Goal: Task Accomplishment & Management: Manage account settings

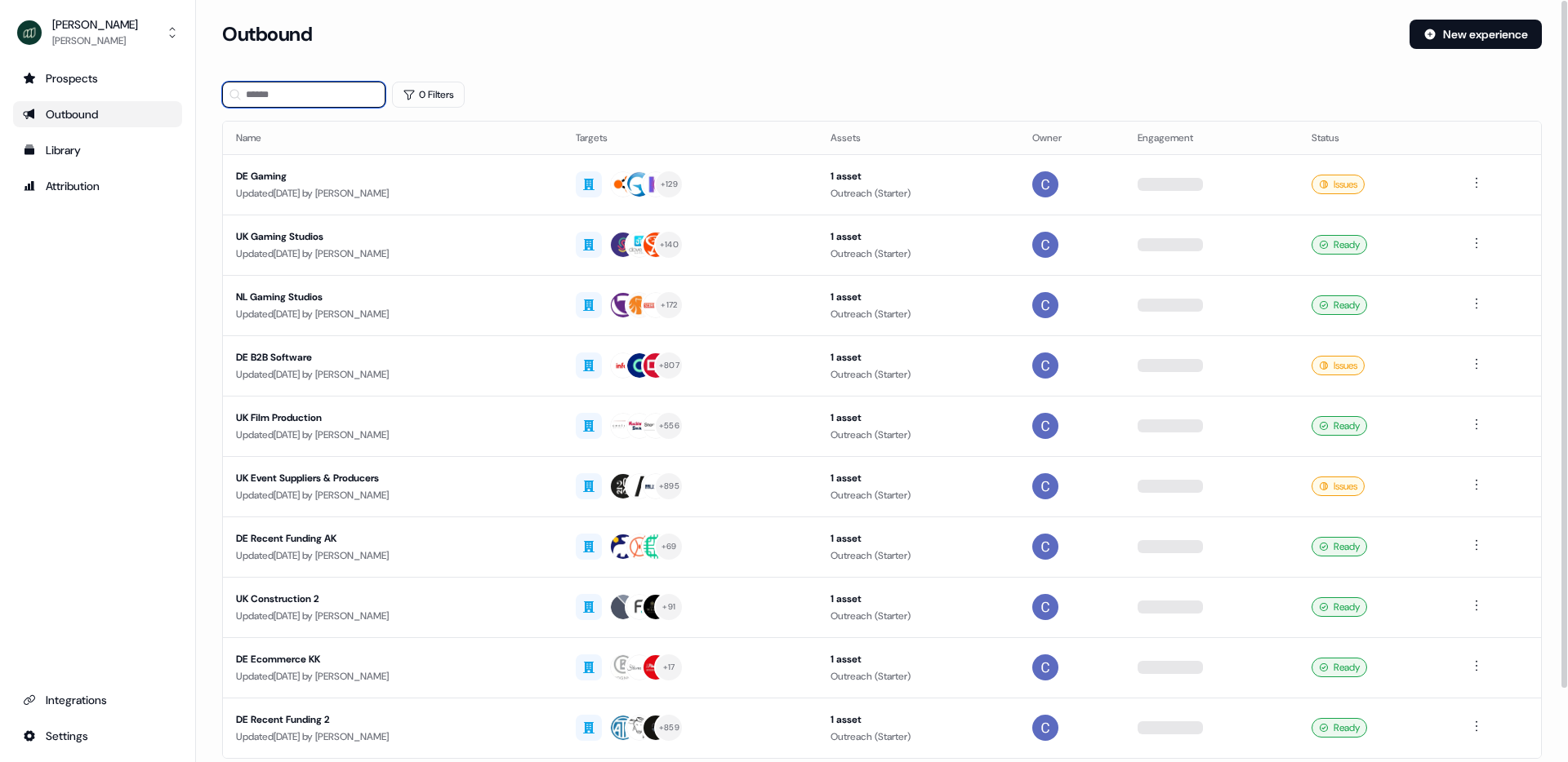
click at [281, 91] on input at bounding box center [304, 95] width 164 height 26
type input "*******"
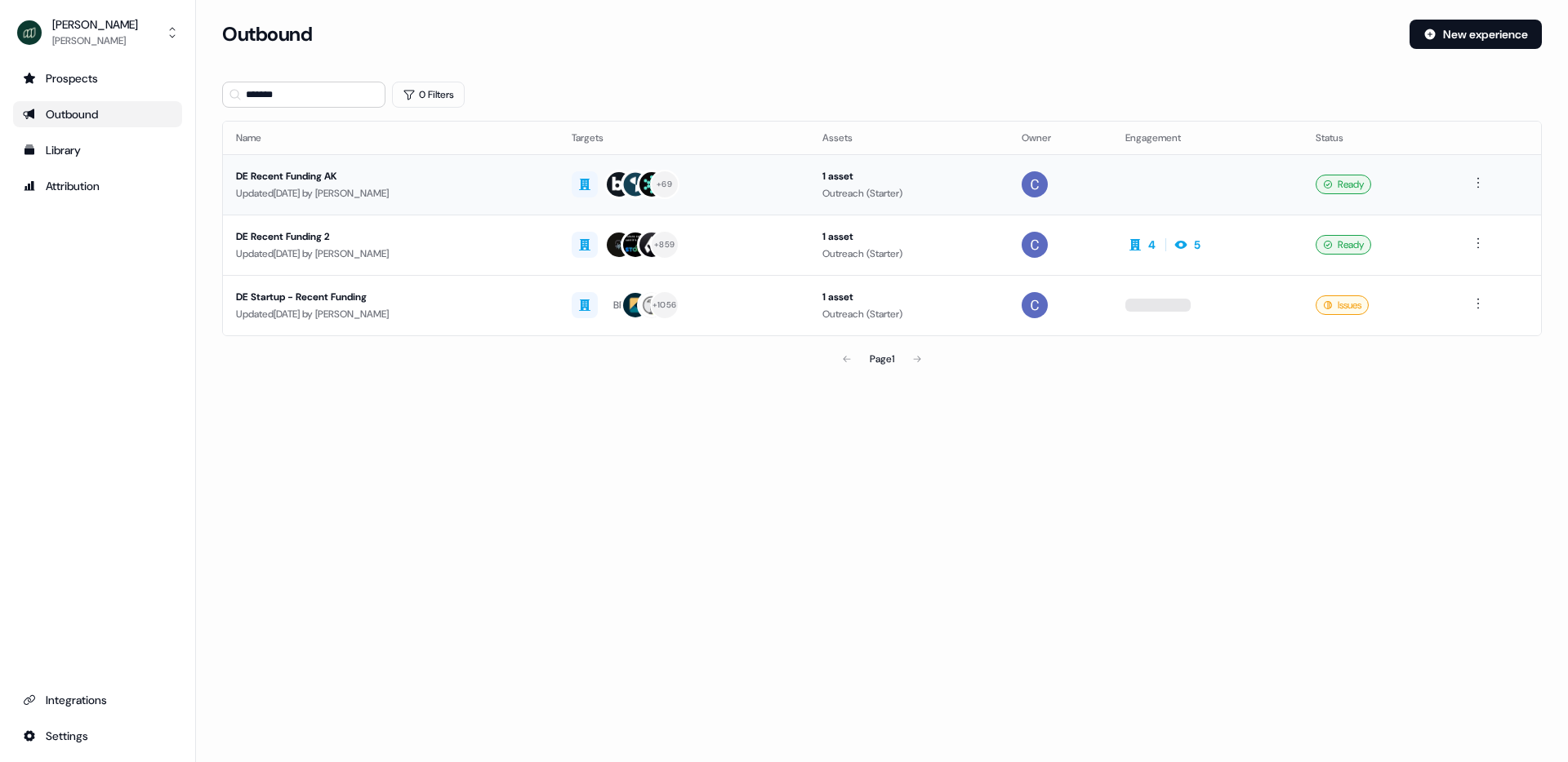
click at [303, 183] on div "DE Recent Funding AK" at bounding box center [390, 176] width 310 height 17
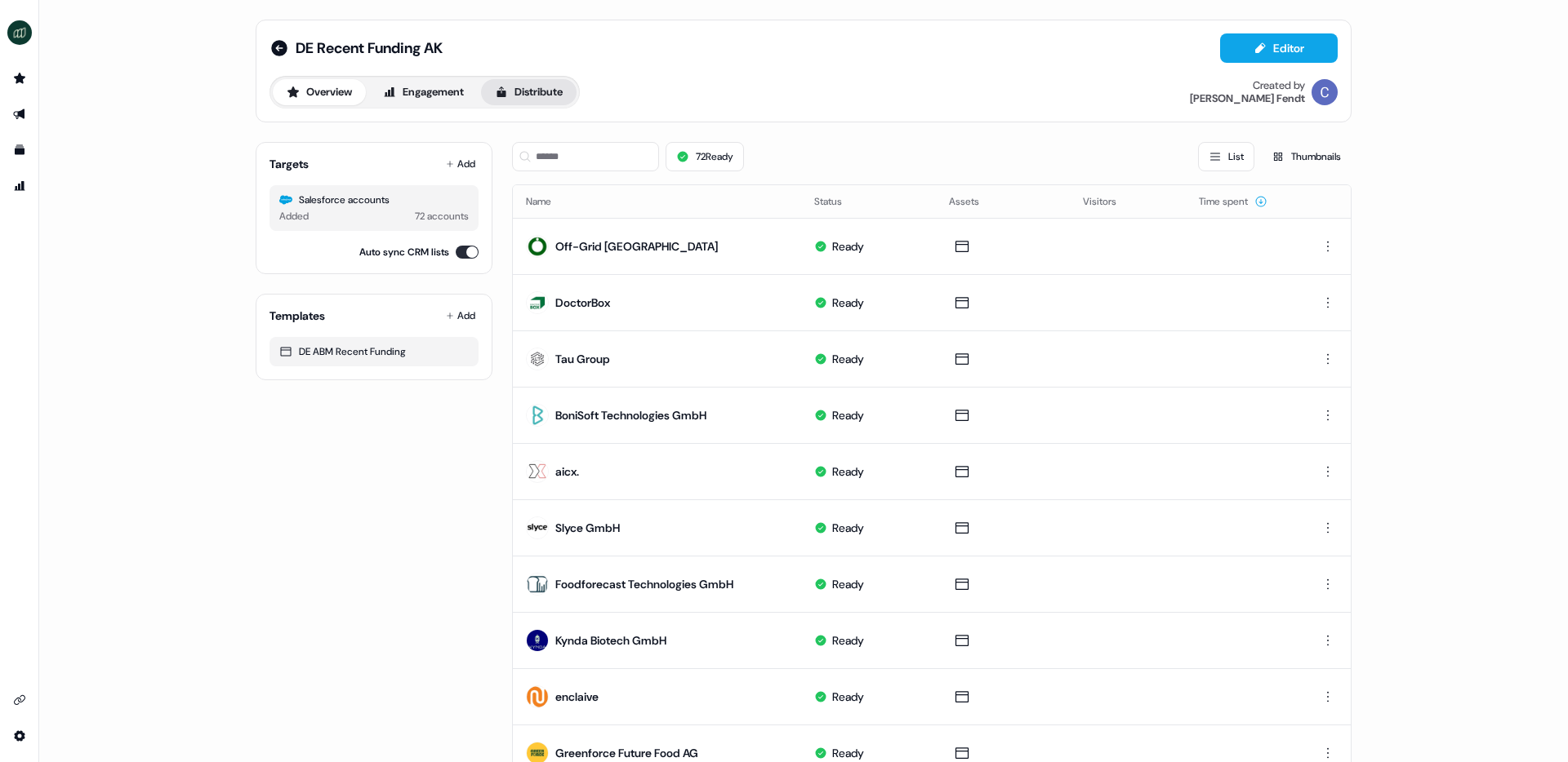
click at [542, 91] on button "Distribute" at bounding box center [529, 92] width 96 height 26
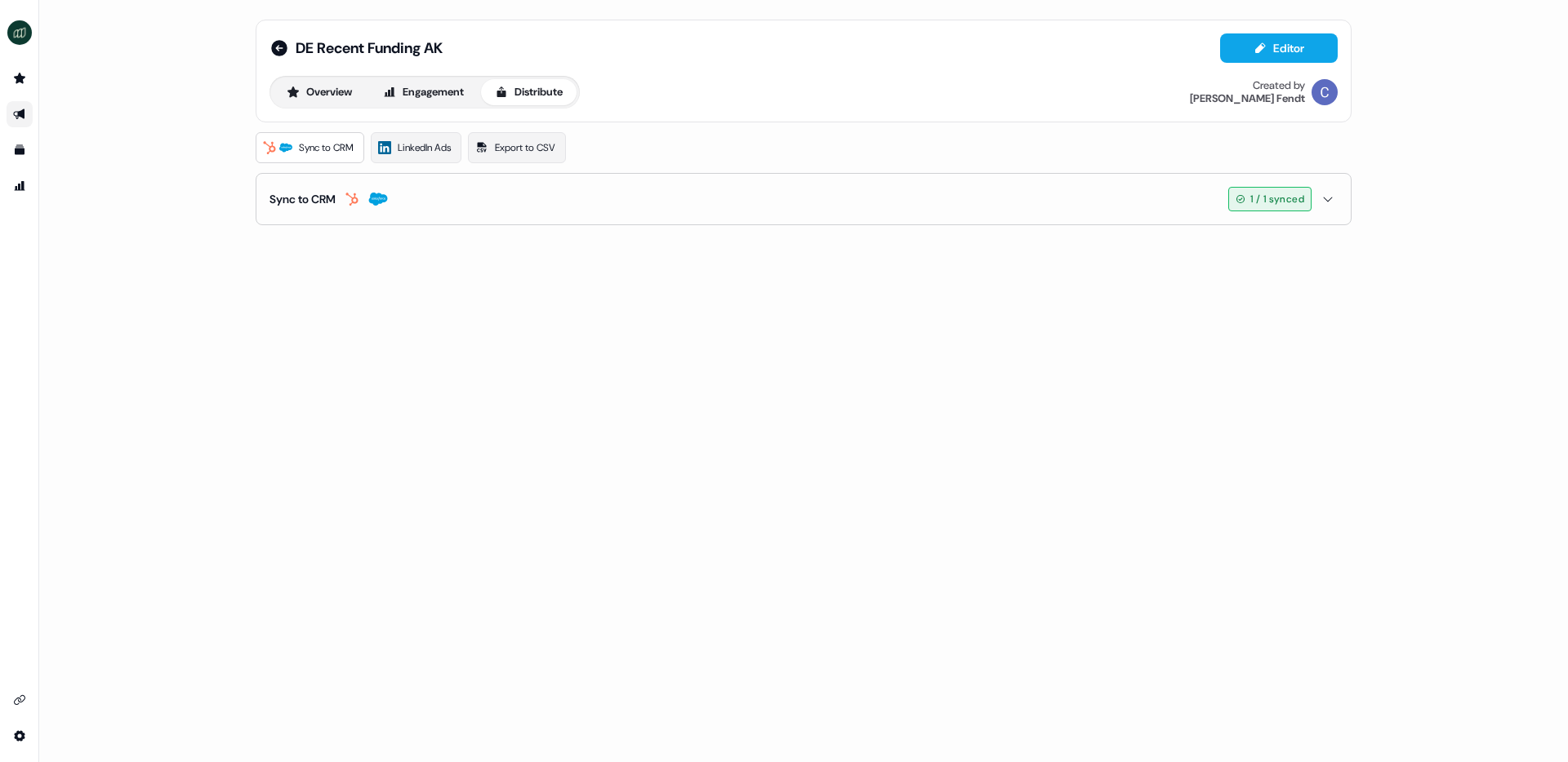
click at [610, 199] on button "Sync to CRM 1 / 1 synced" at bounding box center [803, 200] width 1068 height 51
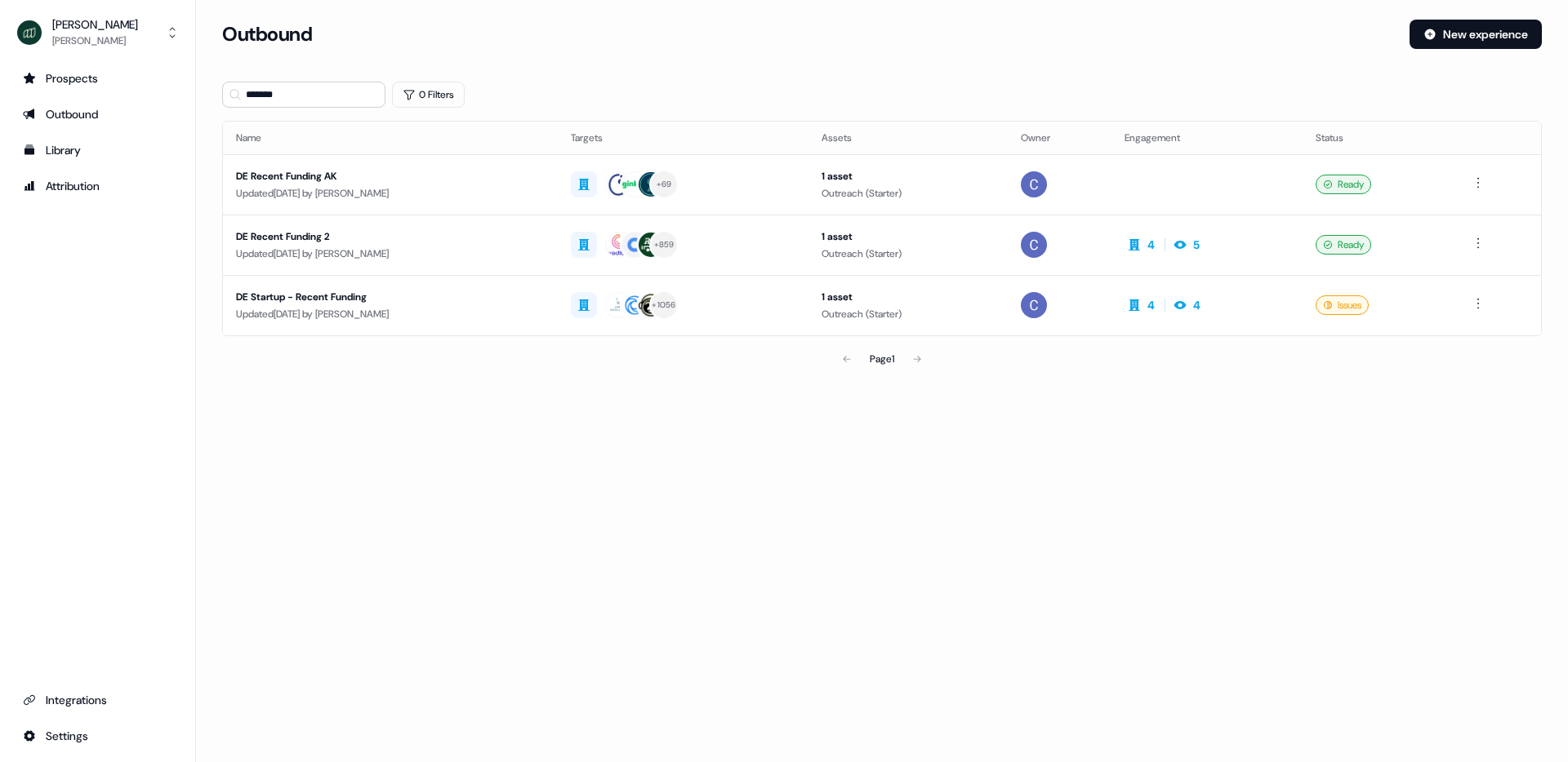
click at [329, 250] on div "Updated 11 days ago by Catherine Fendt" at bounding box center [390, 254] width 309 height 17
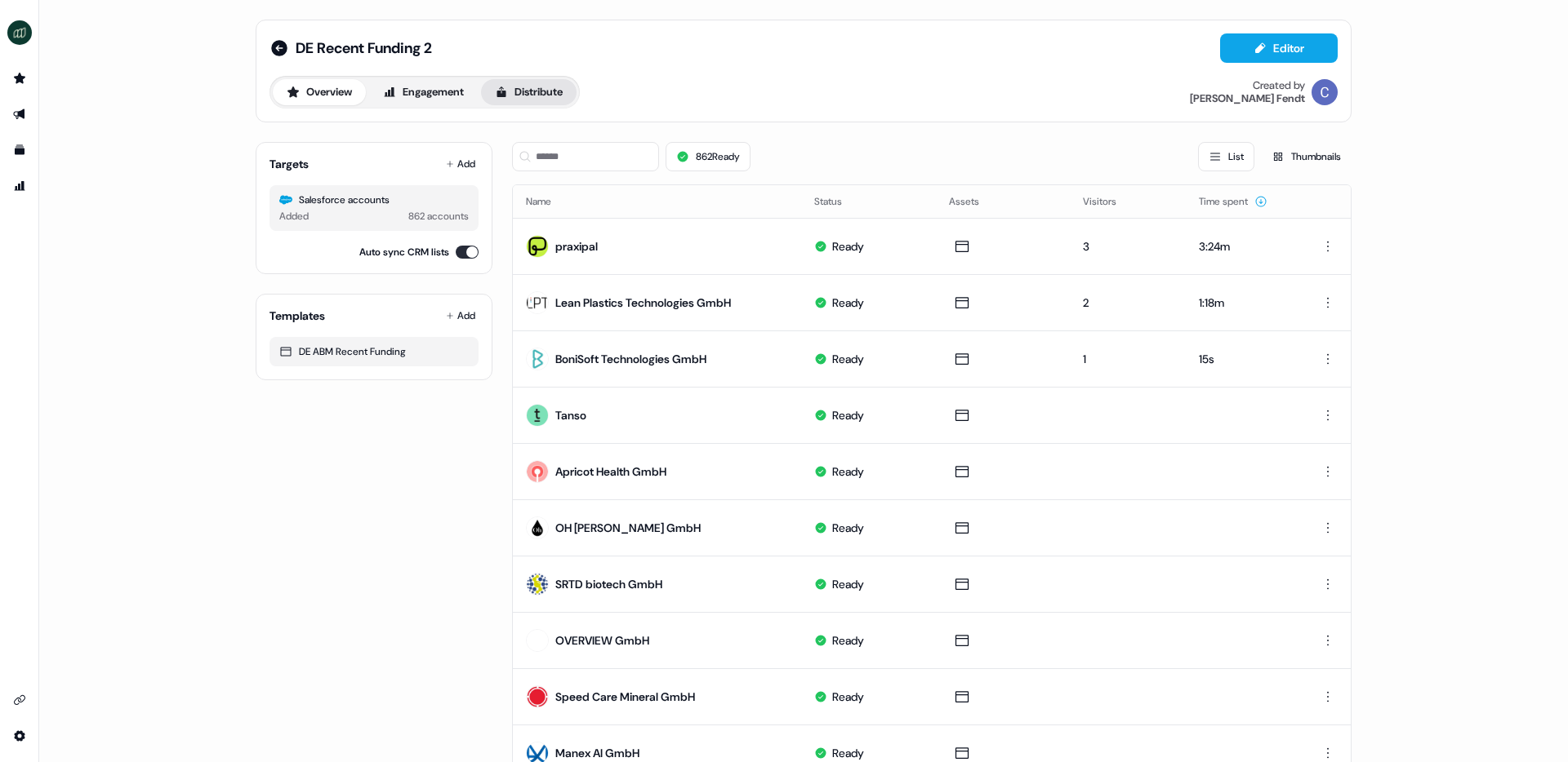
click at [530, 94] on button "Distribute" at bounding box center [529, 92] width 96 height 26
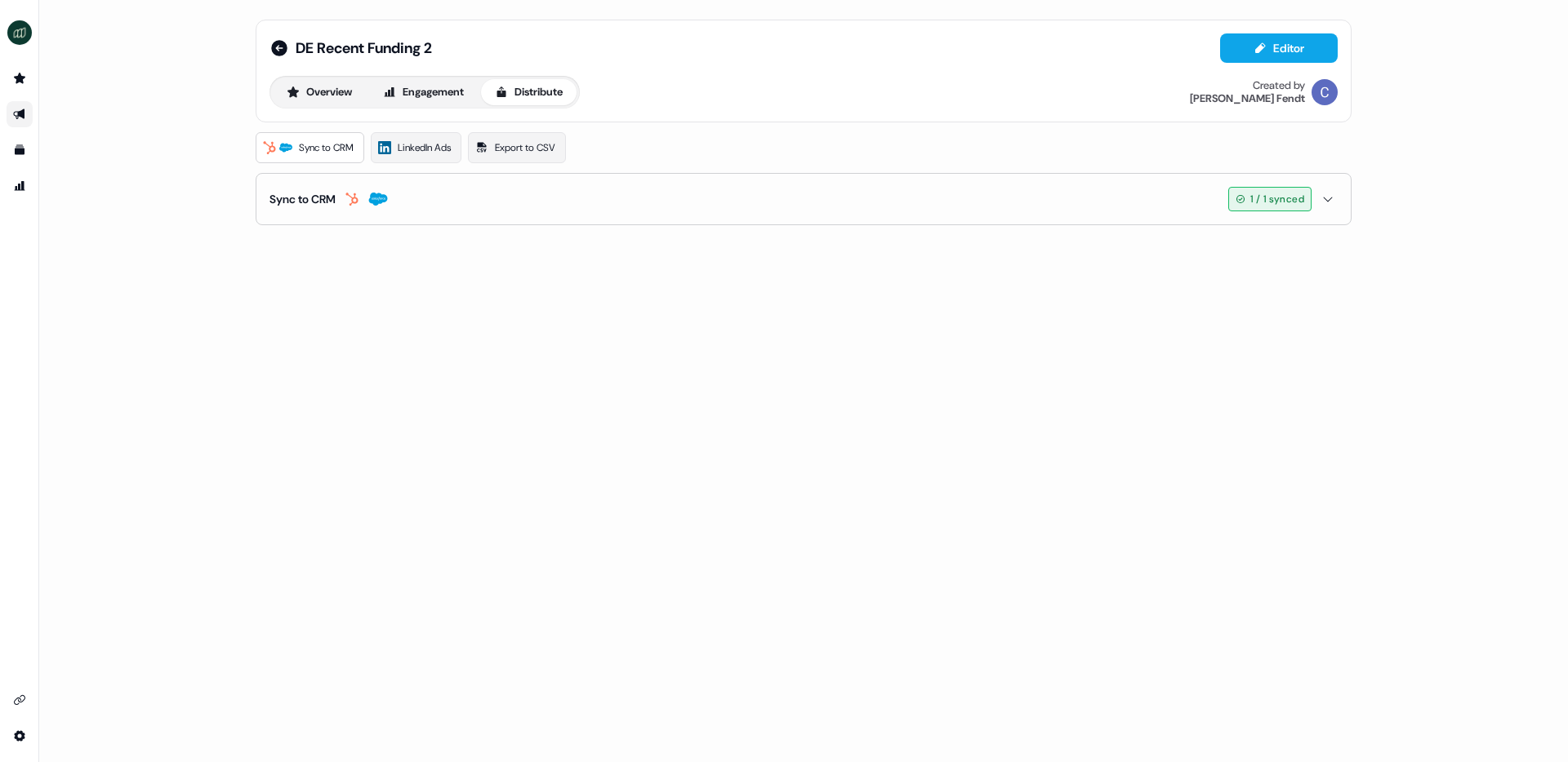
click at [508, 200] on button "Sync to CRM 1 / 1 synced" at bounding box center [803, 200] width 1068 height 51
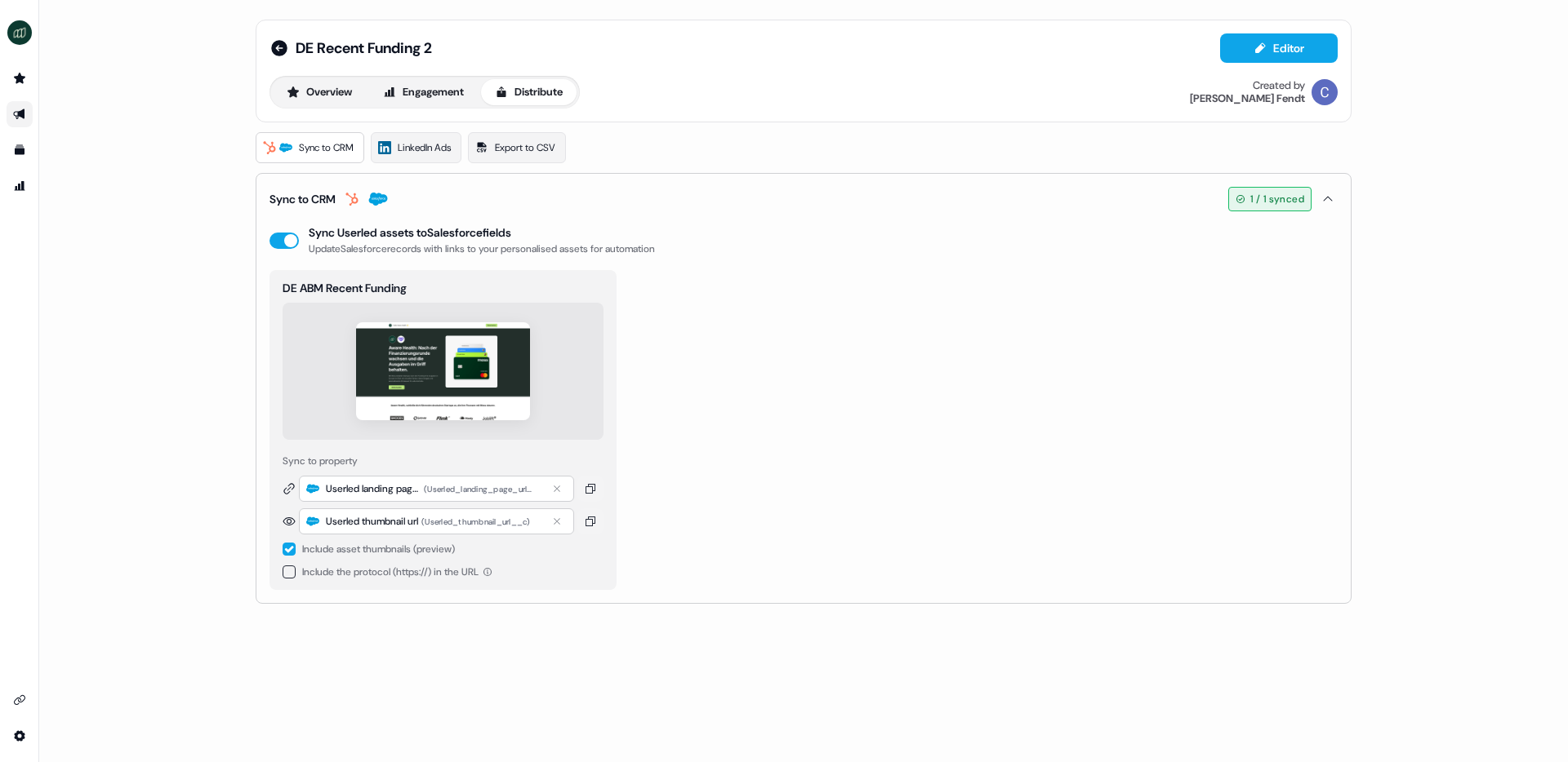
click at [581, 197] on button "Sync to CRM 1 / 1 synced" at bounding box center [803, 200] width 1068 height 51
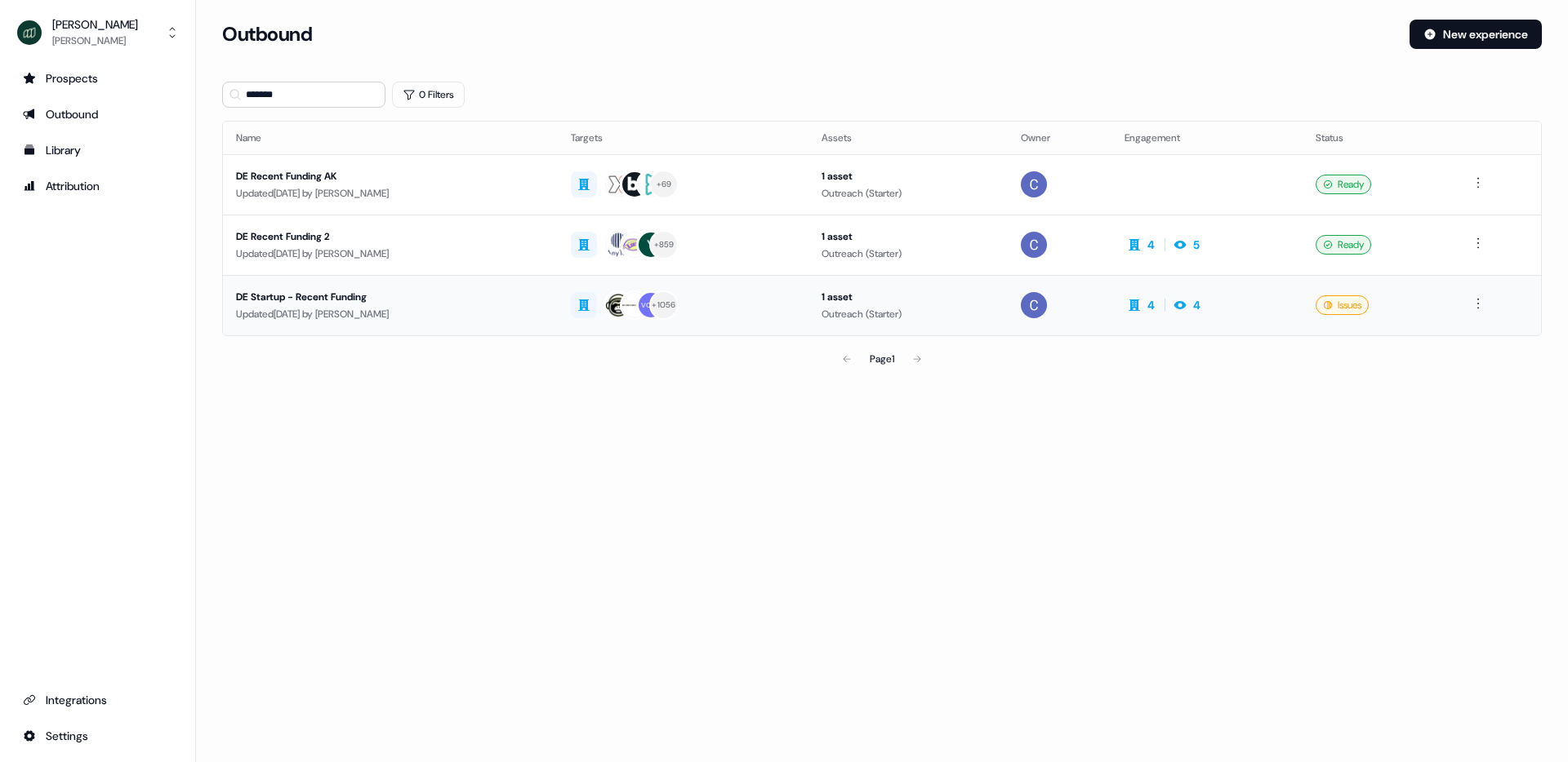
click at [349, 295] on div "DE Startup - Recent Funding" at bounding box center [390, 297] width 309 height 17
click at [327, 295] on div "DE Startup - Recent Funding" at bounding box center [390, 297] width 309 height 17
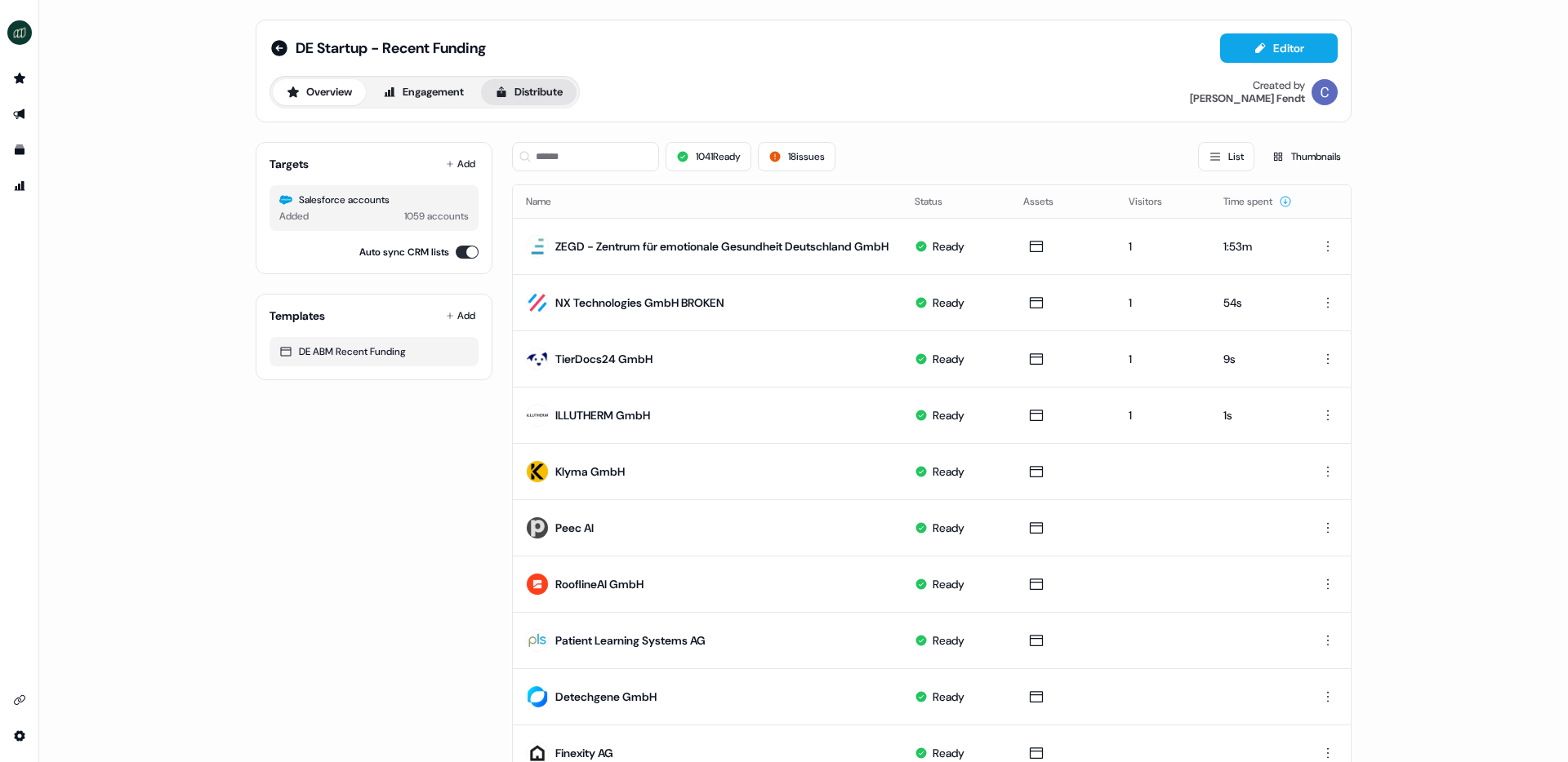
click at [533, 86] on button "Distribute" at bounding box center [529, 92] width 96 height 26
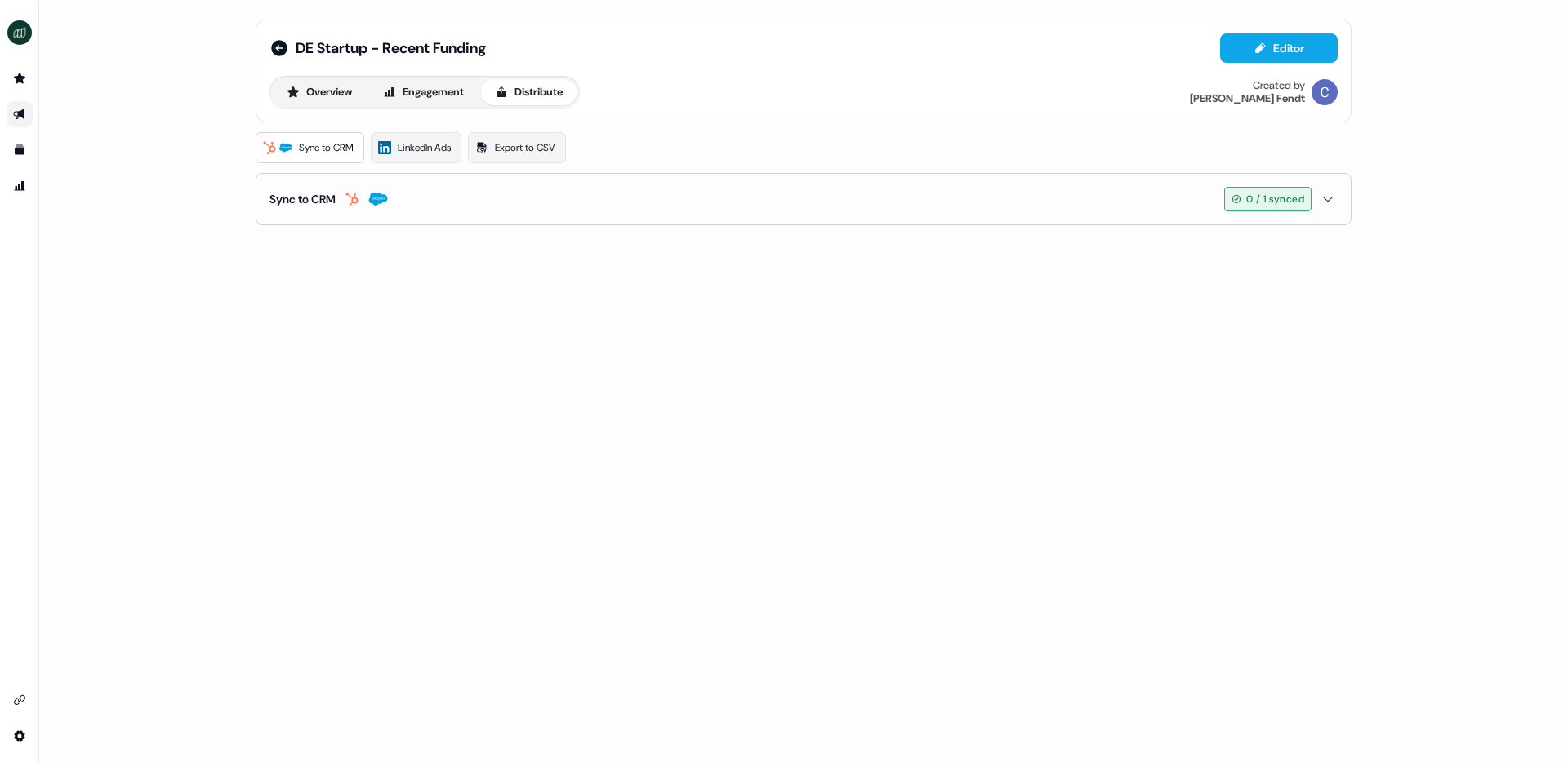
click at [593, 195] on button "Sync to CRM 0 / 1 synced" at bounding box center [803, 200] width 1068 height 51
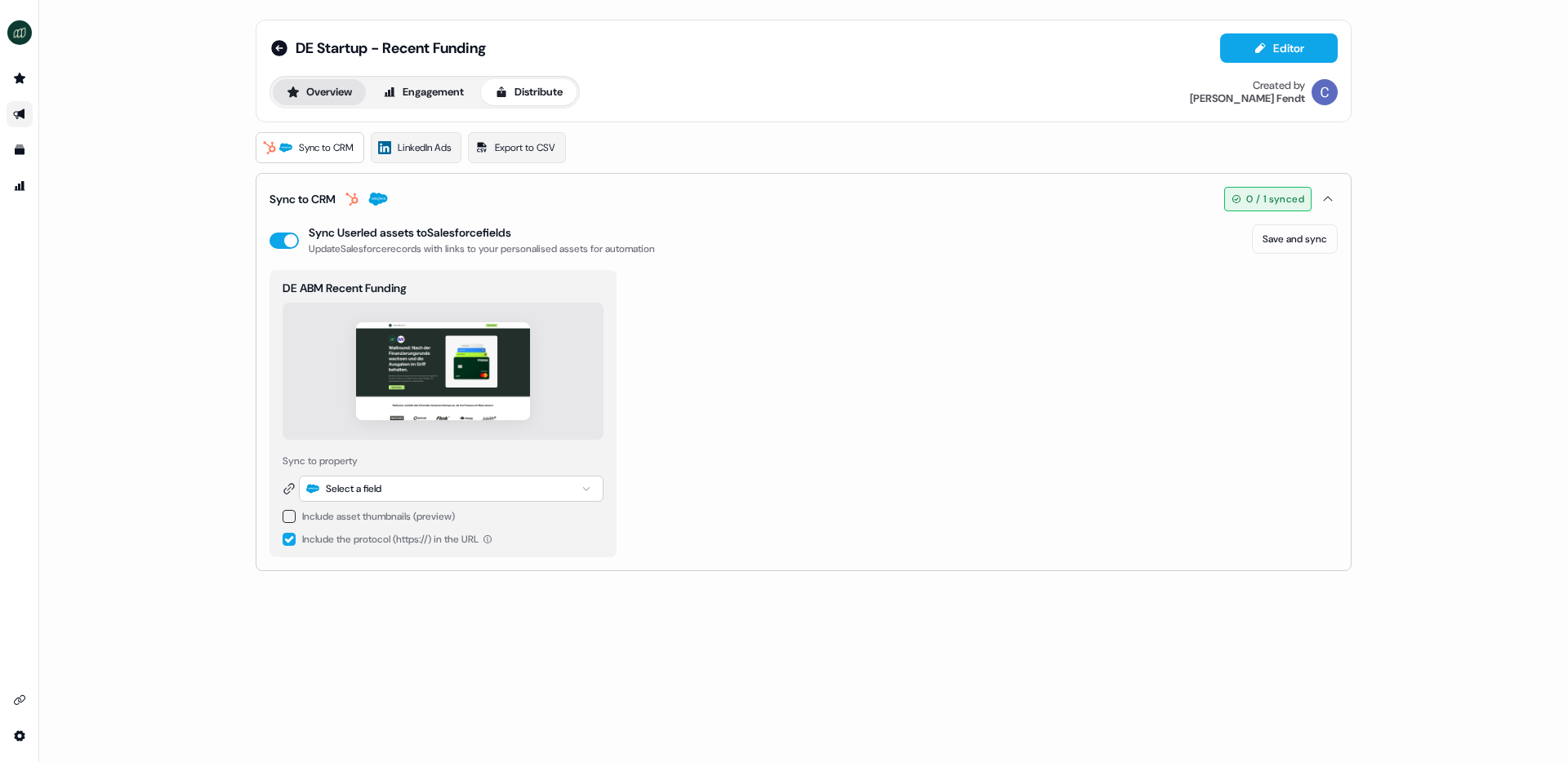
click at [299, 91] on icon at bounding box center [293, 92] width 13 height 13
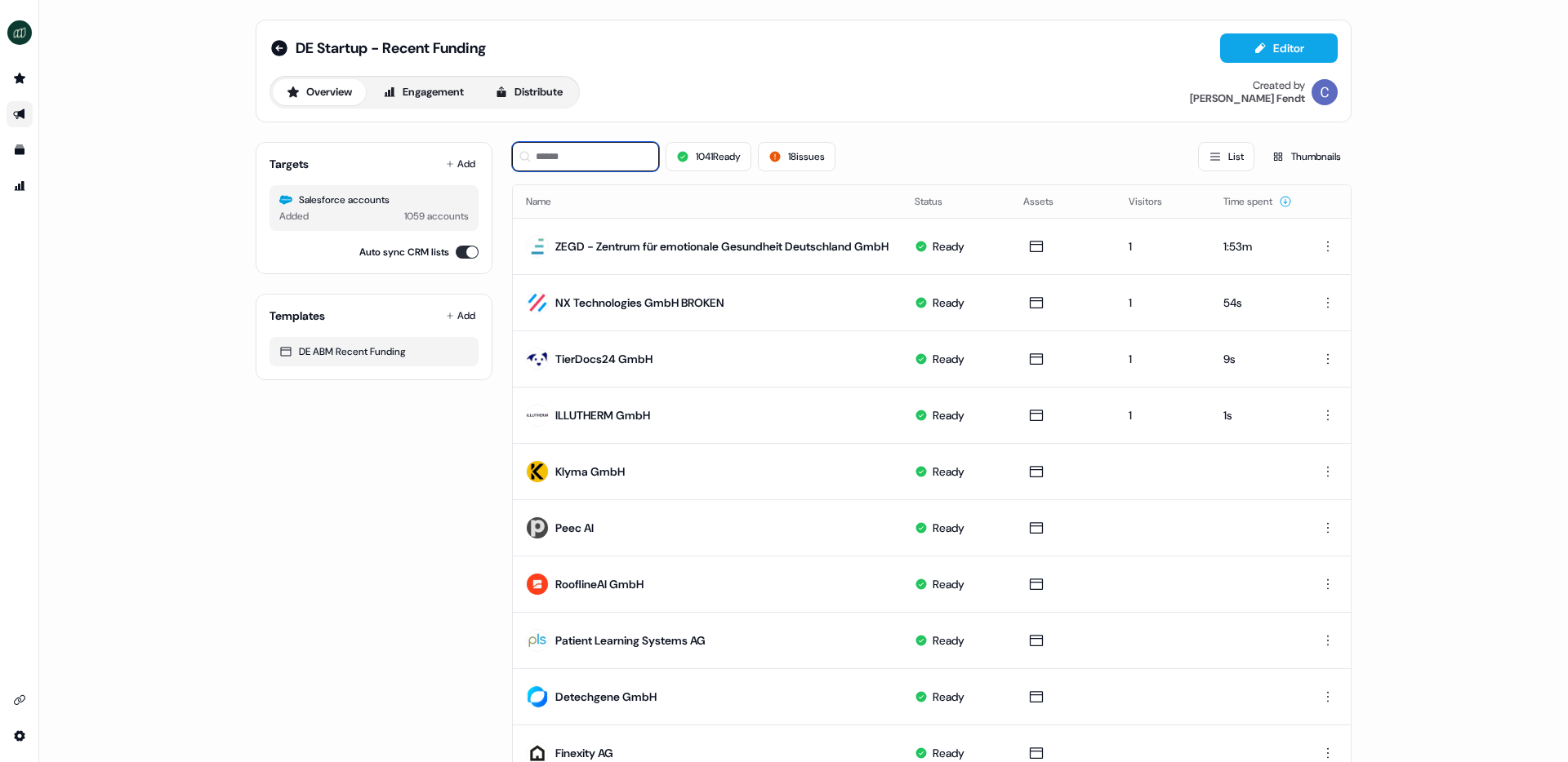
click at [578, 153] on input at bounding box center [585, 156] width 147 height 29
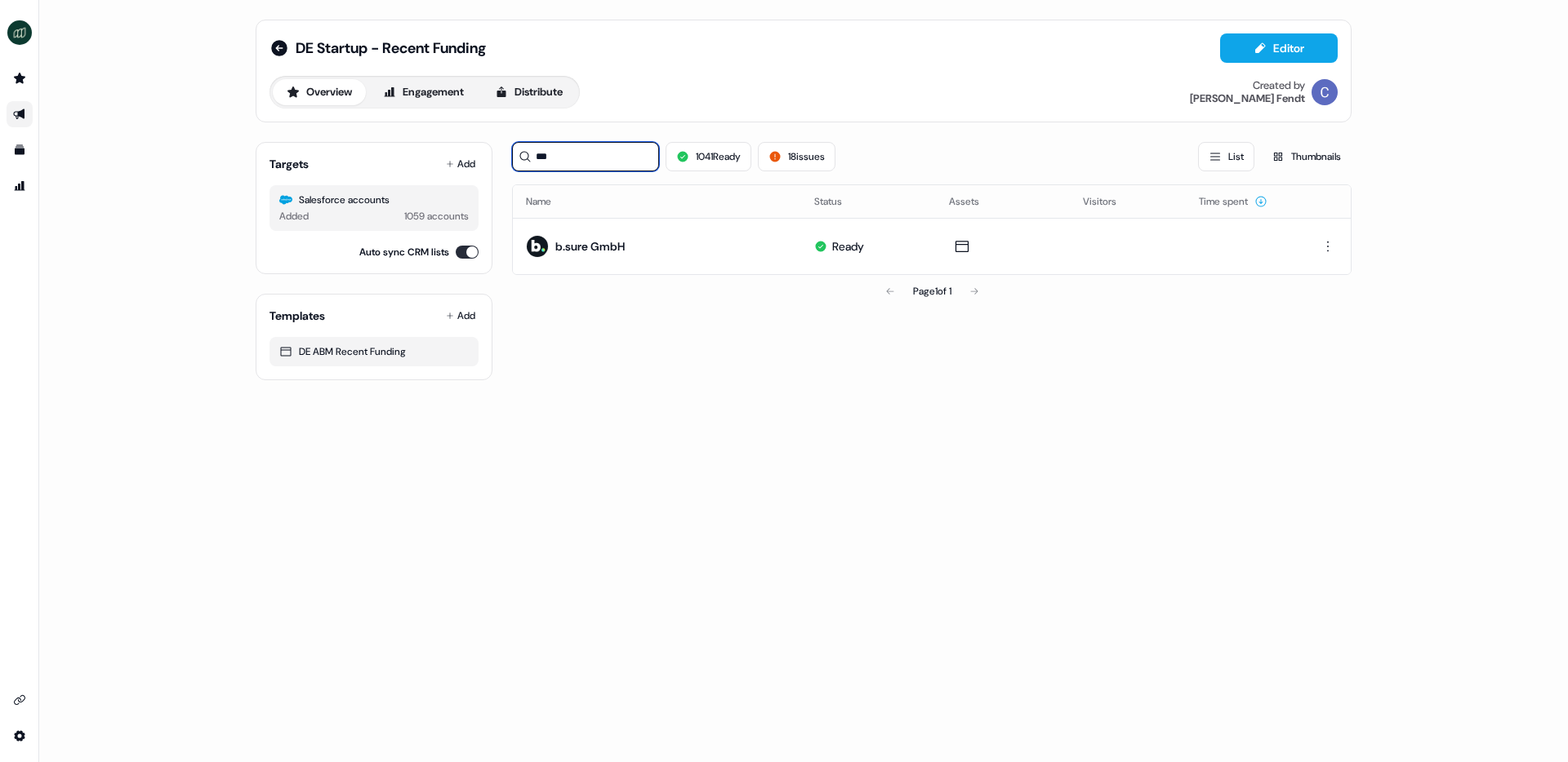
type input "***"
click at [21, 115] on icon "Go to outbound experience" at bounding box center [18, 114] width 11 height 11
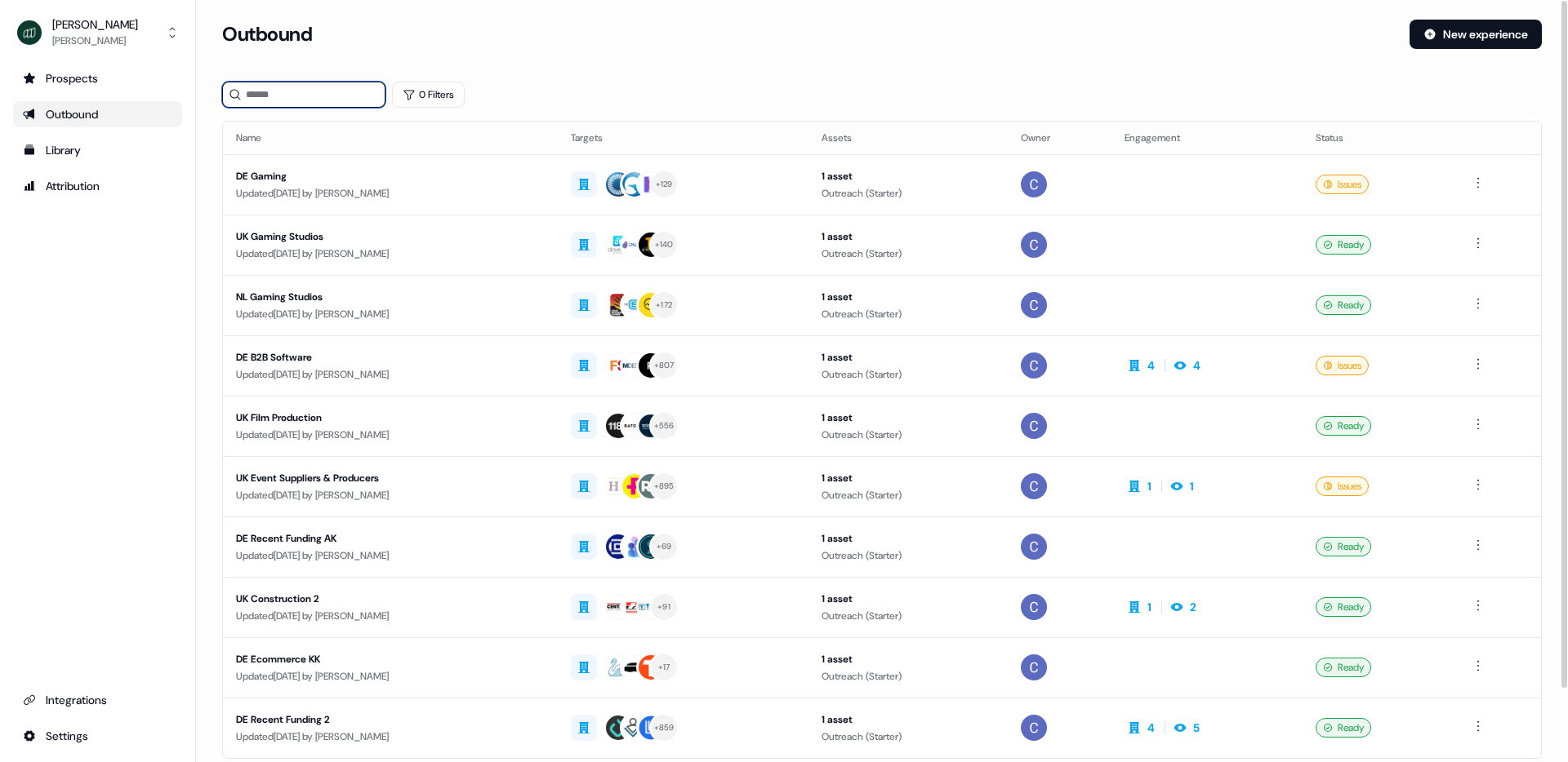
click at [329, 98] on input at bounding box center [304, 95] width 164 height 26
type input "*******"
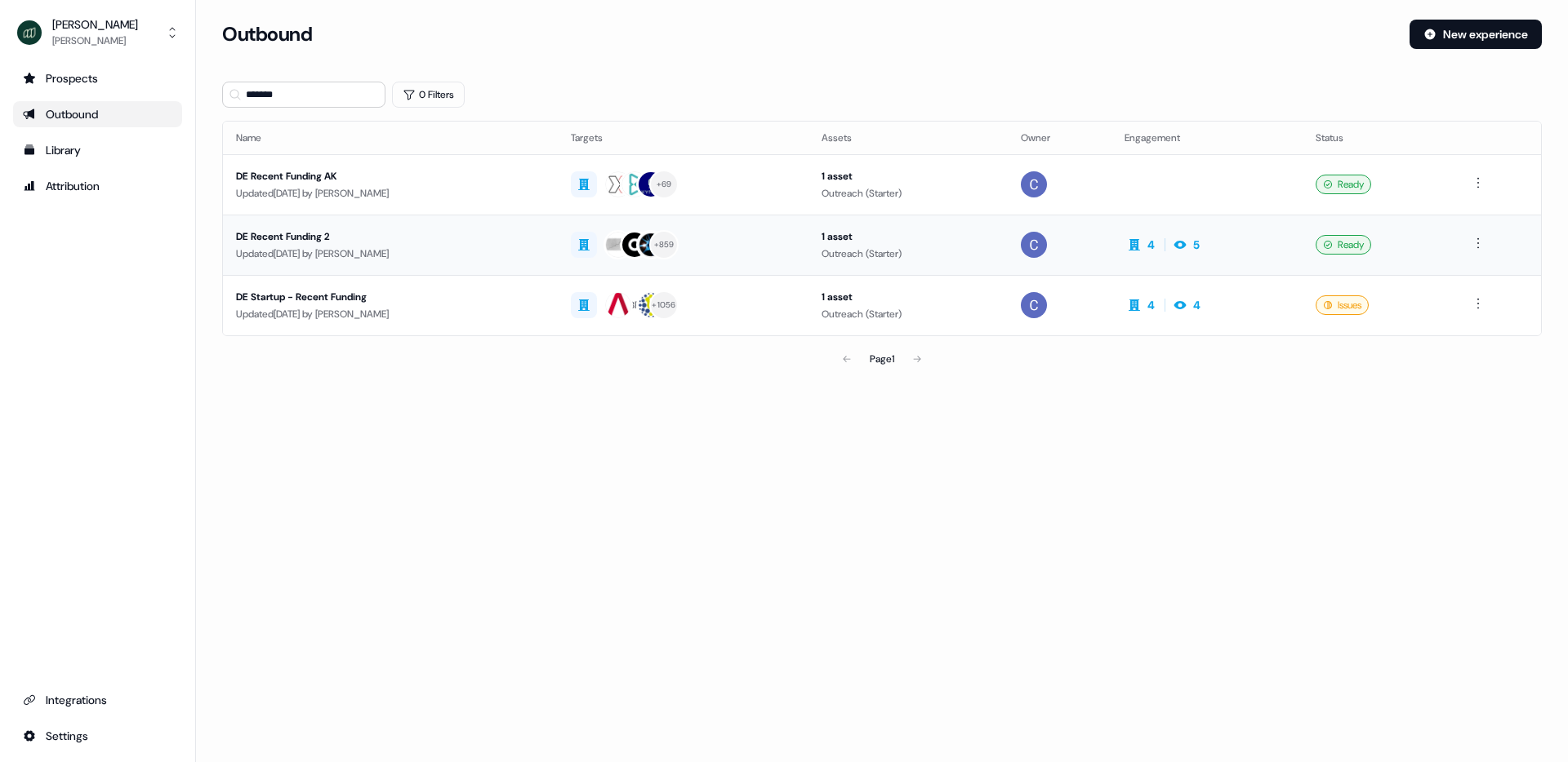
click at [290, 237] on div "DE Recent Funding 2" at bounding box center [390, 236] width 309 height 17
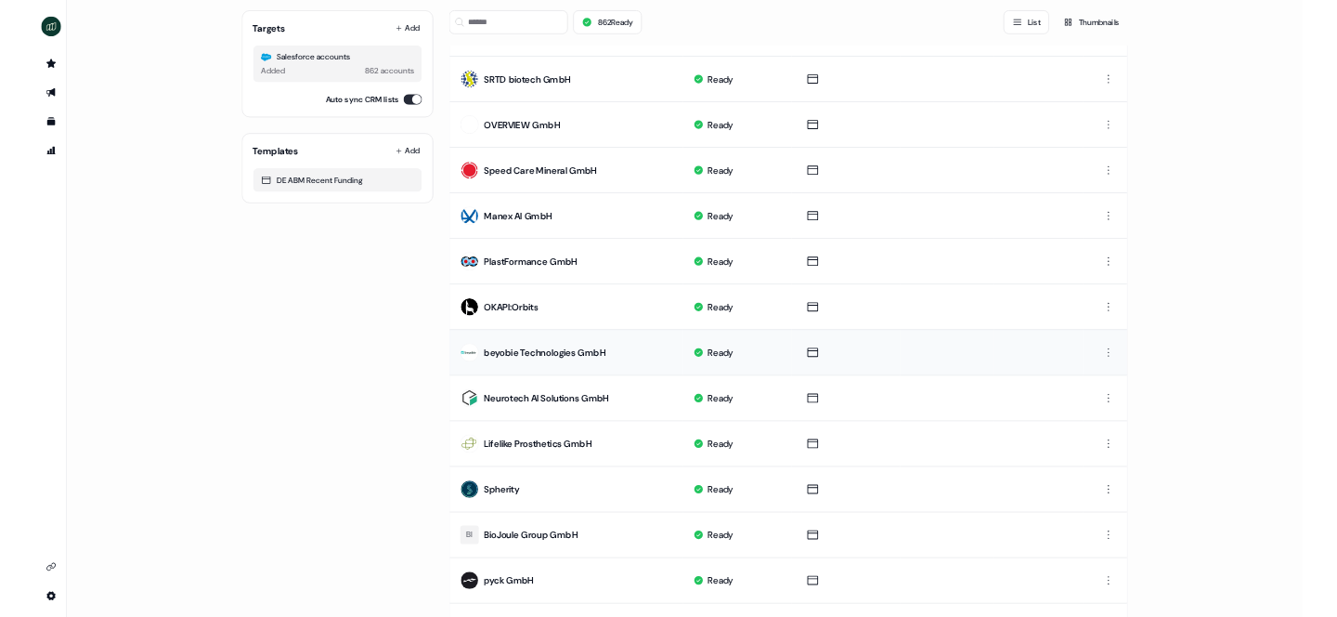
scroll to position [723, 0]
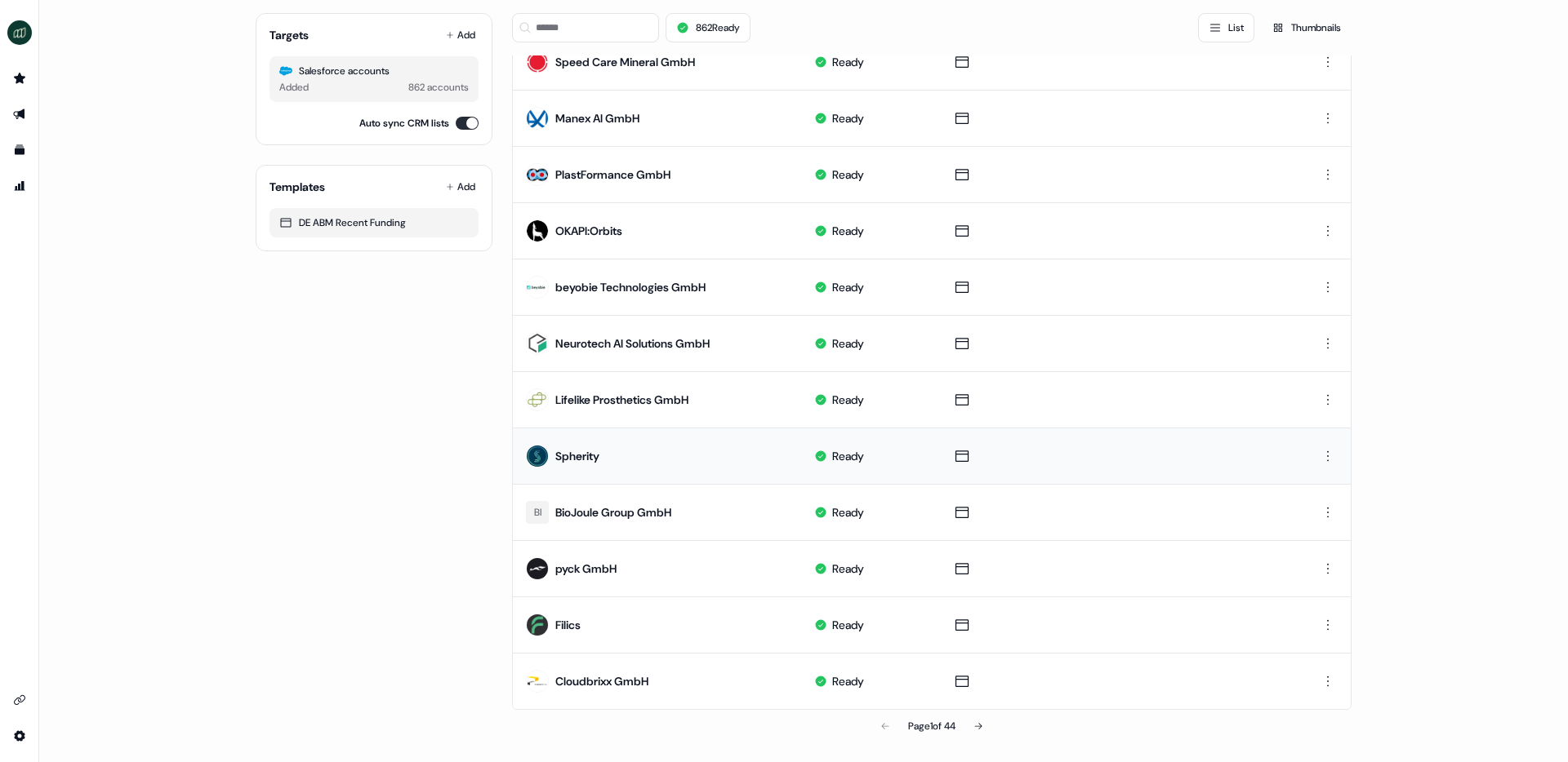
click at [591, 454] on div "Spherity" at bounding box center [577, 456] width 44 height 17
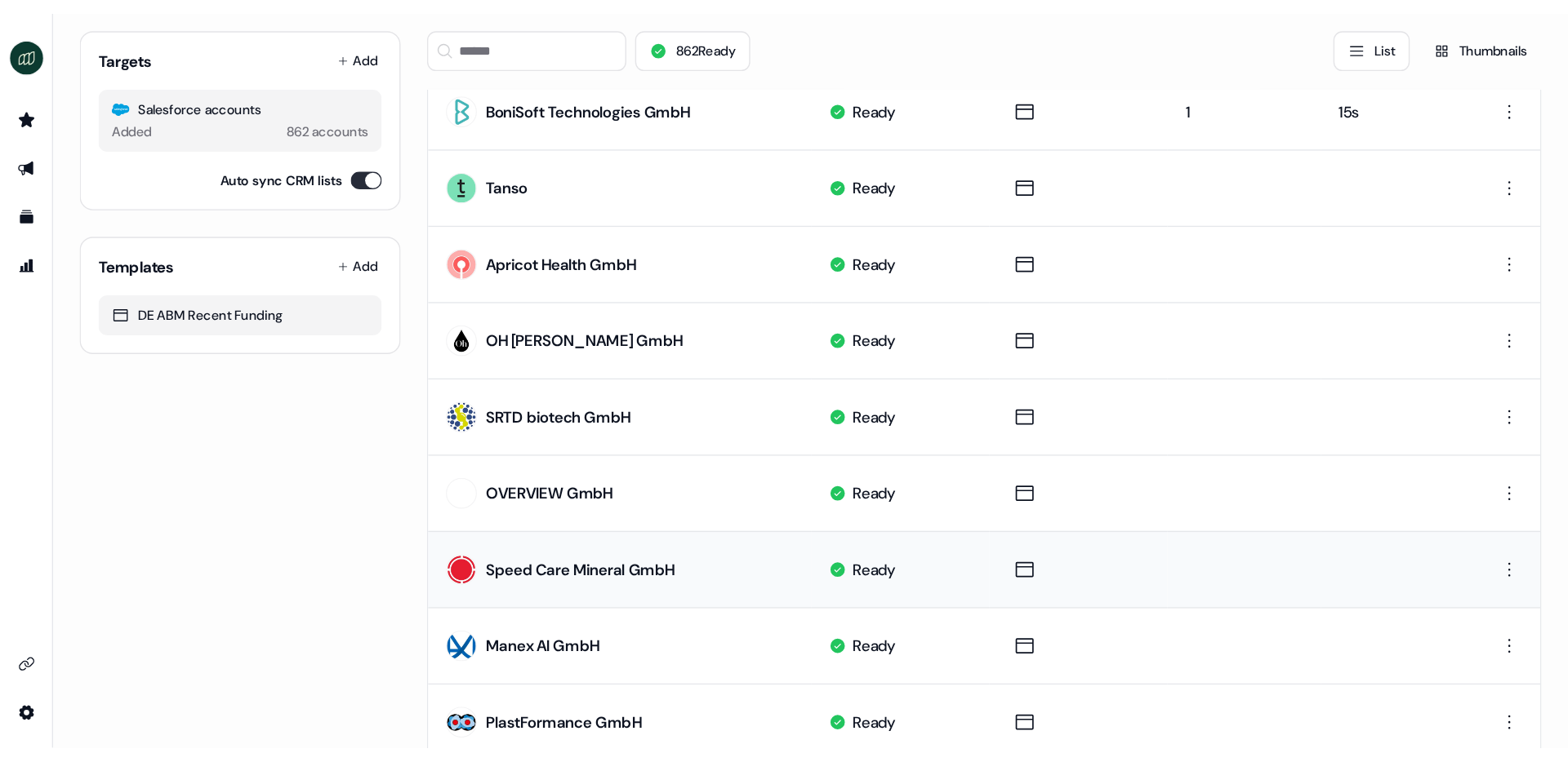
scroll to position [0, 0]
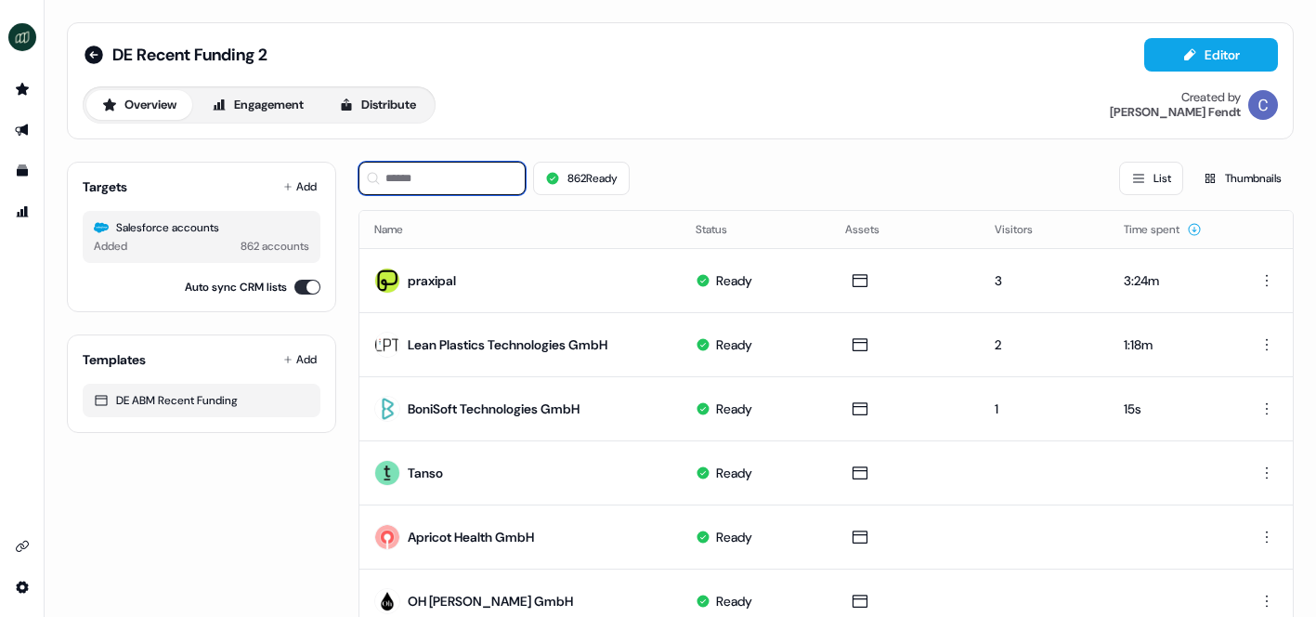
click at [448, 175] on input at bounding box center [441, 178] width 167 height 33
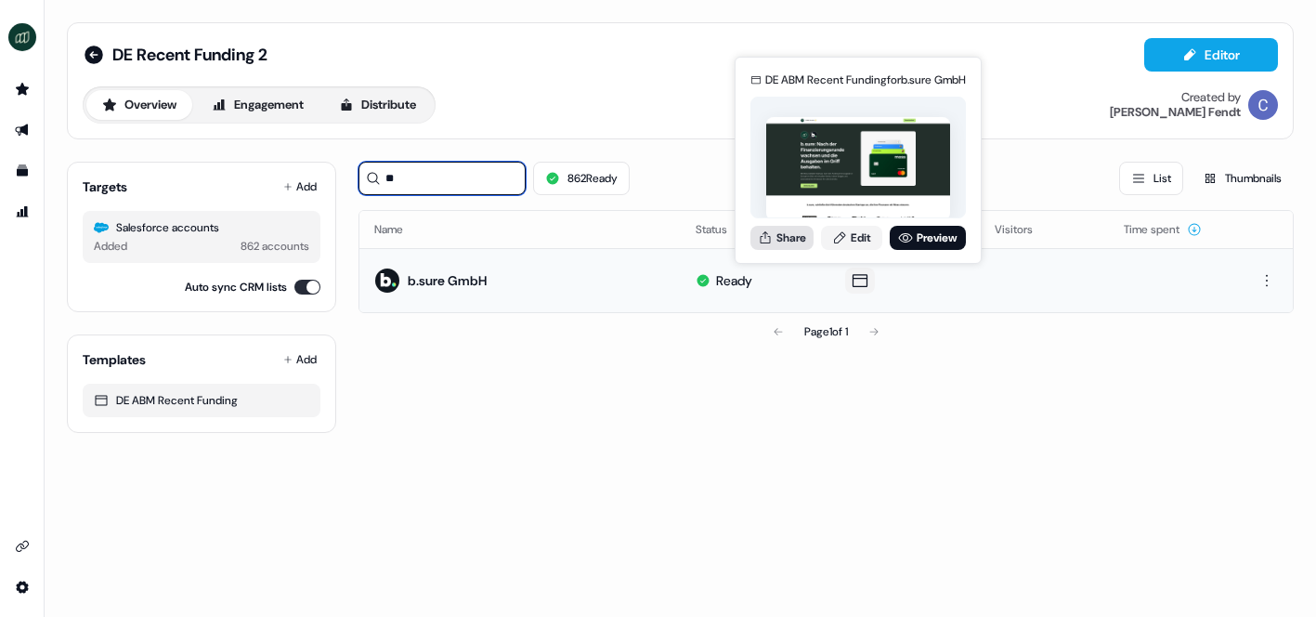
type input "**"
click at [768, 240] on icon at bounding box center [765, 237] width 15 height 15
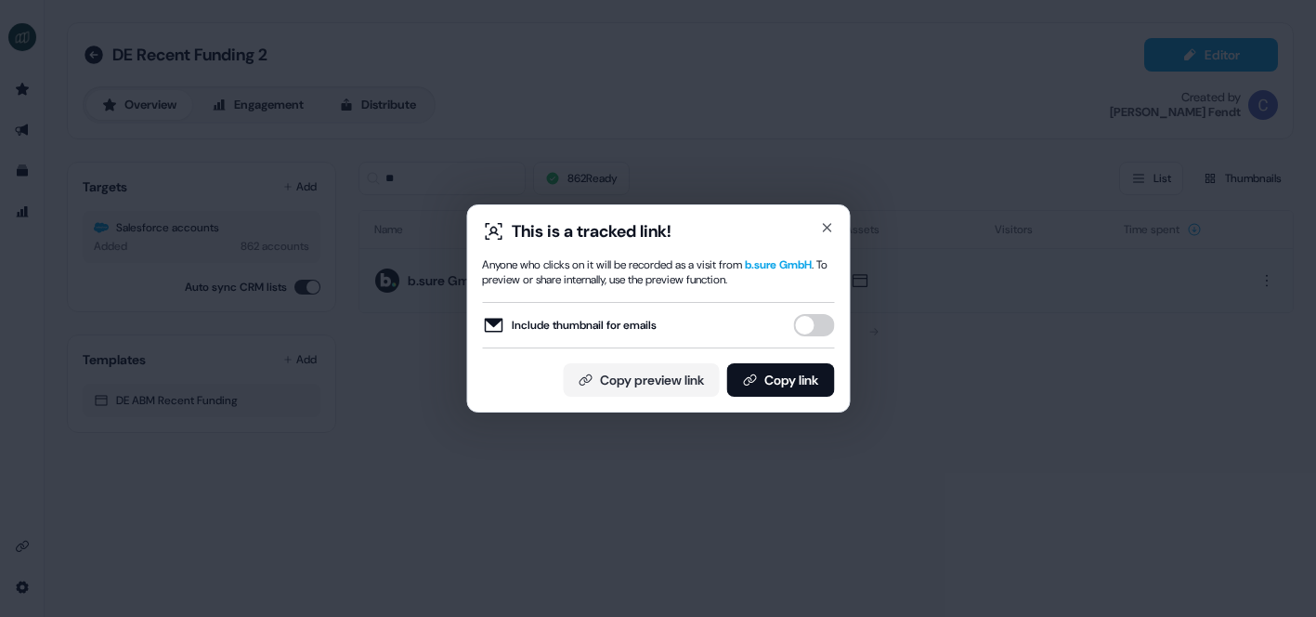
click at [823, 317] on button "Include thumbnail for emails" at bounding box center [813, 325] width 41 height 22
click at [674, 372] on button "Copy preview link" at bounding box center [641, 379] width 156 height 33
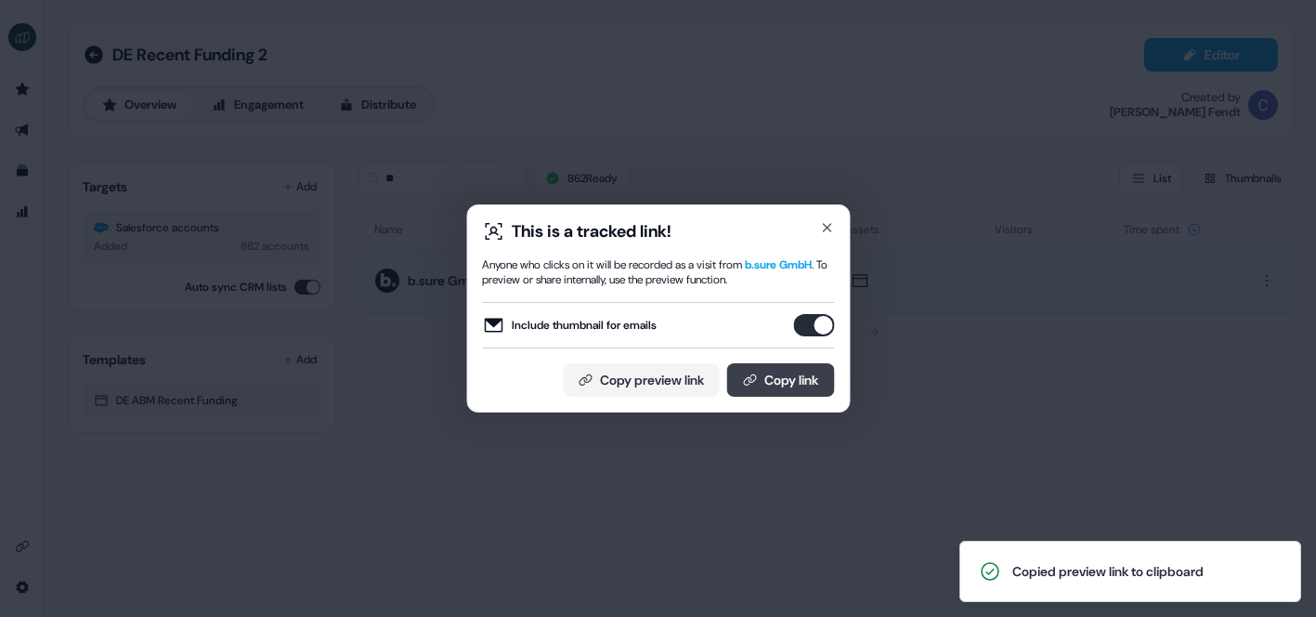
click at [791, 380] on button "Copy link" at bounding box center [780, 379] width 108 height 33
click at [823, 226] on icon "button" at bounding box center [826, 227] width 15 height 15
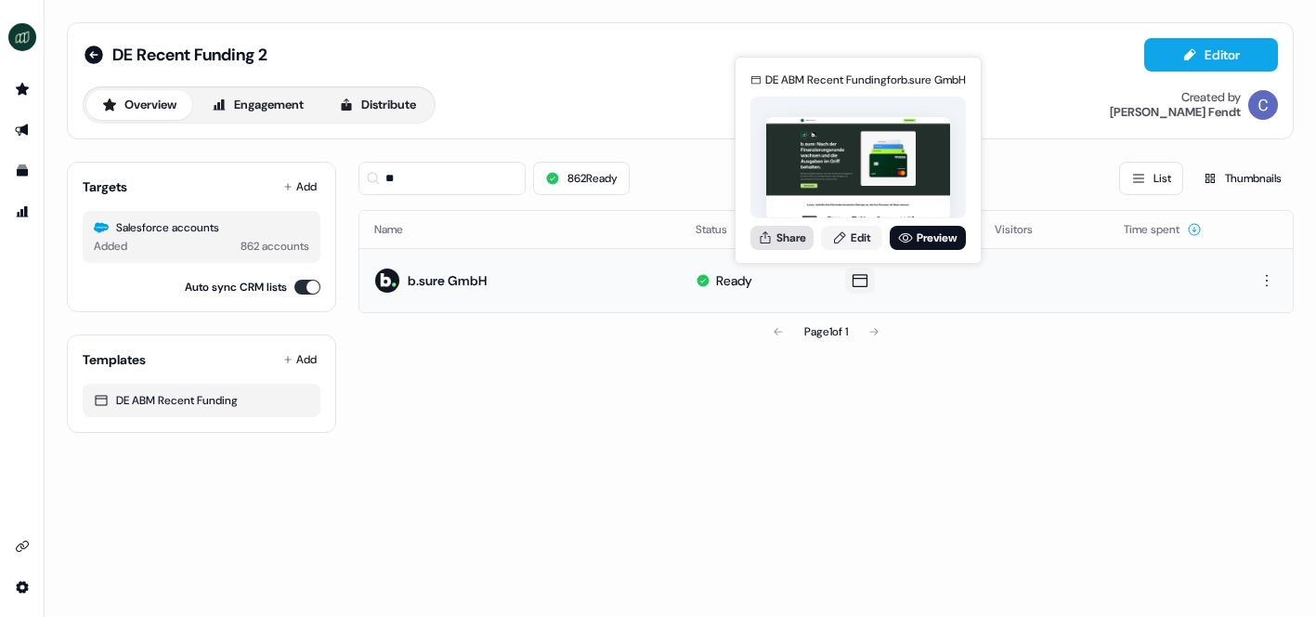
click at [788, 238] on button "Share" at bounding box center [781, 238] width 63 height 24
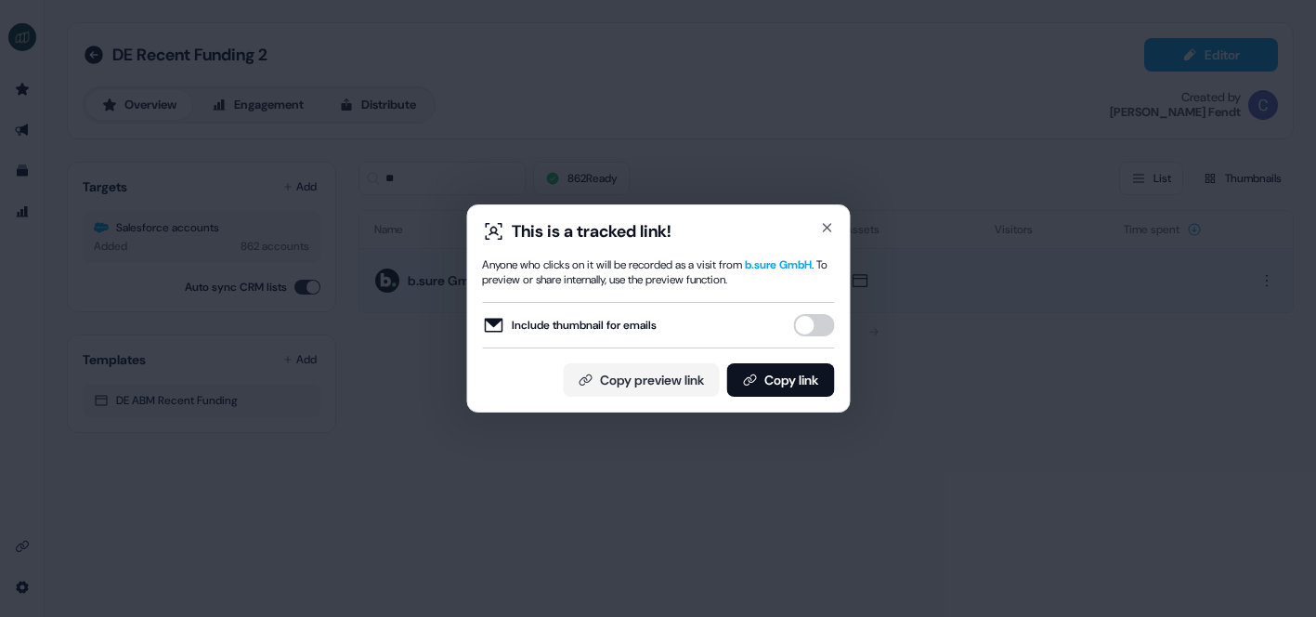
click at [801, 324] on button "Include thumbnail for emails" at bounding box center [813, 325] width 41 height 22
click at [815, 324] on button "Include thumbnail for emails" at bounding box center [813, 325] width 41 height 22
click at [786, 384] on button "Copy link" at bounding box center [780, 379] width 108 height 33
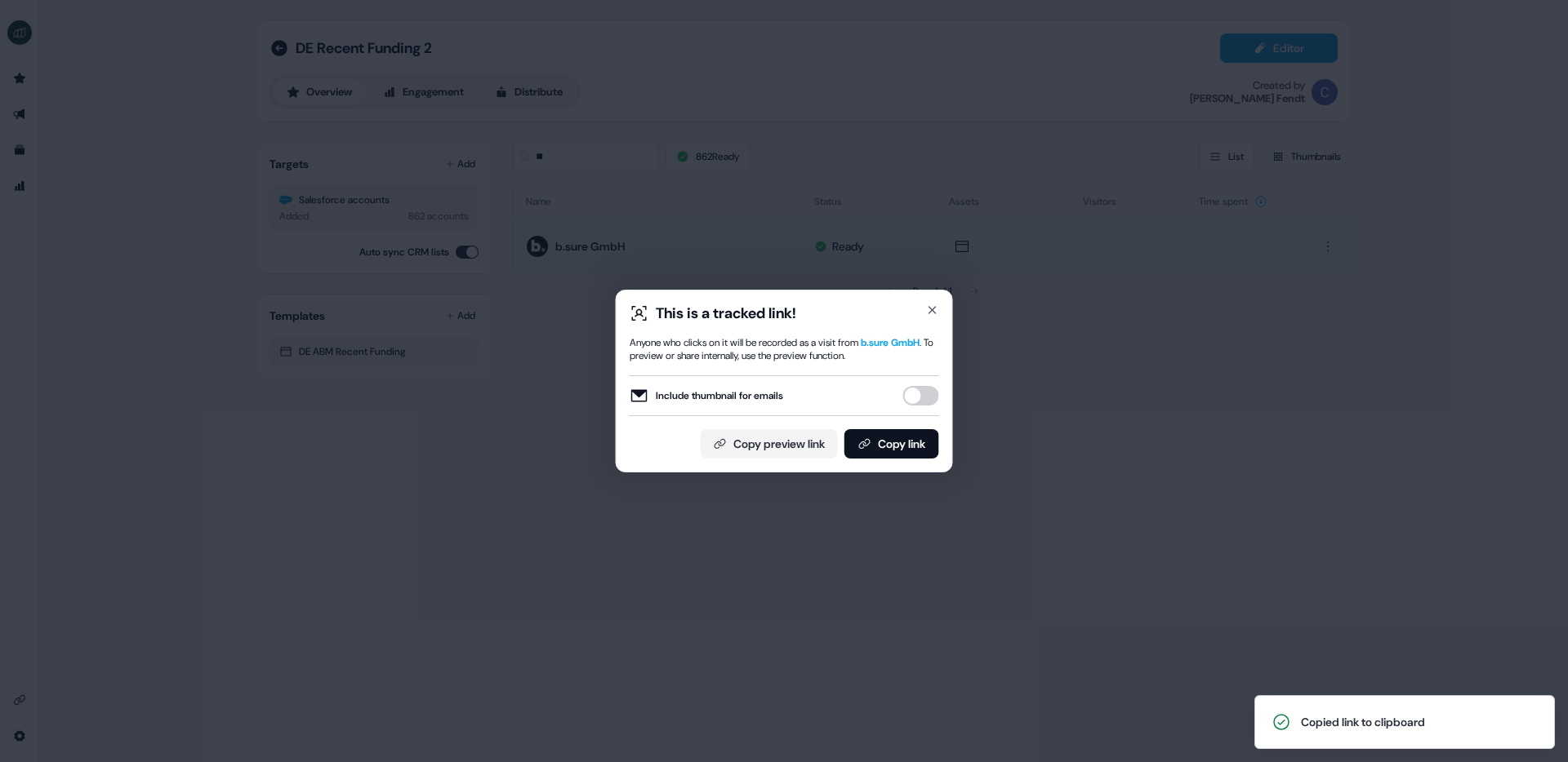
click at [1024, 361] on div "This is a tracked link! Anyone who clicks on it will be recorded as a visit fro…" at bounding box center [784, 381] width 1568 height 762
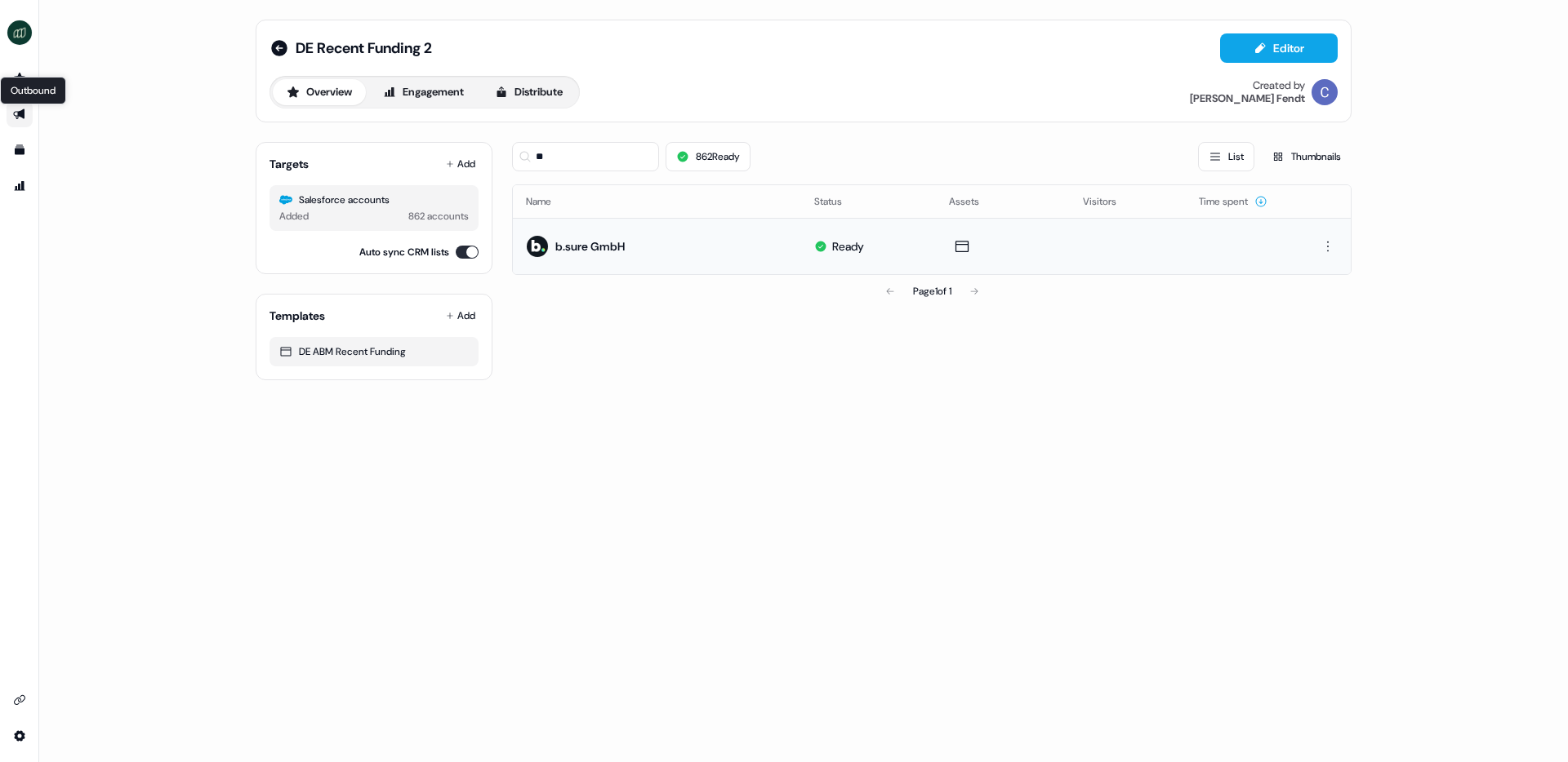
click at [18, 113] on icon "Go to outbound experience" at bounding box center [18, 114] width 11 height 11
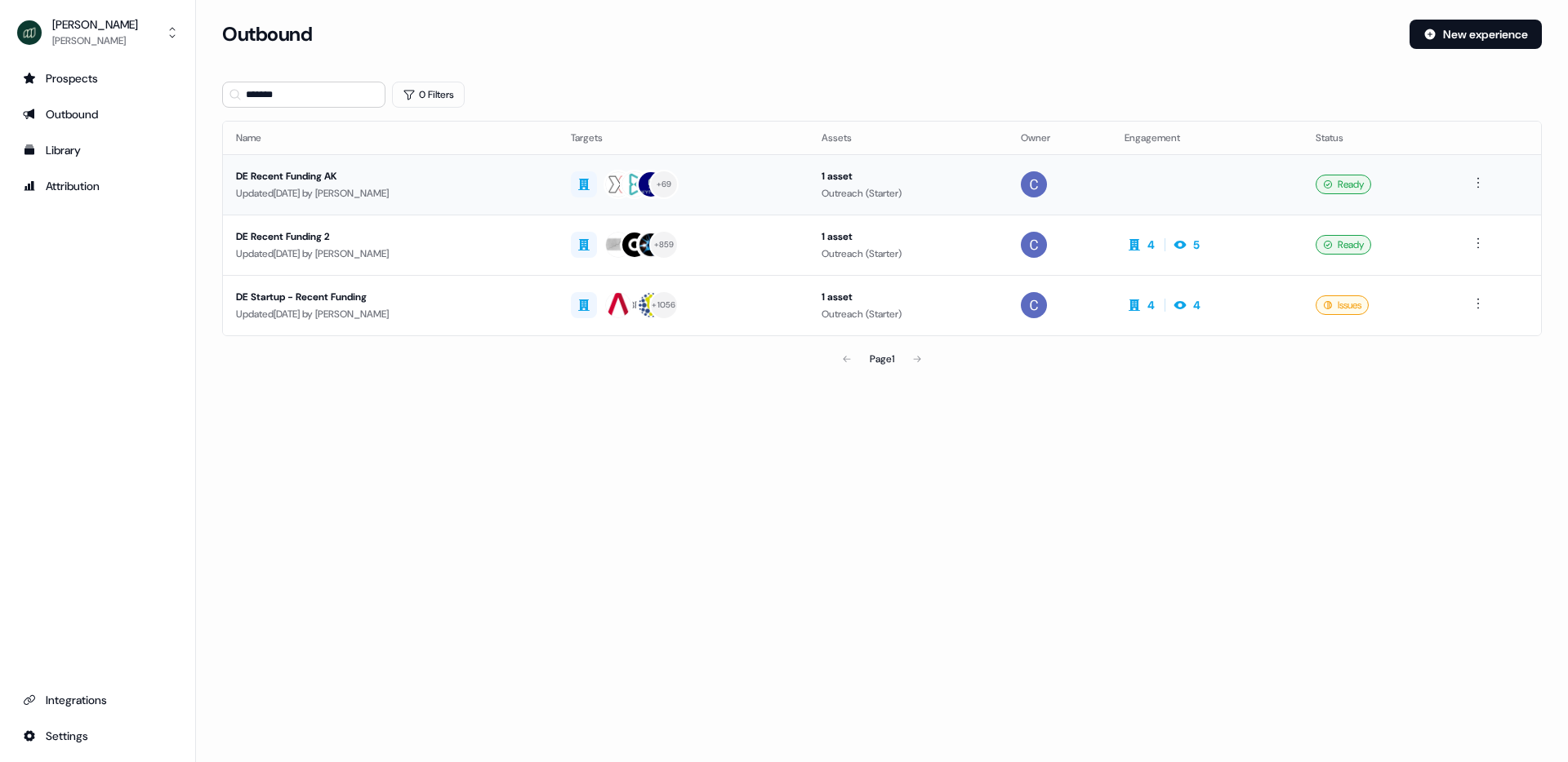
click at [308, 177] on div "DE Recent Funding AK" at bounding box center [390, 176] width 309 height 17
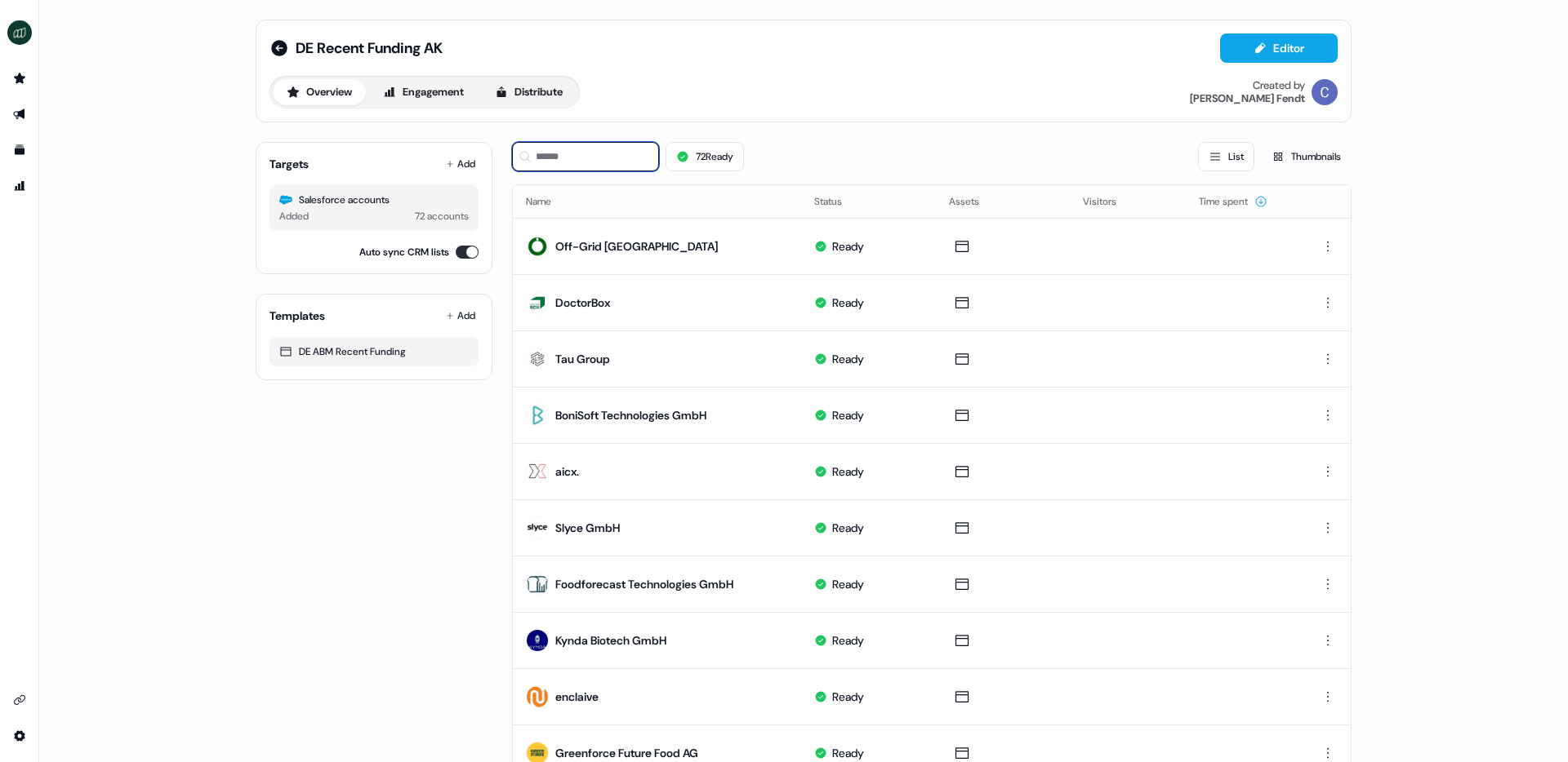
click at [592, 164] on input at bounding box center [585, 156] width 147 height 29
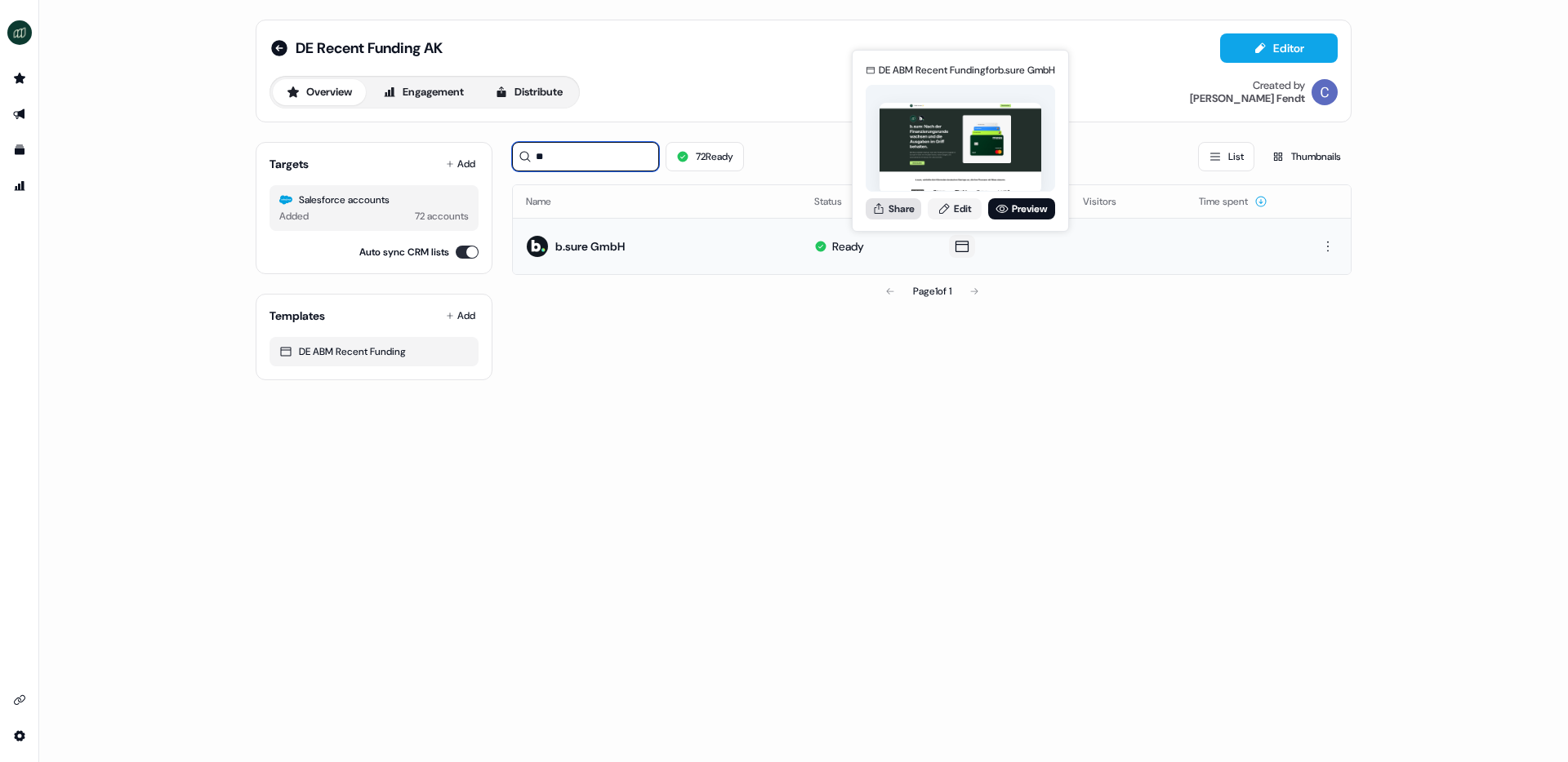
type input "**"
click at [892, 212] on button "Share" at bounding box center [893, 209] width 55 height 21
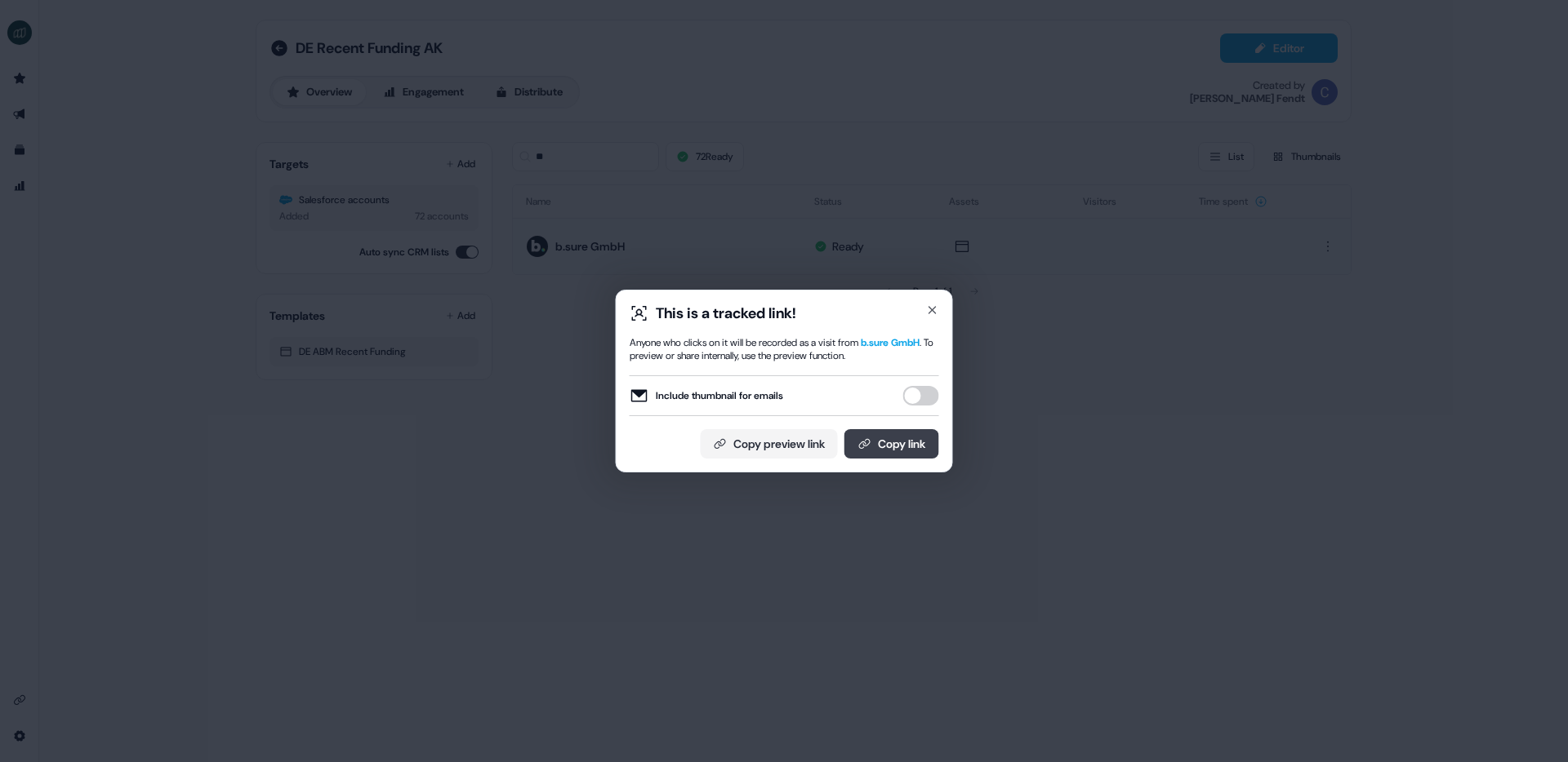
click at [890, 441] on button "Copy link" at bounding box center [892, 443] width 95 height 29
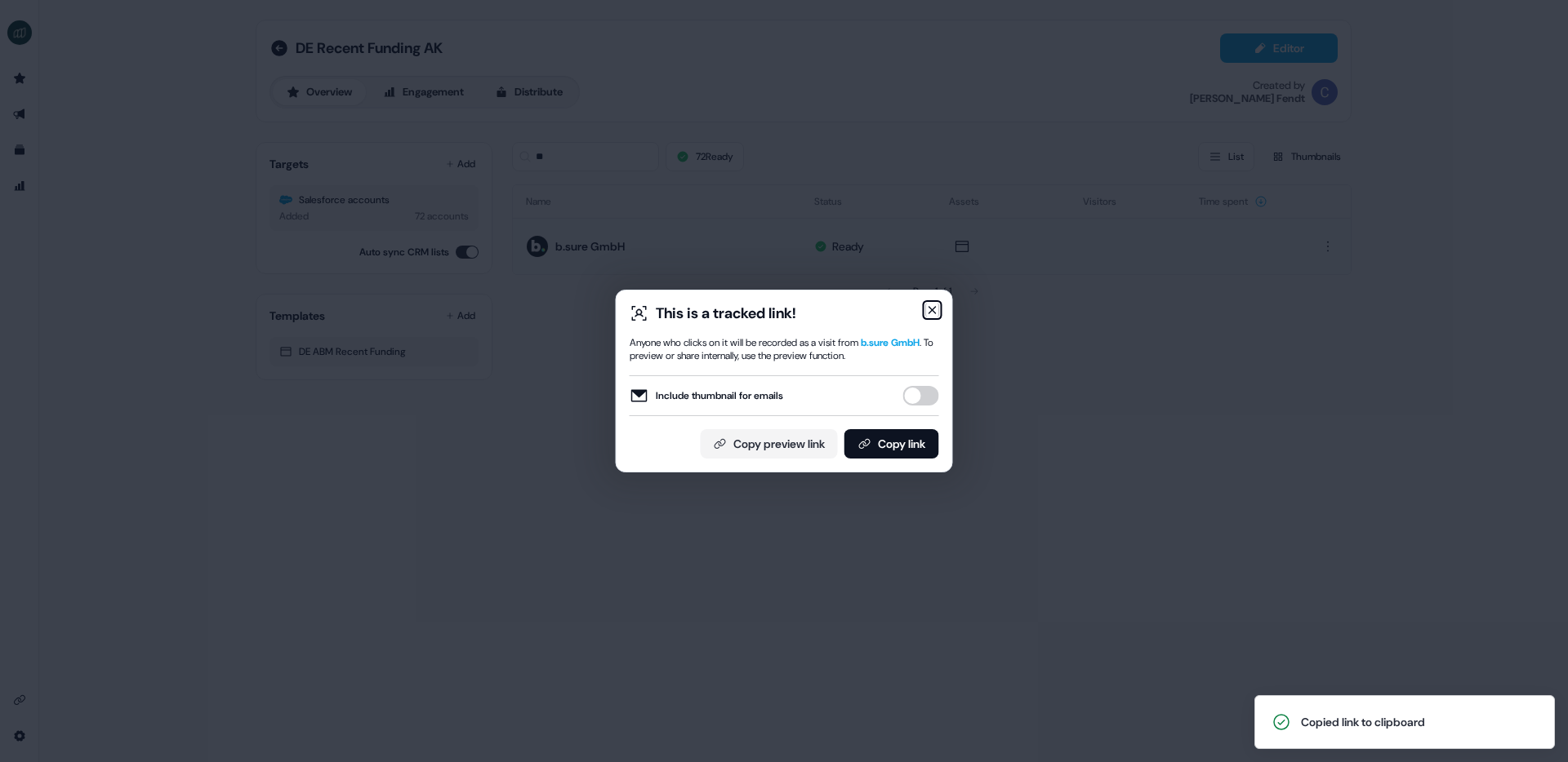
click at [932, 309] on icon "button" at bounding box center [932, 309] width 13 height 13
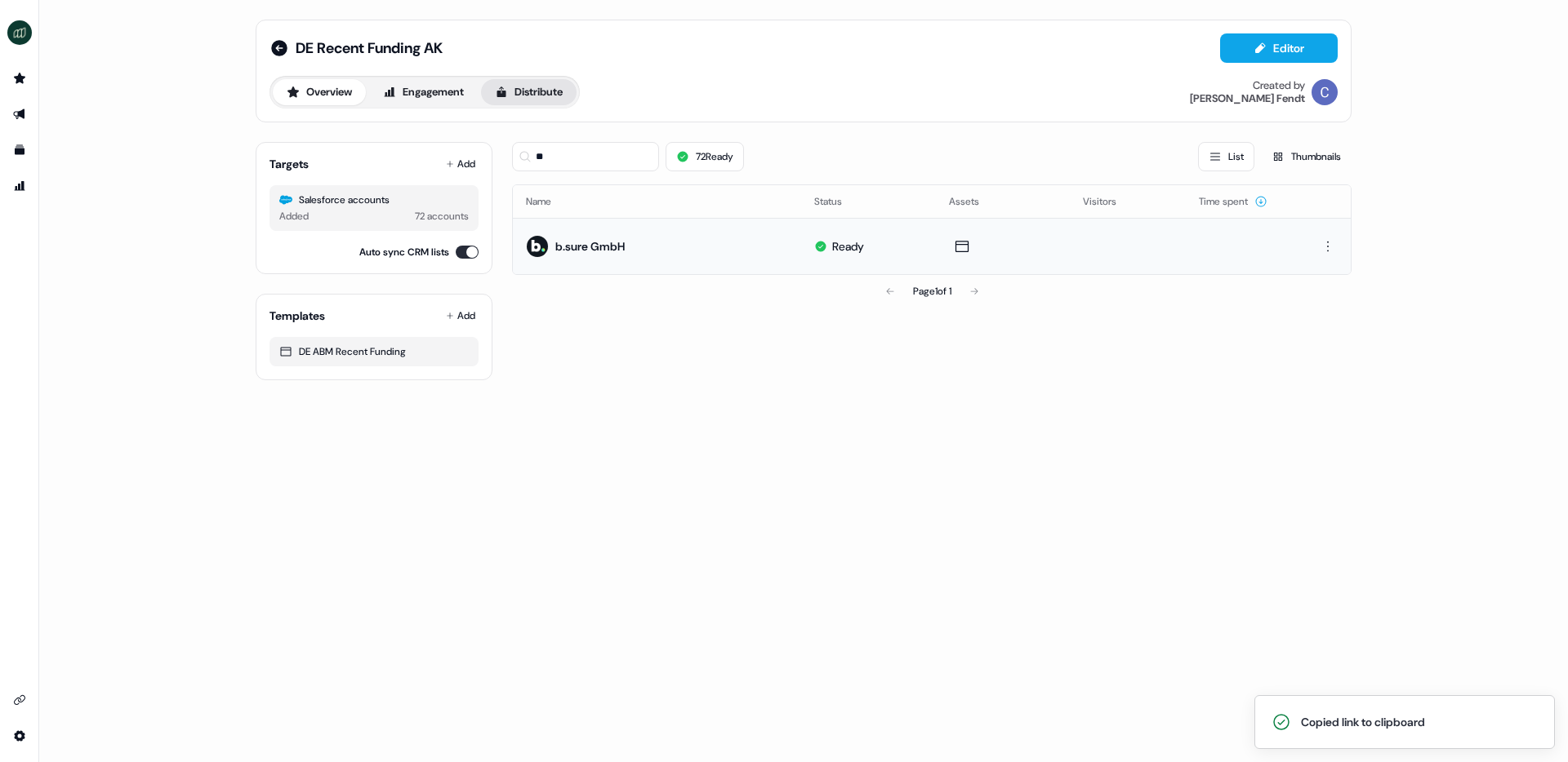
click at [551, 92] on button "Distribute" at bounding box center [529, 92] width 96 height 26
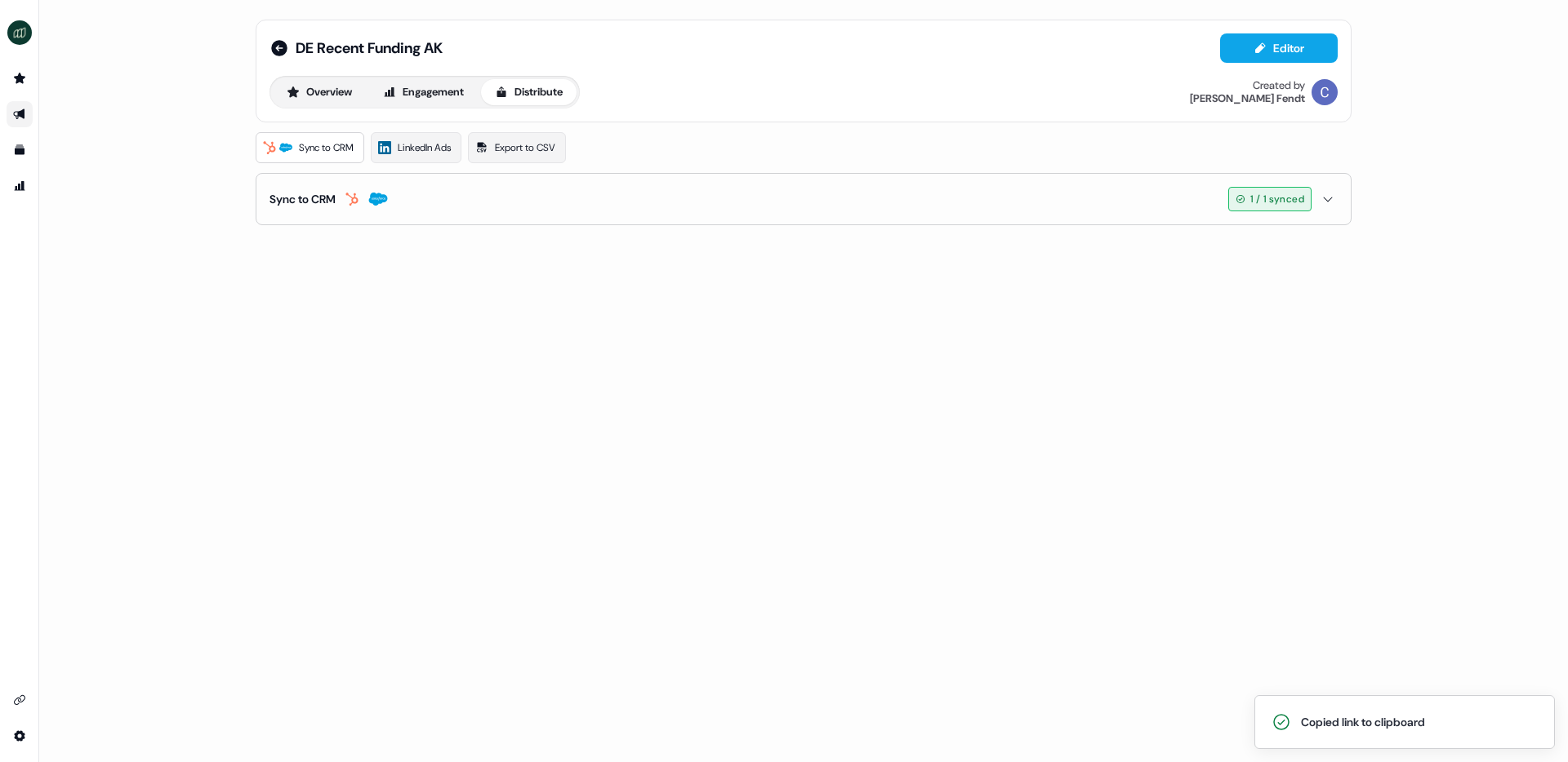
click at [601, 216] on button "Sync to CRM 1 / 1 synced" at bounding box center [803, 200] width 1068 height 51
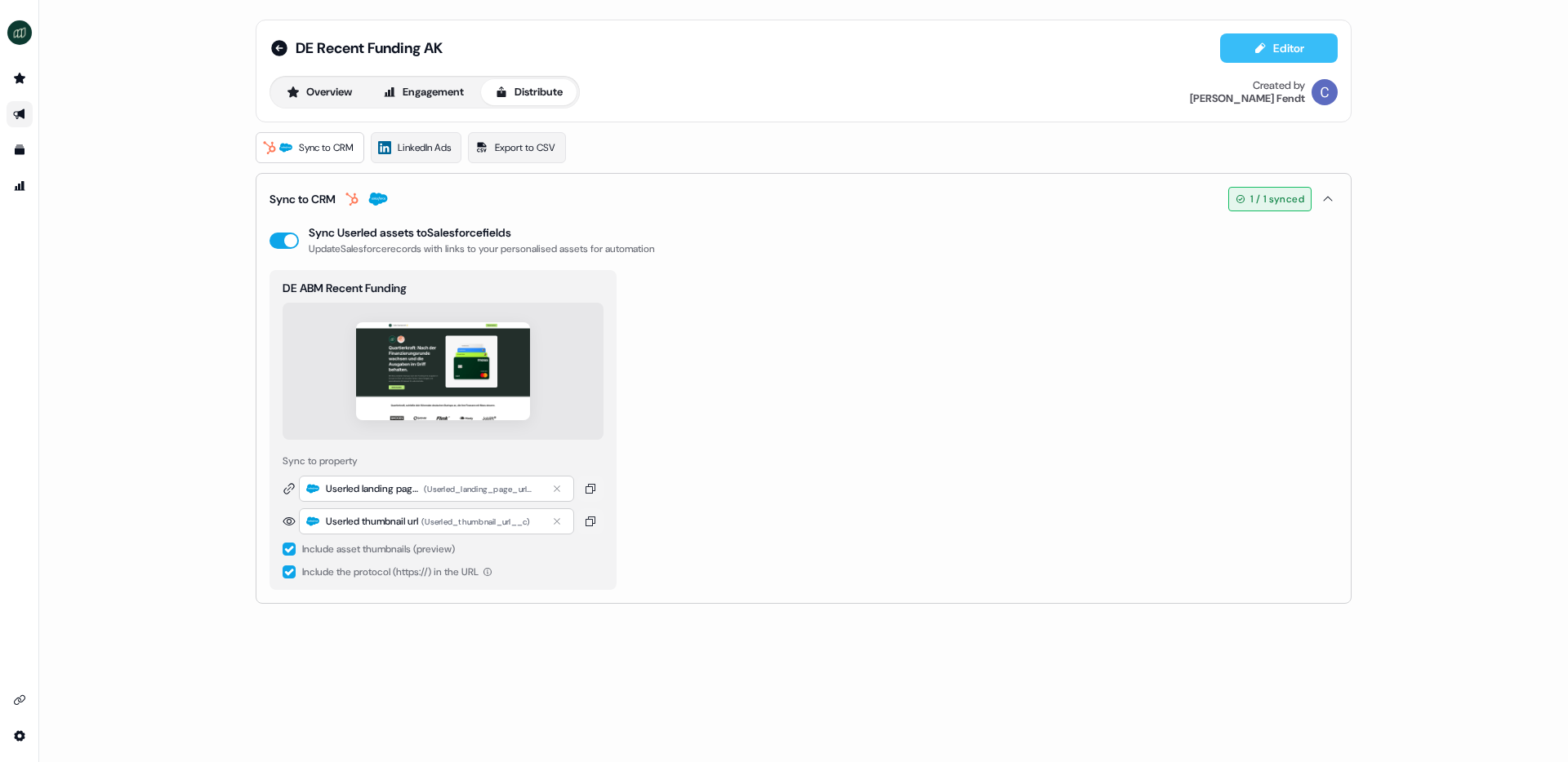
click at [1280, 51] on button "Editor" at bounding box center [1279, 47] width 118 height 29
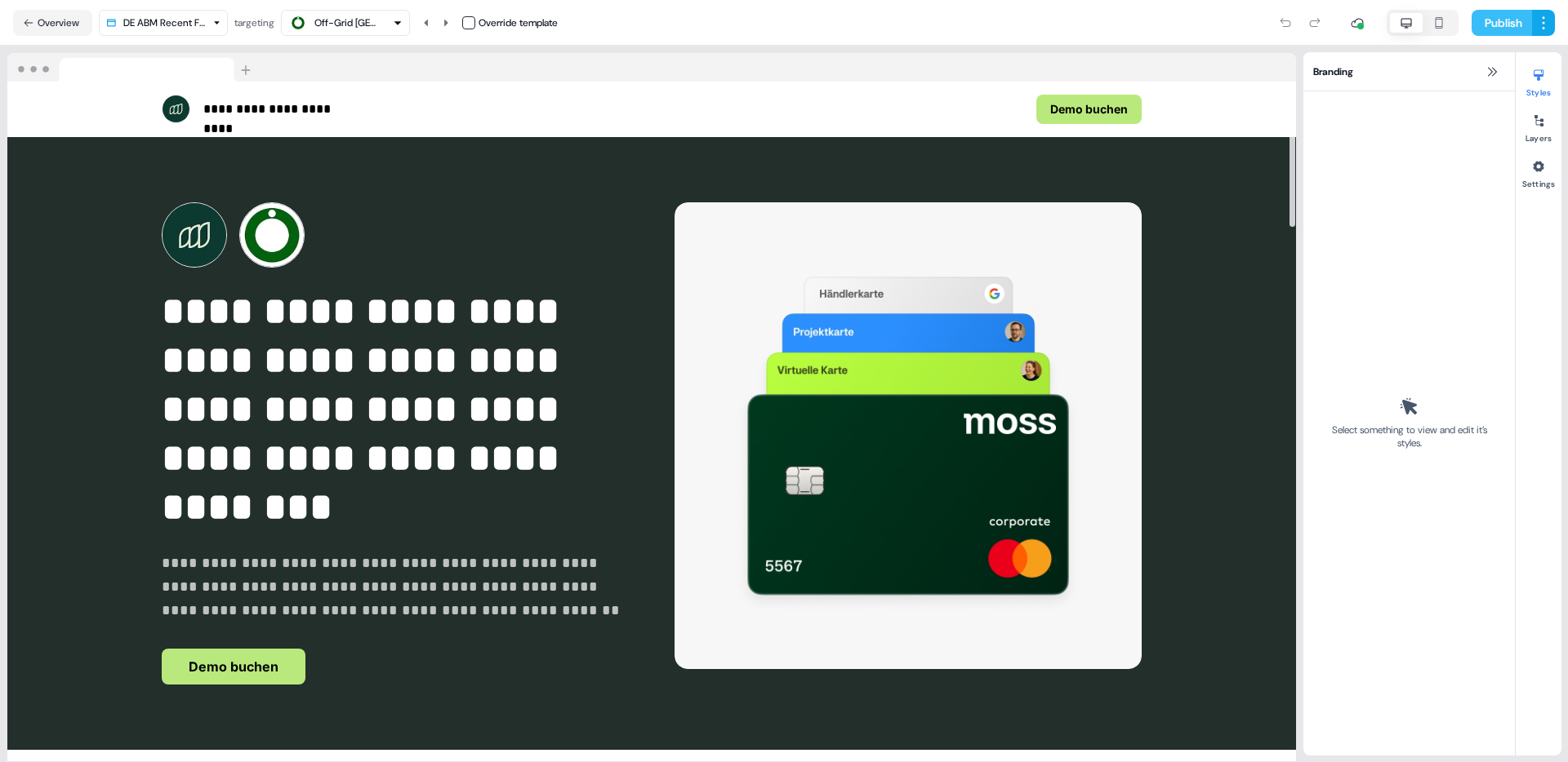
click at [1506, 17] on button "Publish" at bounding box center [1501, 23] width 61 height 26
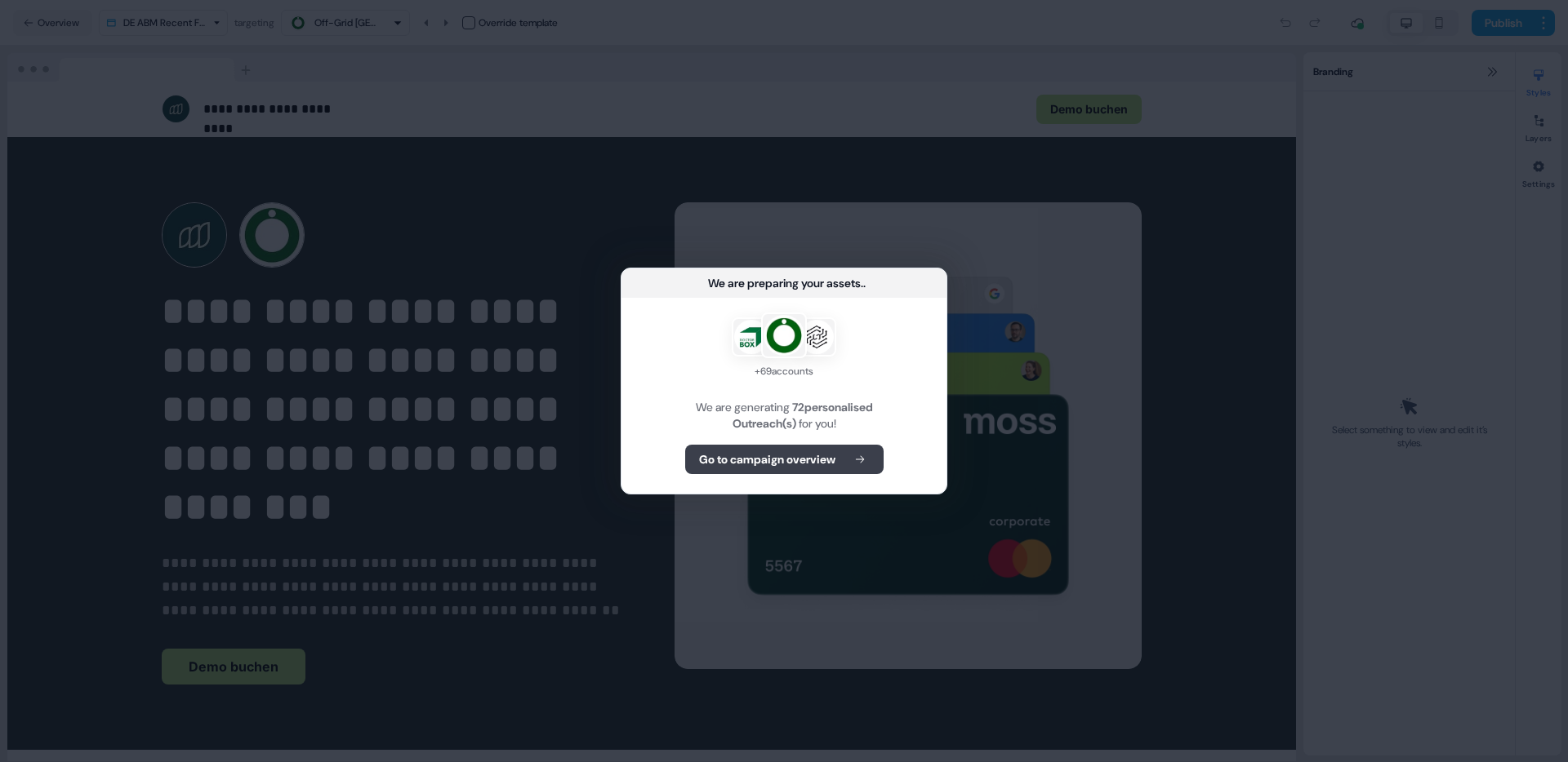
click at [762, 464] on b "Go to campaign overview" at bounding box center [767, 460] width 136 height 17
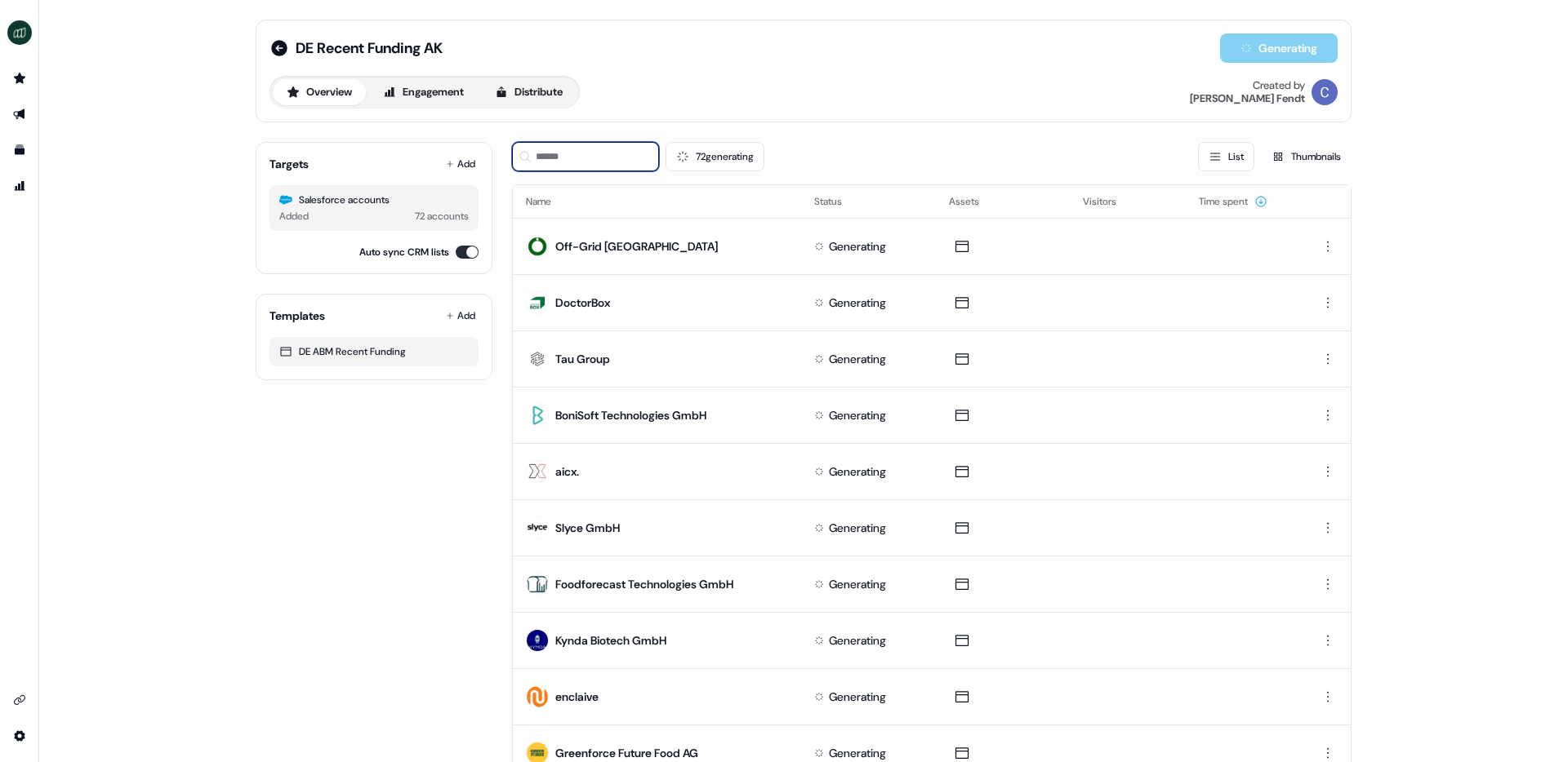
click at [575, 159] on input at bounding box center [585, 156] width 147 height 29
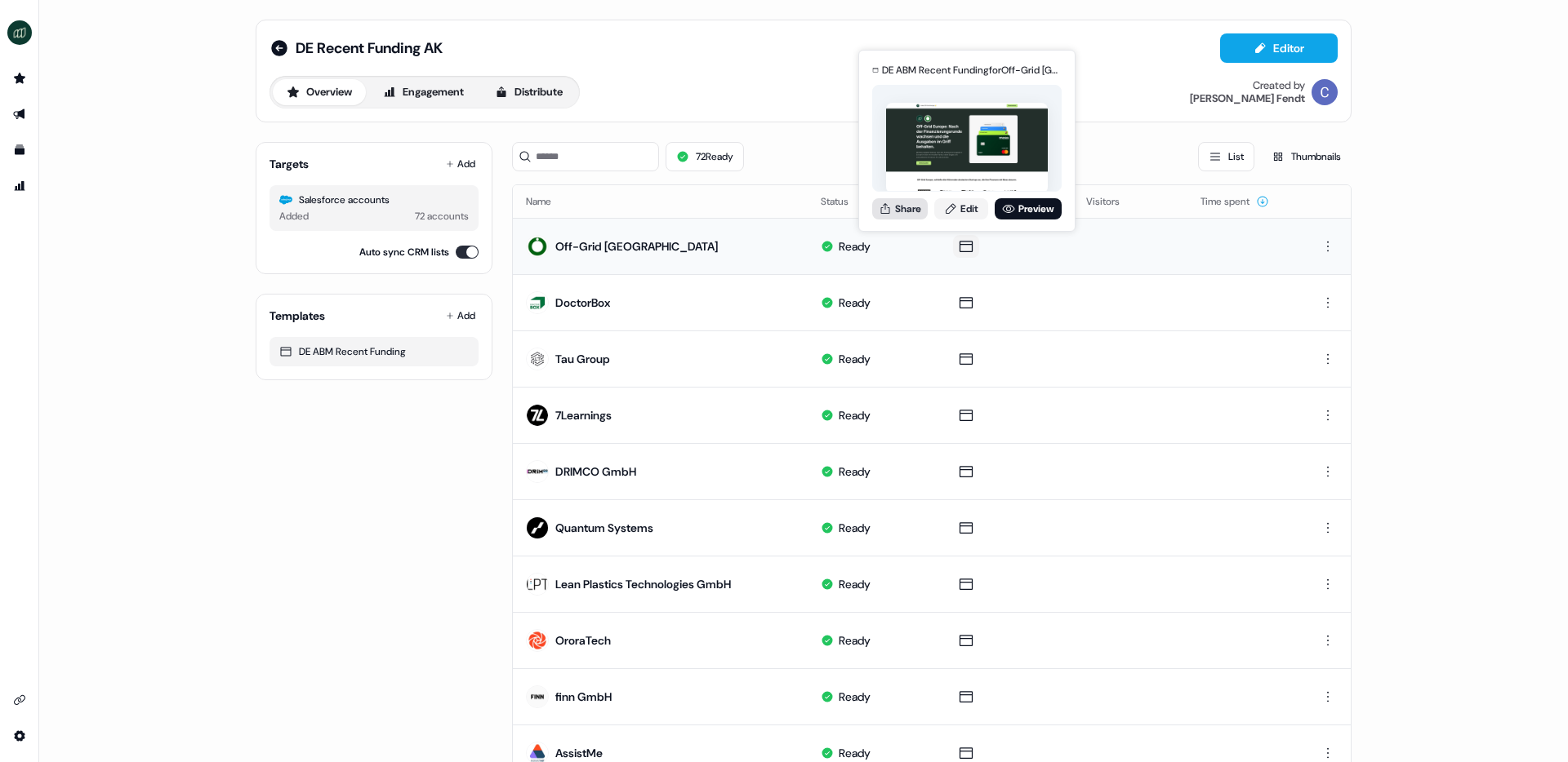
click at [902, 214] on button "Share" at bounding box center [900, 209] width 55 height 21
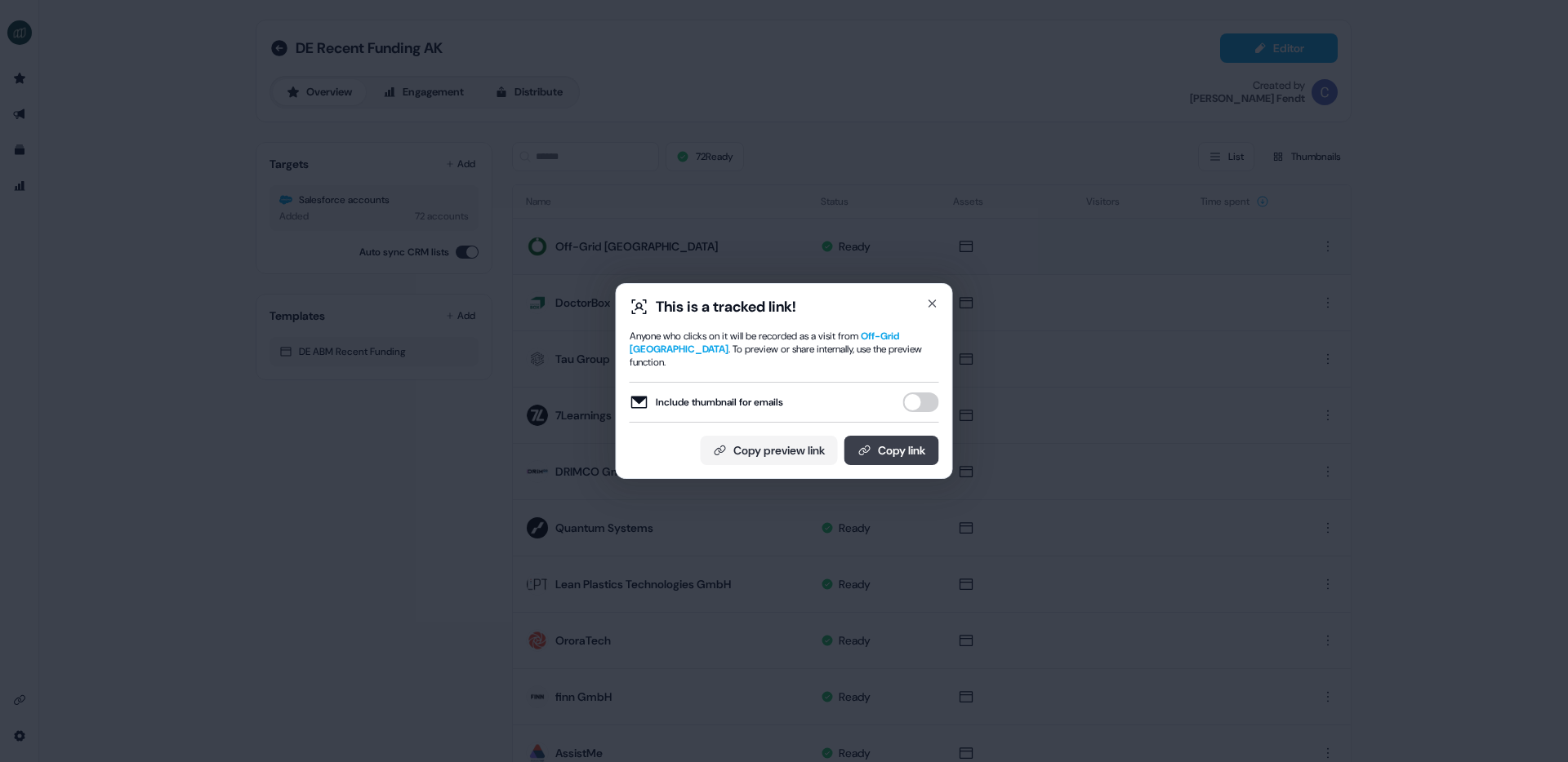
click at [896, 446] on button "Copy link" at bounding box center [892, 450] width 95 height 29
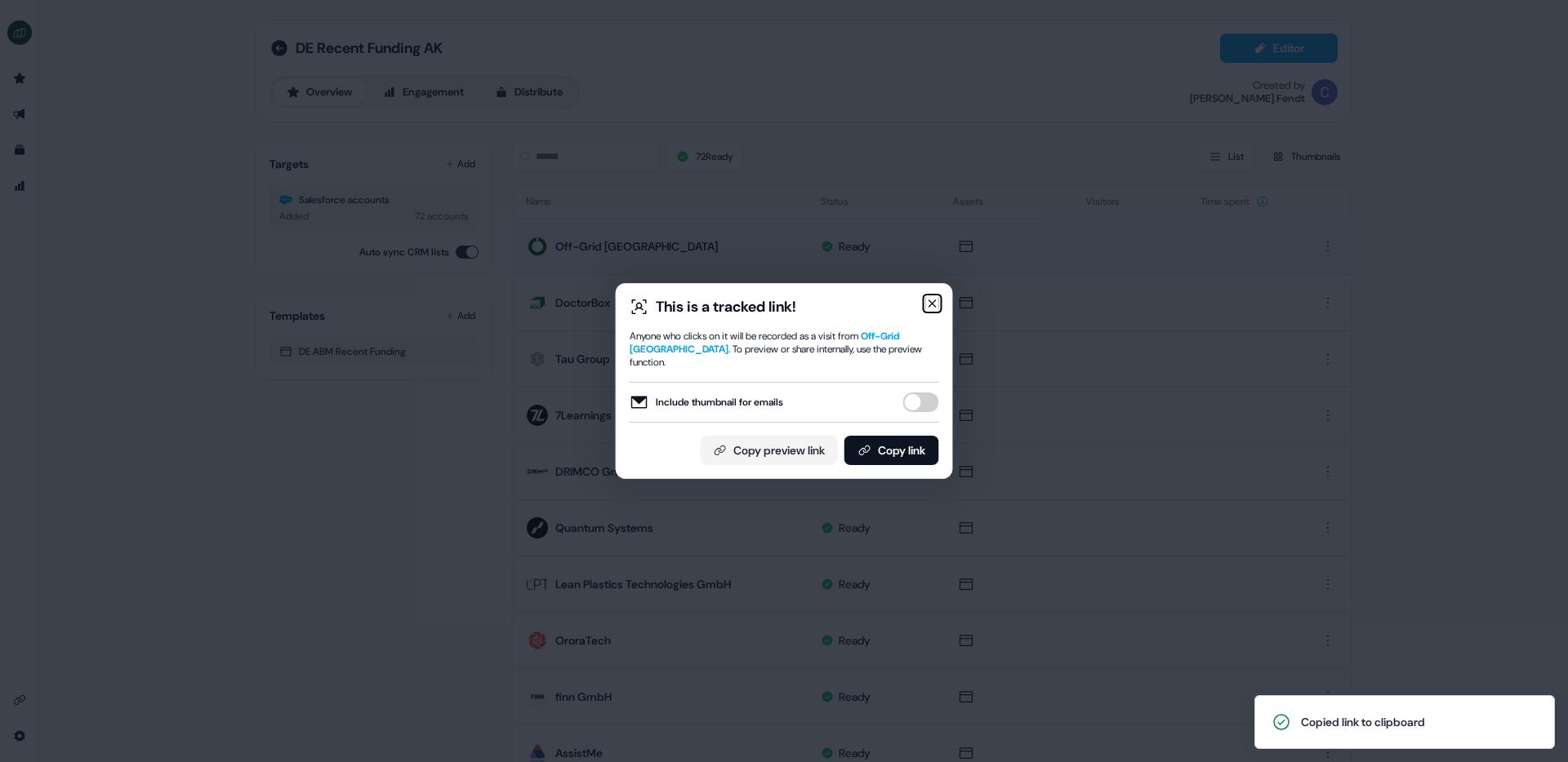
click at [936, 310] on icon "button" at bounding box center [932, 303] width 13 height 13
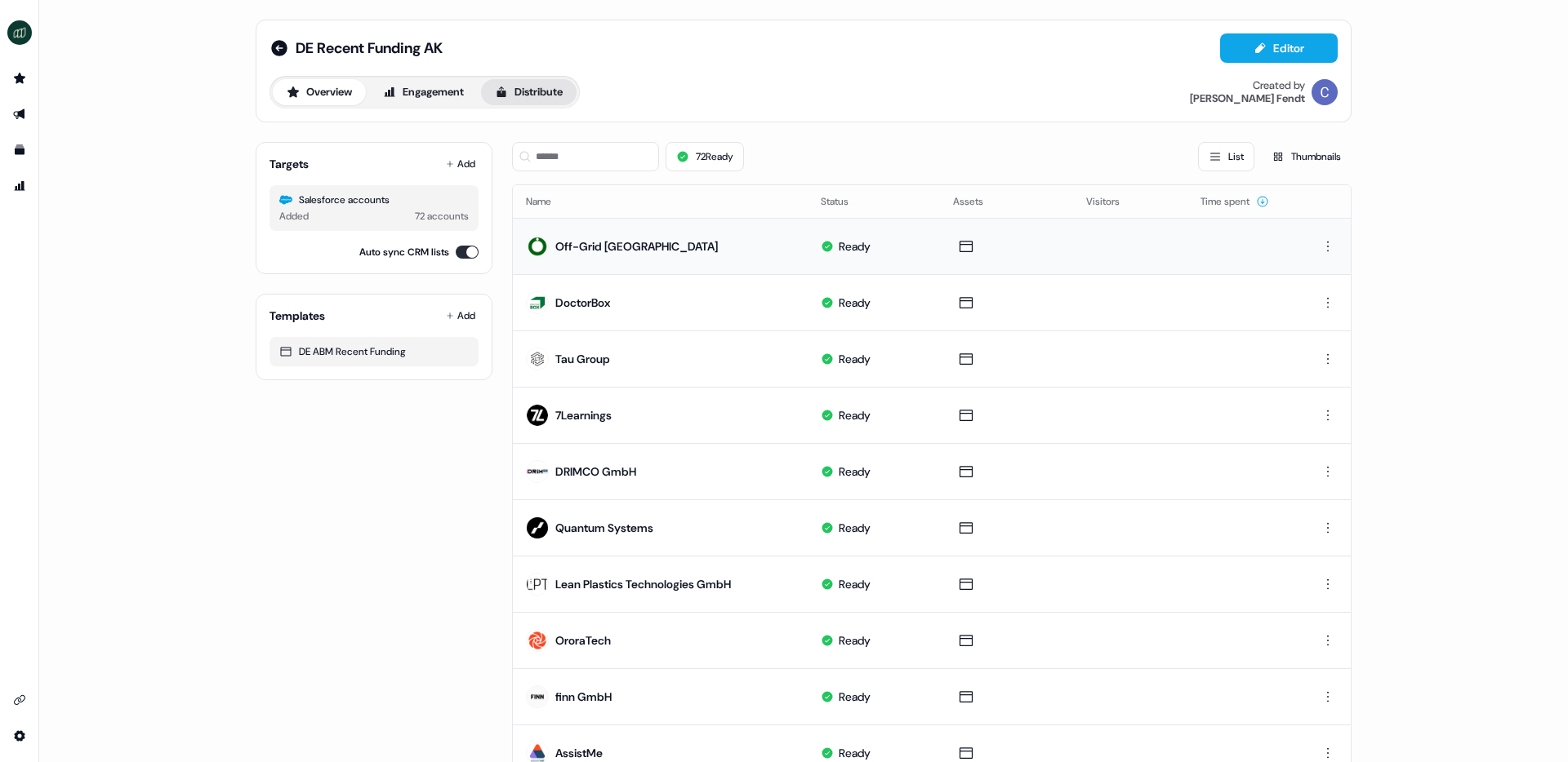
click at [543, 97] on button "Distribute" at bounding box center [529, 92] width 96 height 26
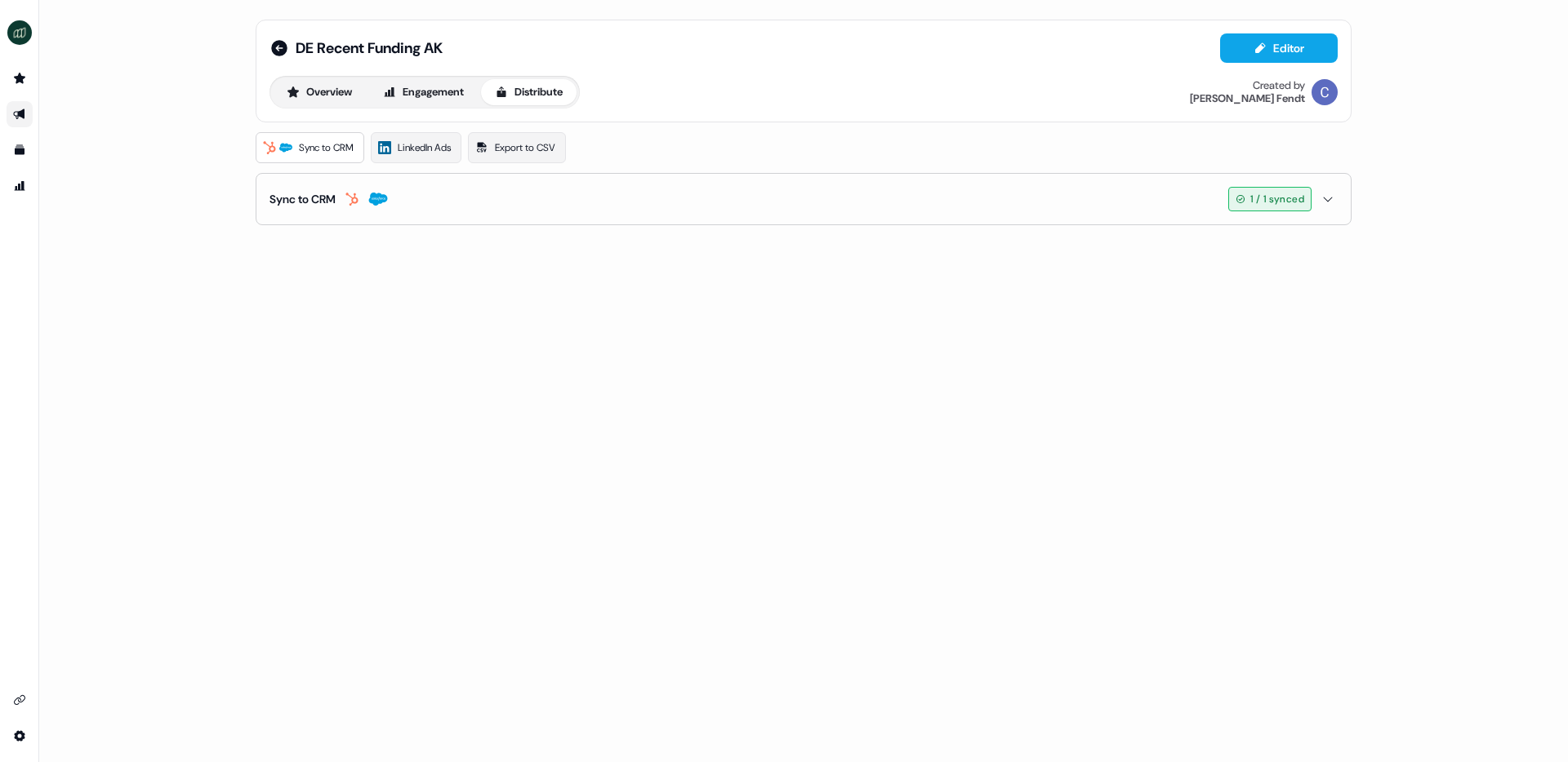
click at [418, 199] on button "Sync to CRM 1 / 1 synced" at bounding box center [803, 200] width 1068 height 51
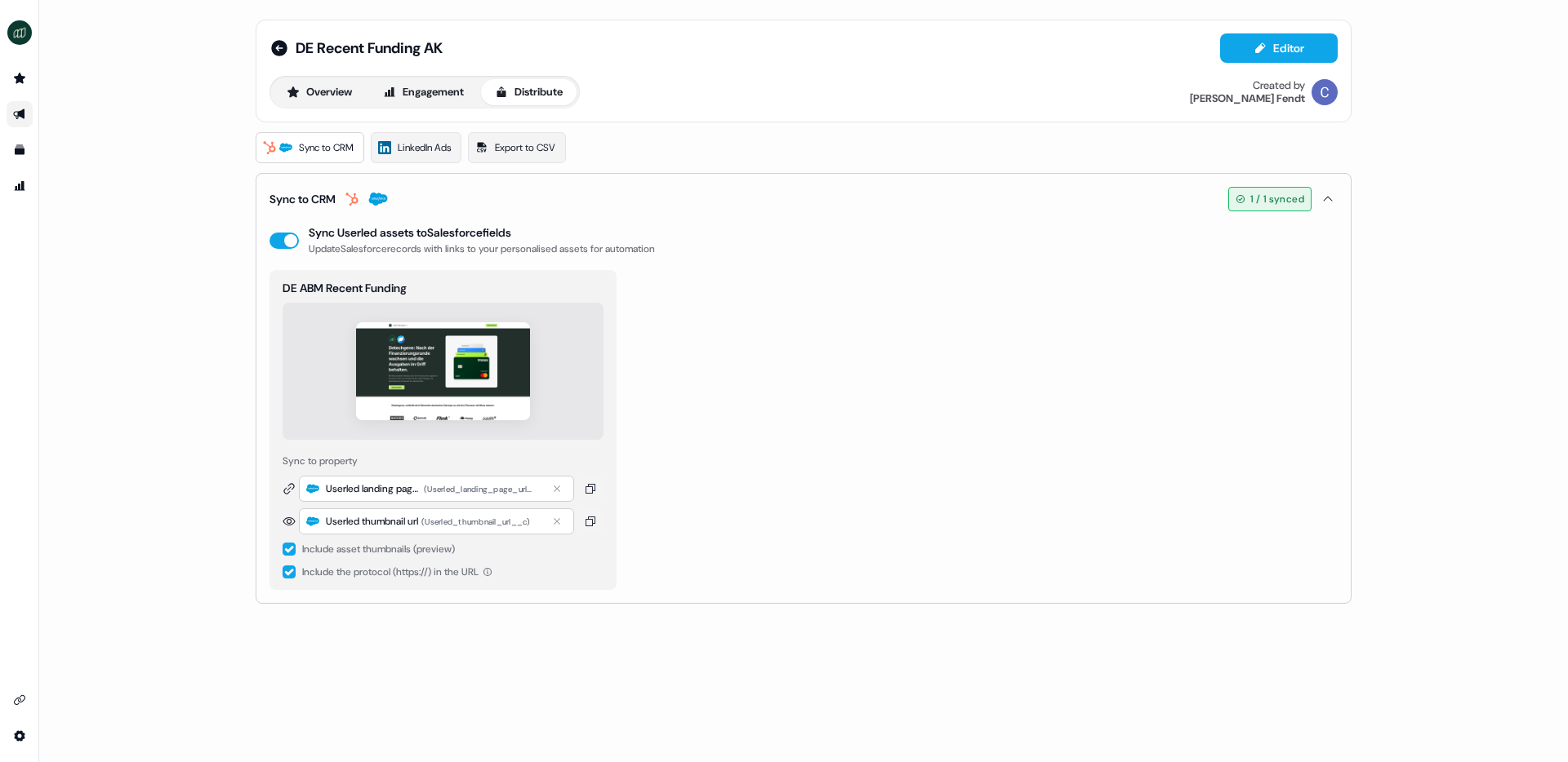
click at [289, 572] on button "button" at bounding box center [288, 572] width 13 height 13
click at [1280, 241] on button "Save and sync" at bounding box center [1295, 238] width 86 height 29
click at [882, 405] on div "DE ABM Recent Funding Sync to property Userled landing page url ( Userled_landi…" at bounding box center [803, 430] width 1068 height 320
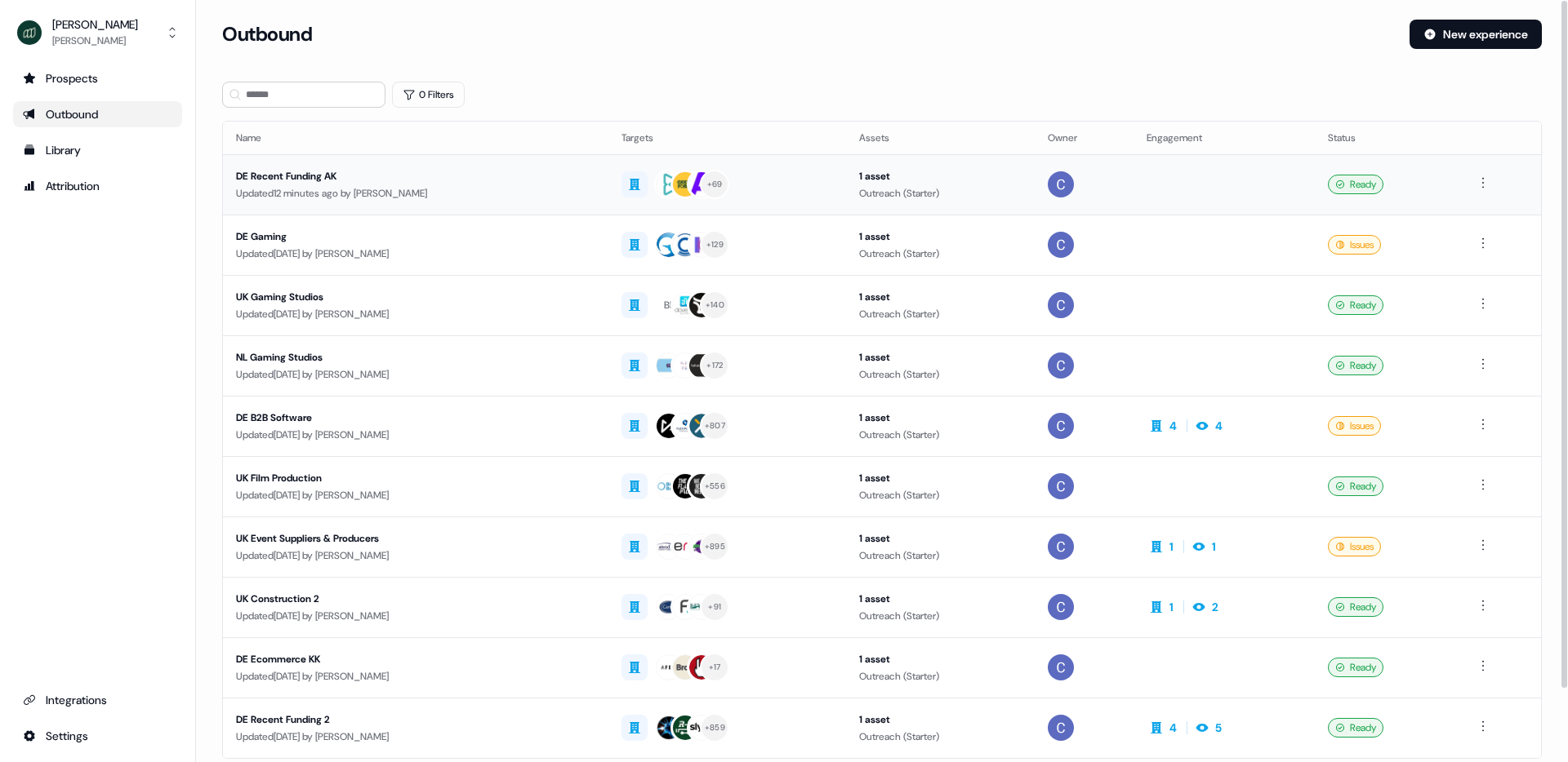
click at [282, 164] on td "DE Recent Funding AK Updated 12 minutes ago by Catherine Fendt" at bounding box center [416, 185] width 385 height 61
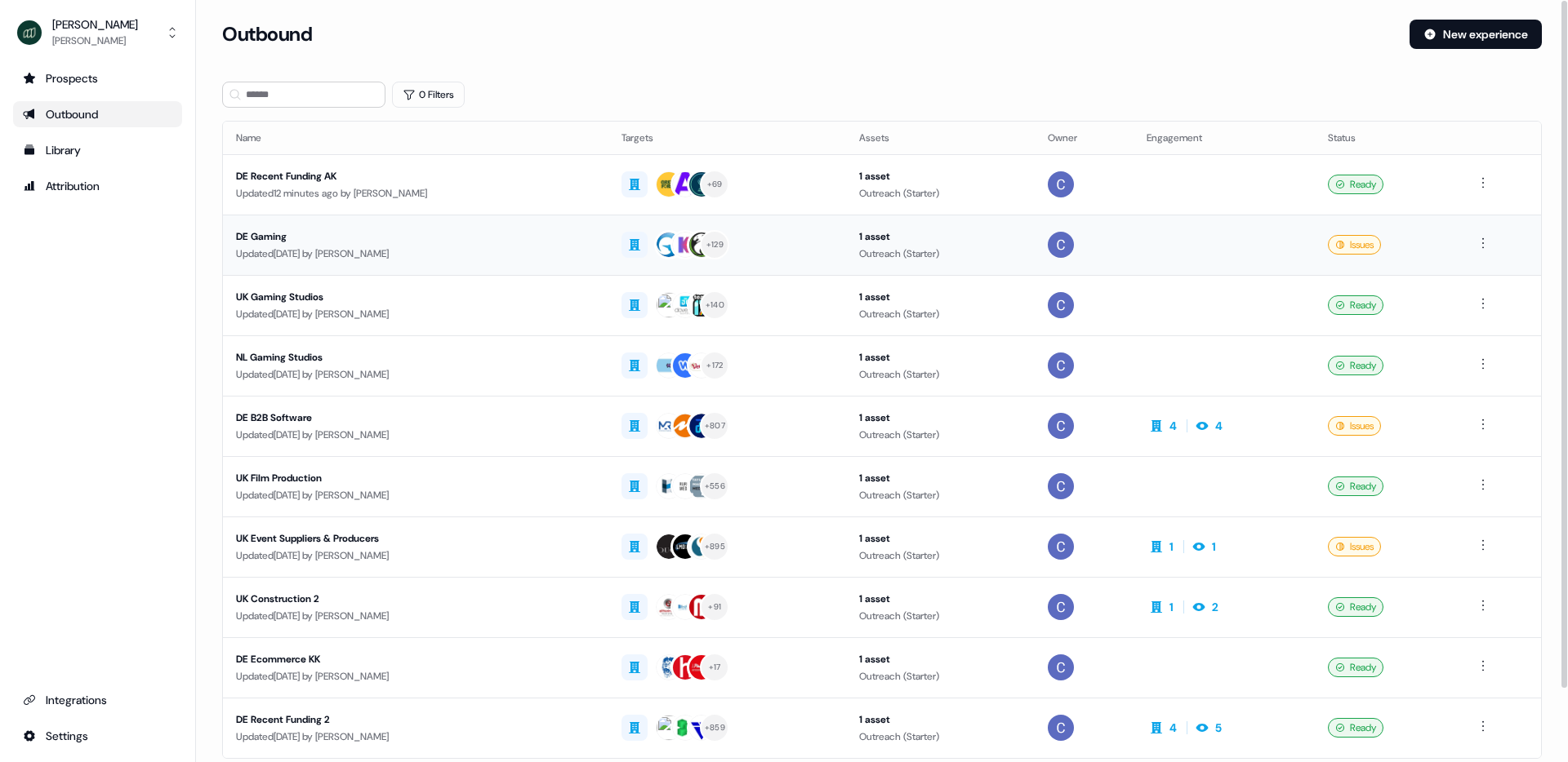
click at [261, 246] on div "Updated 4 days ago by Catherine Fendt" at bounding box center [415, 254] width 360 height 17
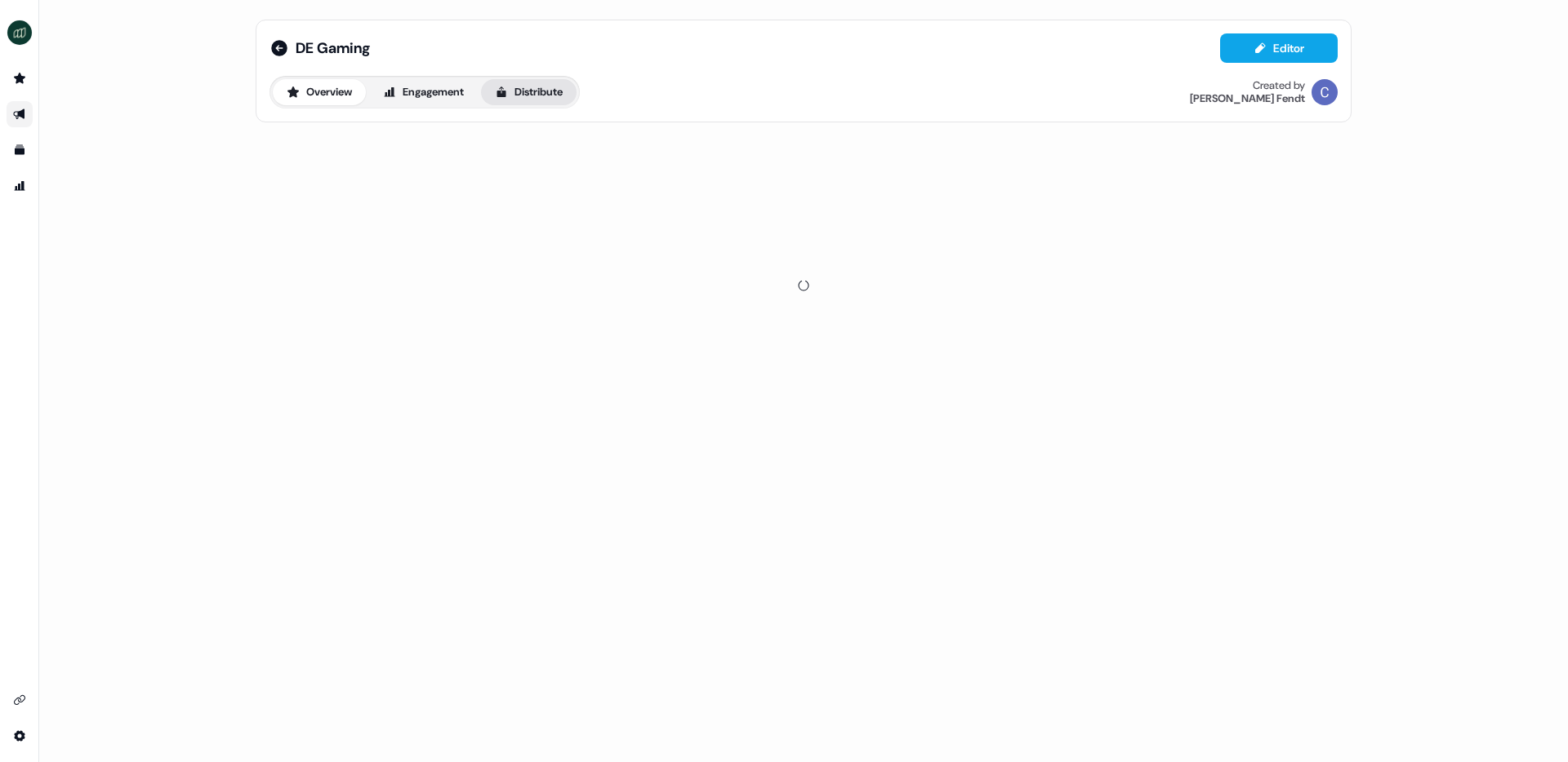
click at [556, 92] on button "Distribute" at bounding box center [529, 92] width 96 height 26
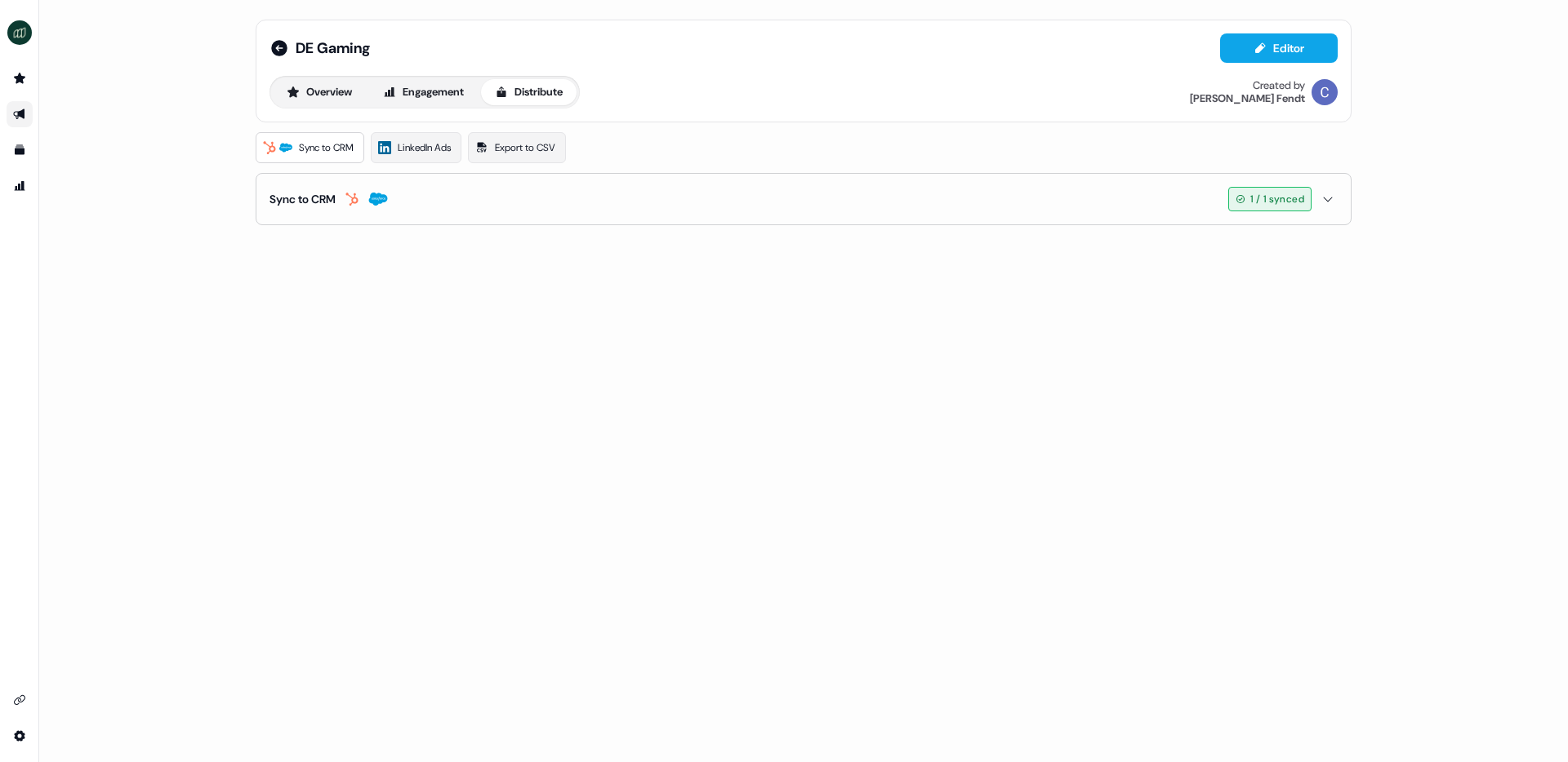
click at [475, 203] on button "Sync to CRM 1 / 1 synced" at bounding box center [803, 200] width 1068 height 51
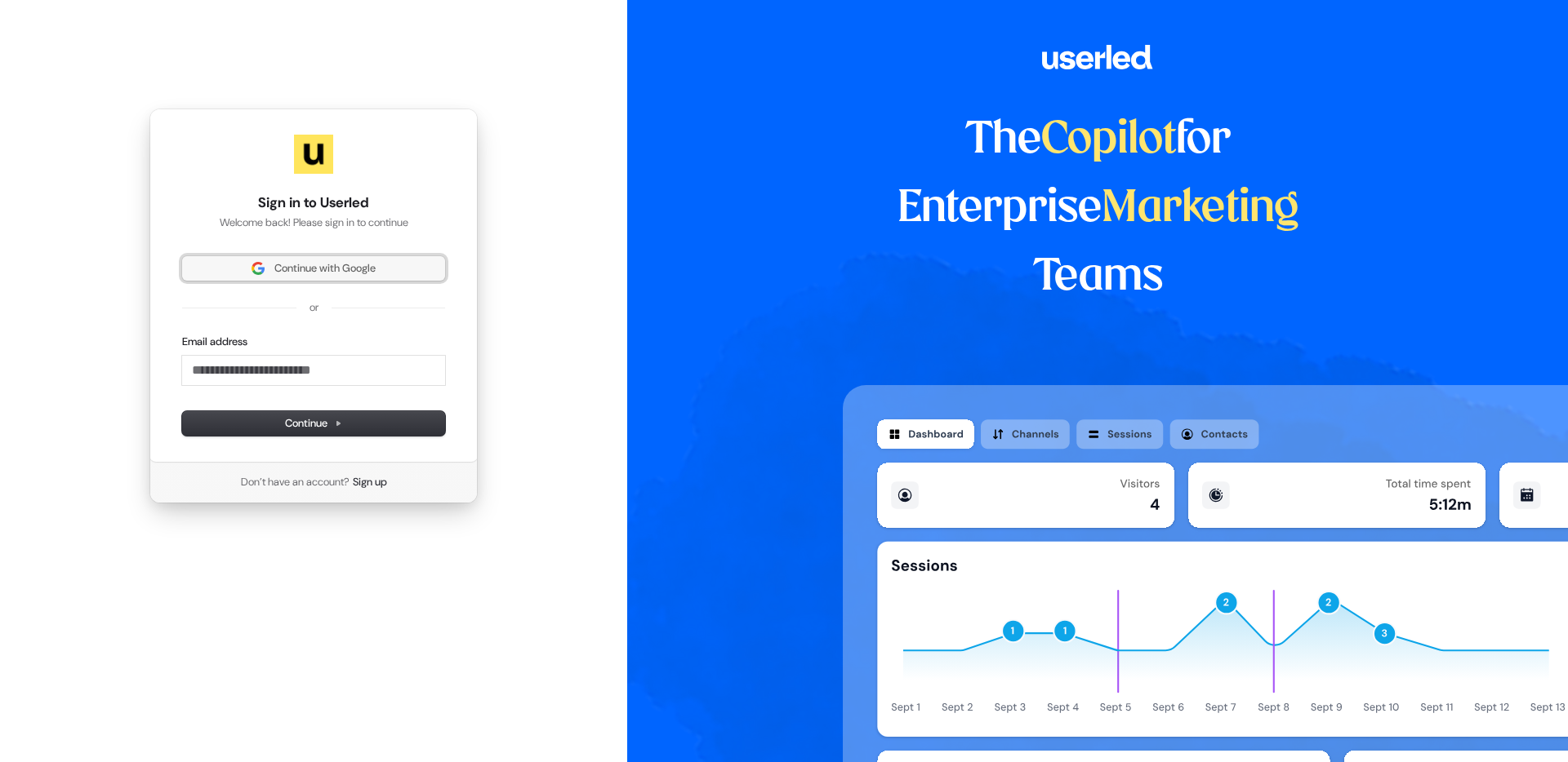
click at [374, 278] on button "Continue with Google" at bounding box center [313, 269] width 263 height 25
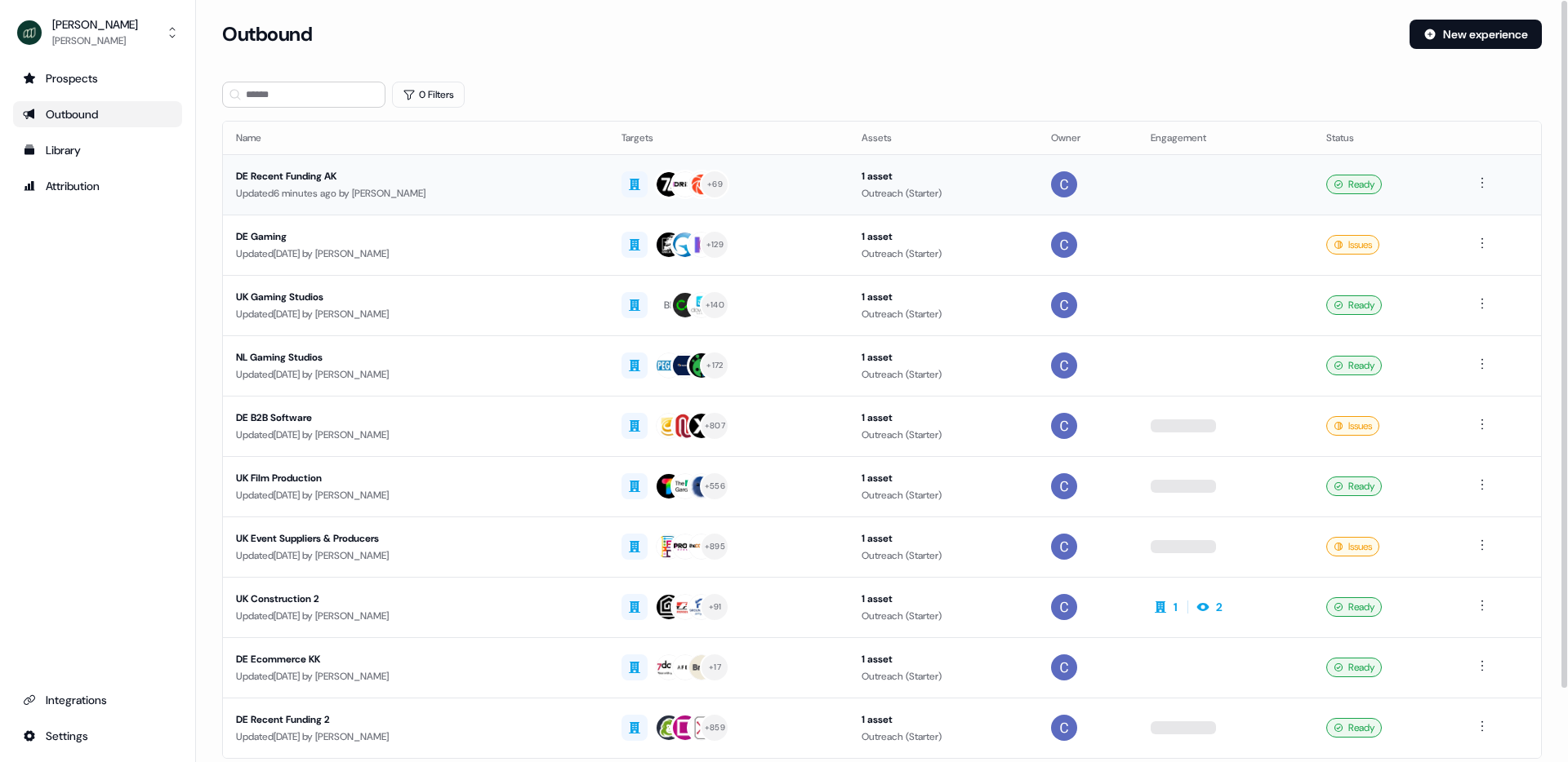
click at [317, 178] on div "DE Recent Funding AK" at bounding box center [415, 176] width 360 height 17
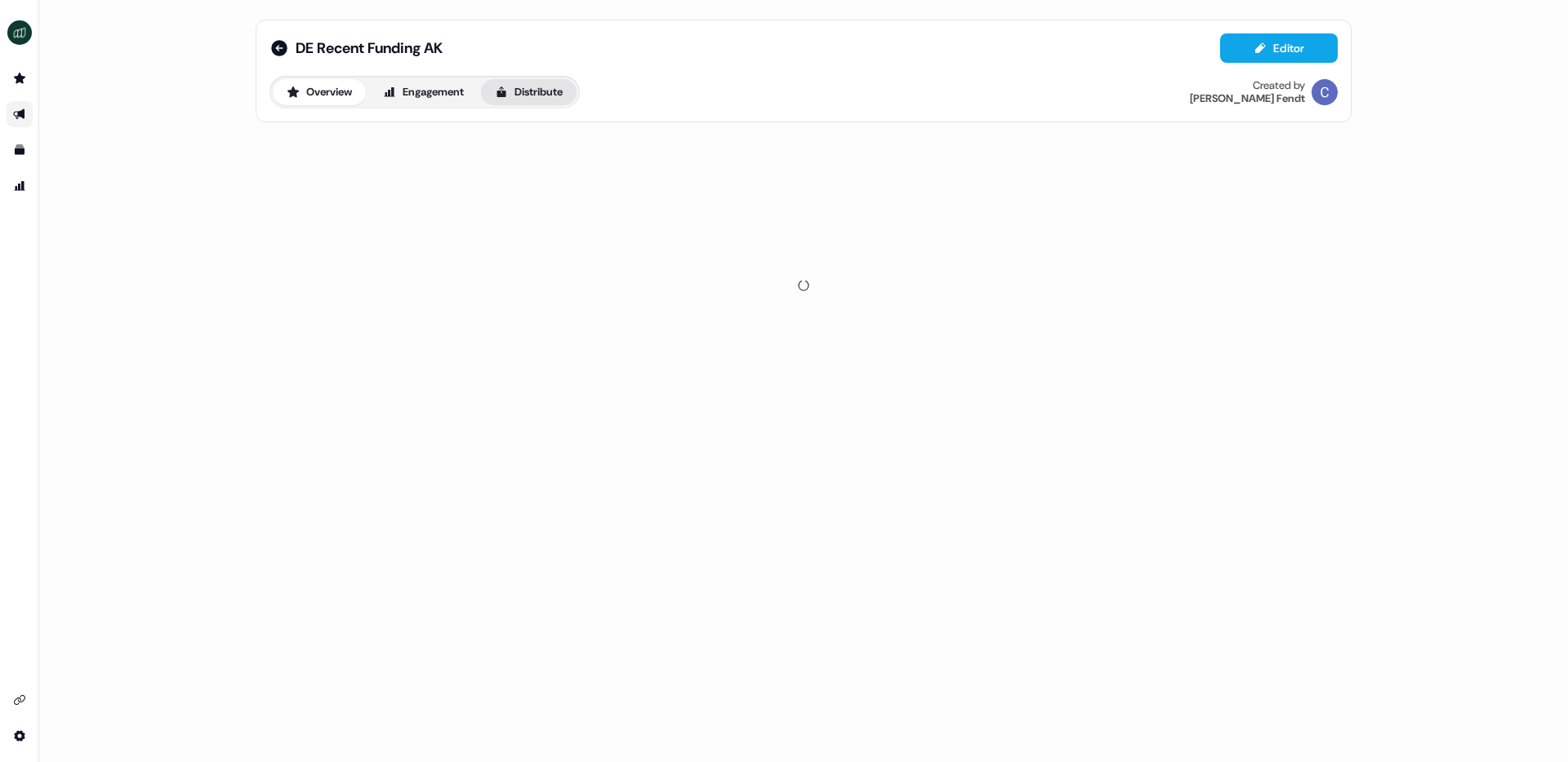
click at [541, 84] on button "Distribute" at bounding box center [529, 92] width 96 height 26
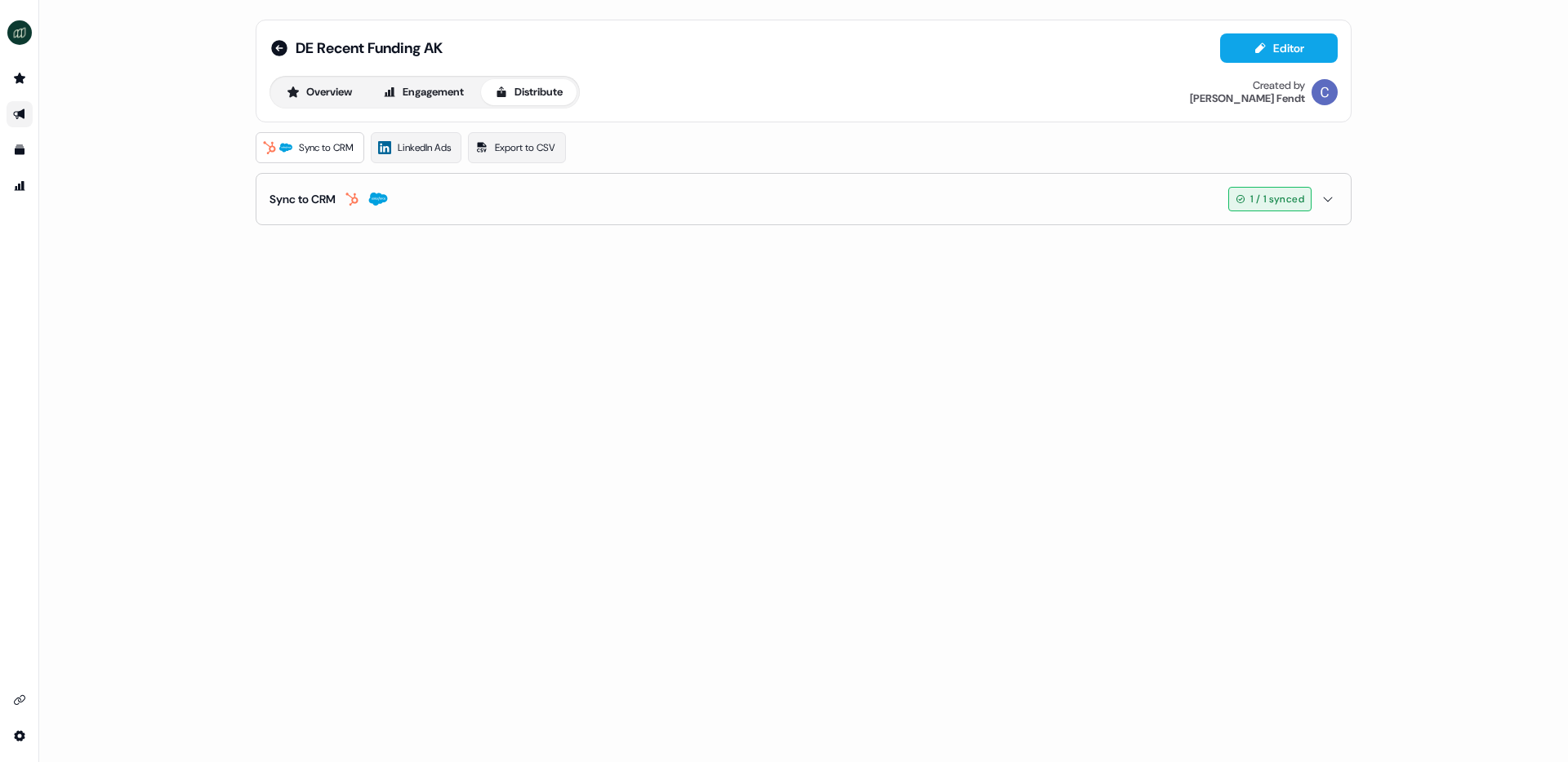
click at [505, 191] on button "Sync to CRM 1 / 1 synced" at bounding box center [803, 200] width 1068 height 51
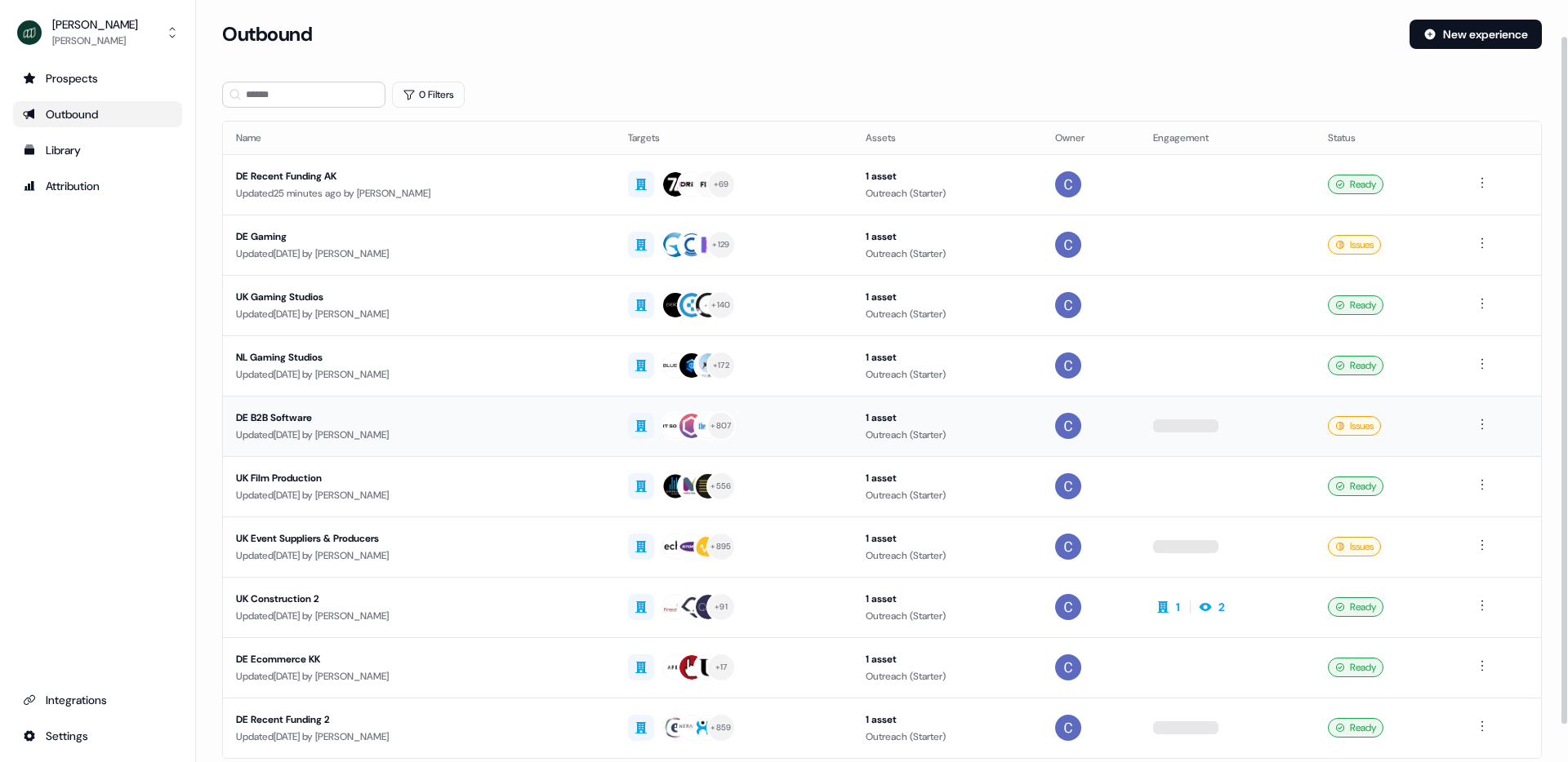
scroll to position [82, 0]
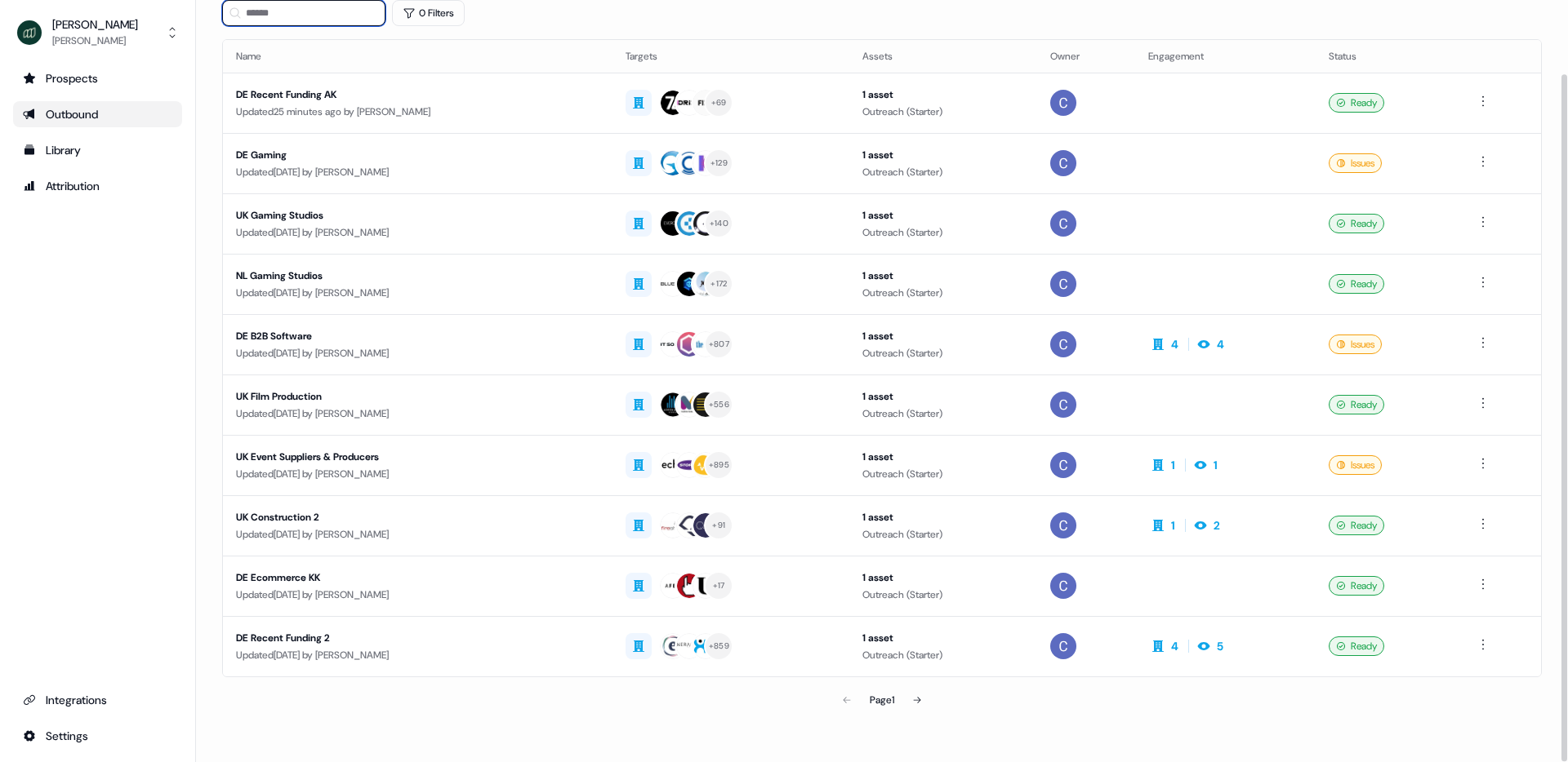
click at [305, 11] on input at bounding box center [304, 13] width 164 height 26
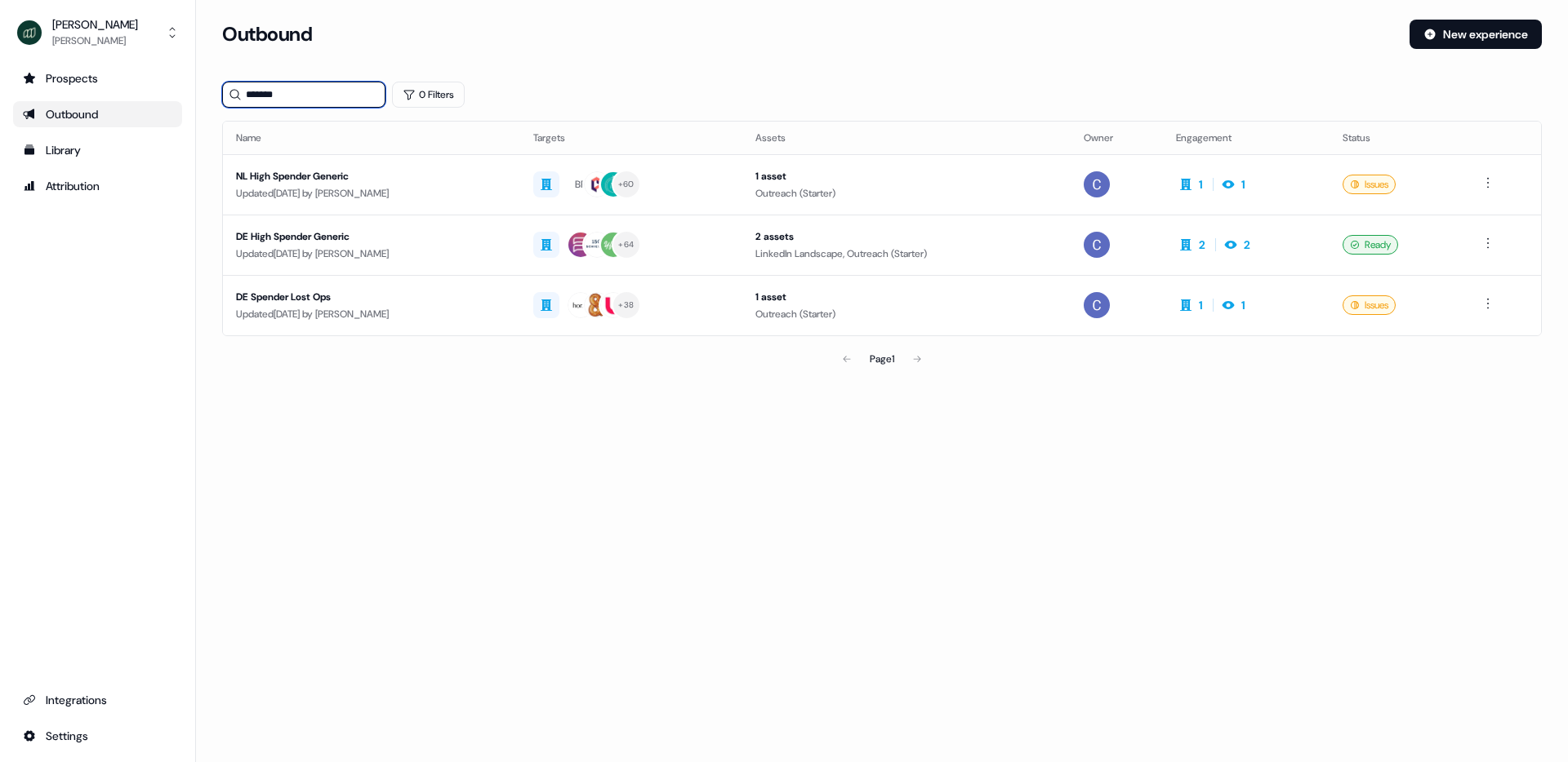
click at [269, 83] on input "*******" at bounding box center [304, 95] width 164 height 26
type input "****"
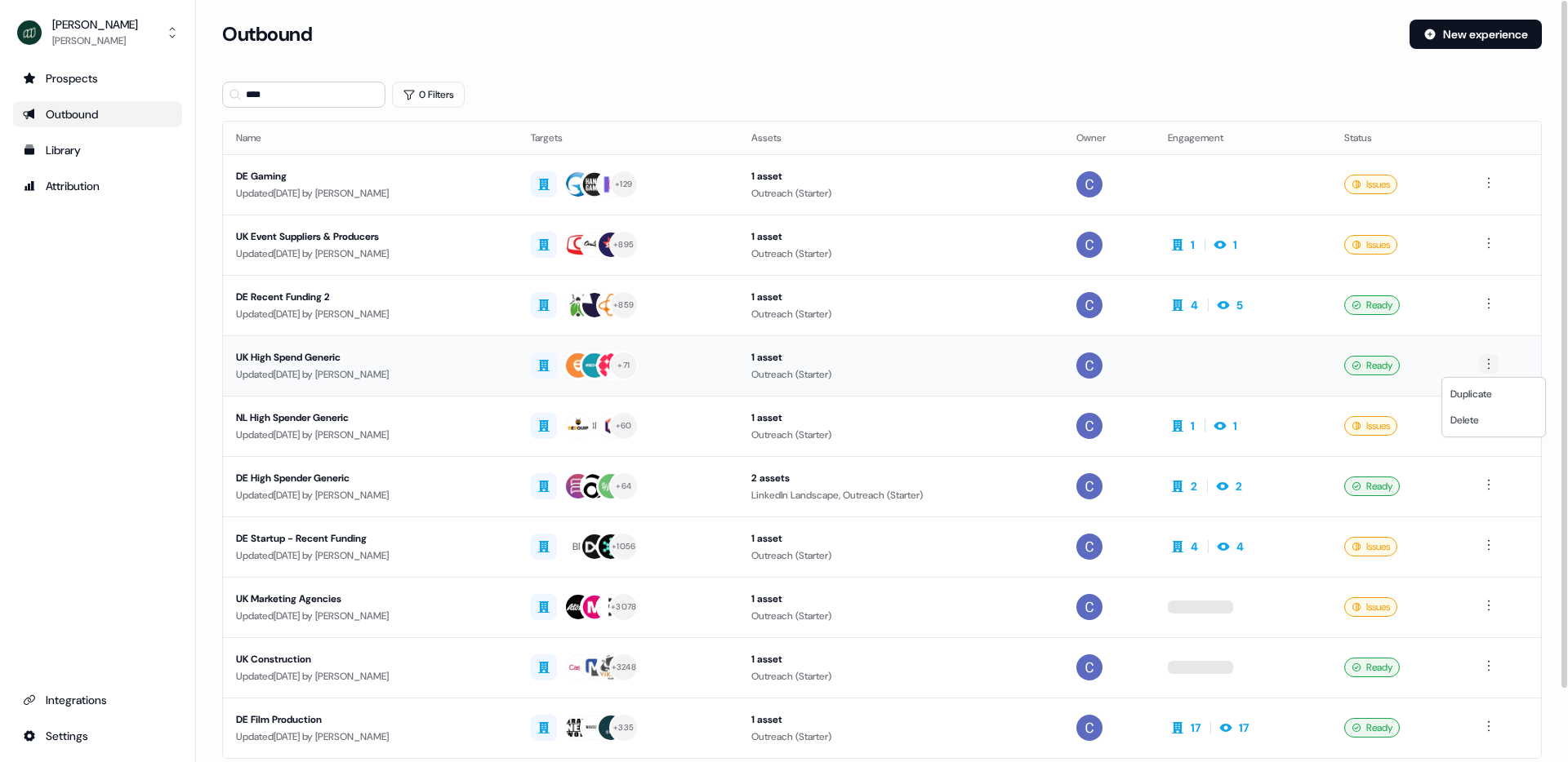
click at [1491, 366] on html "For the best experience switch devices to a bigger screen. Go to [DOMAIN_NAME] …" at bounding box center [784, 381] width 1568 height 762
click at [1477, 394] on span "Duplicate" at bounding box center [1470, 394] width 41 height 13
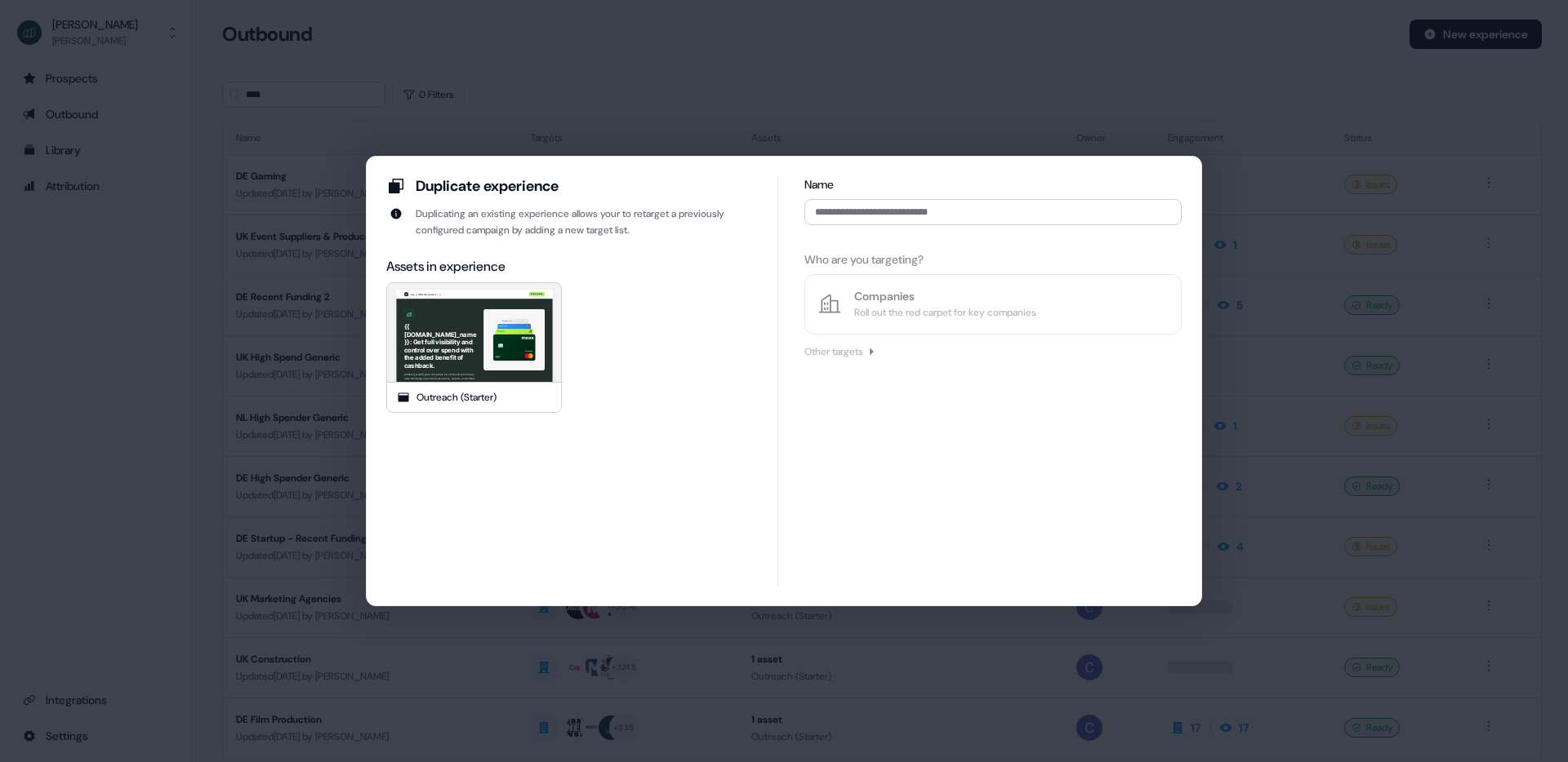
click at [471, 337] on div "Hey {{ [DOMAIN_NAME] }} 👋 Book a demo {{ [DOMAIN_NAME]_name }}: Get full visibi…" at bounding box center [475, 338] width 784 height 490
click at [874, 215] on input at bounding box center [993, 213] width 377 height 26
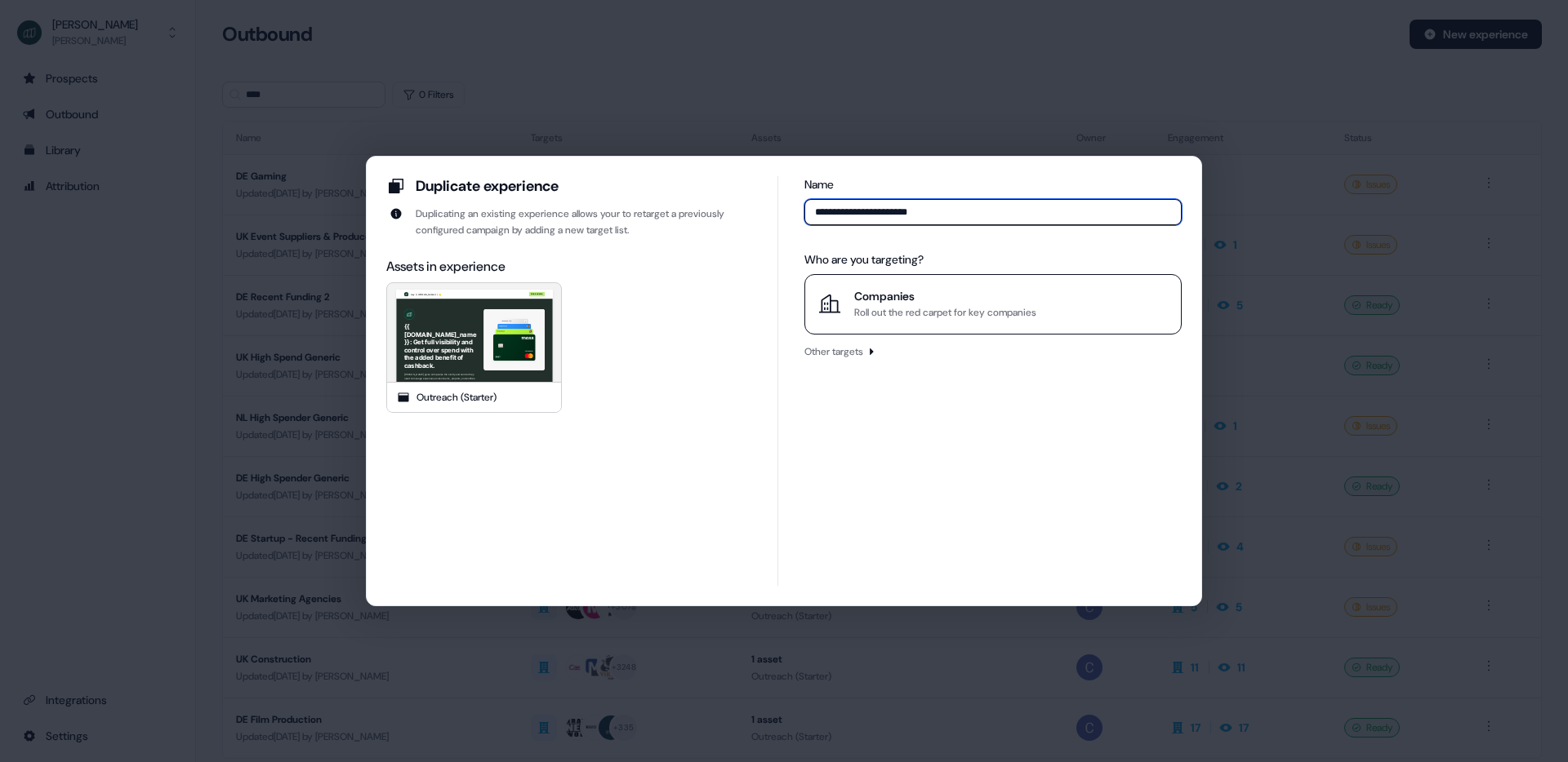
type input "**********"
click at [889, 301] on div "Companies" at bounding box center [944, 296] width 182 height 17
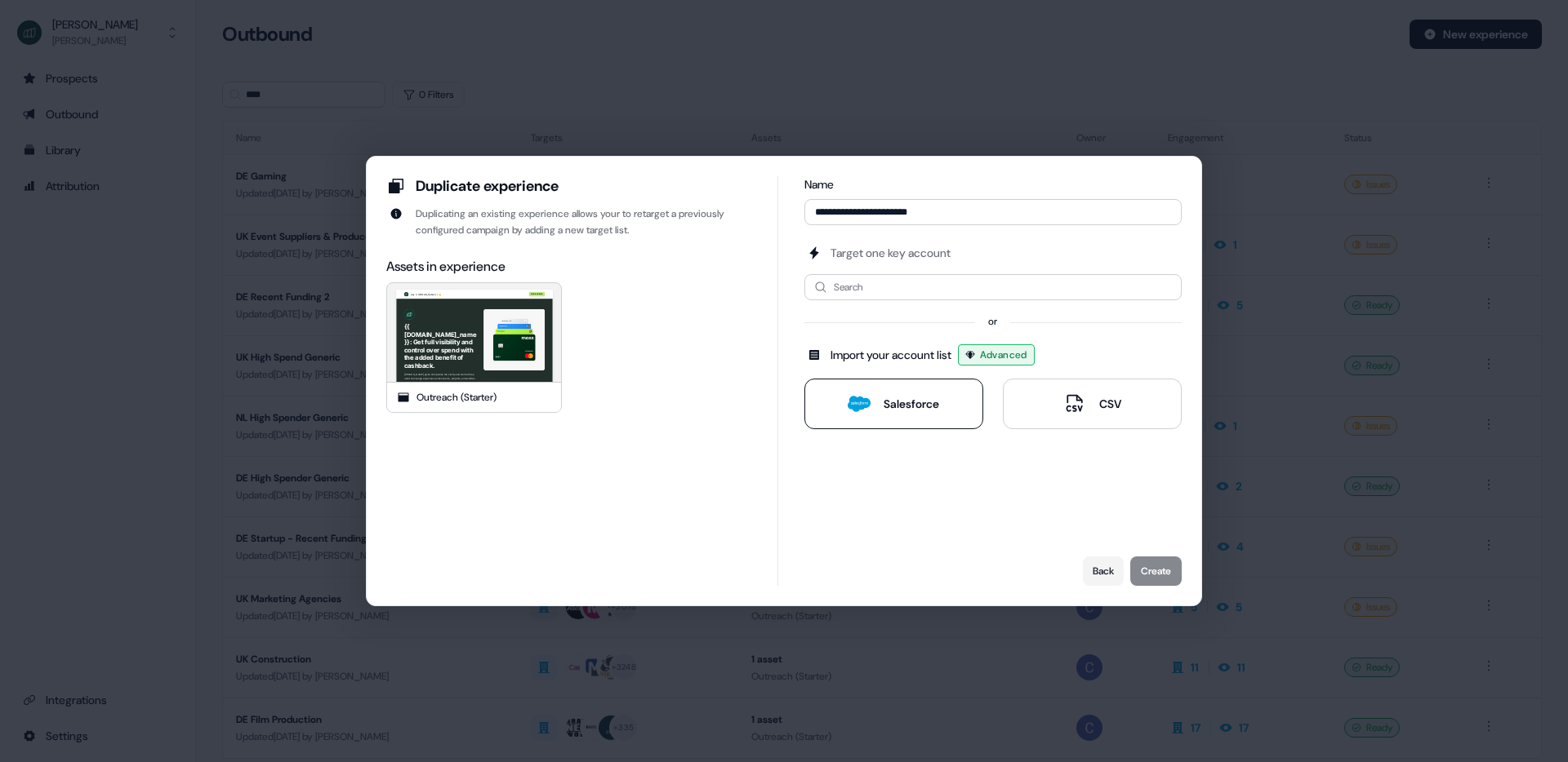
click at [862, 386] on button "Salesforce" at bounding box center [893, 404] width 179 height 51
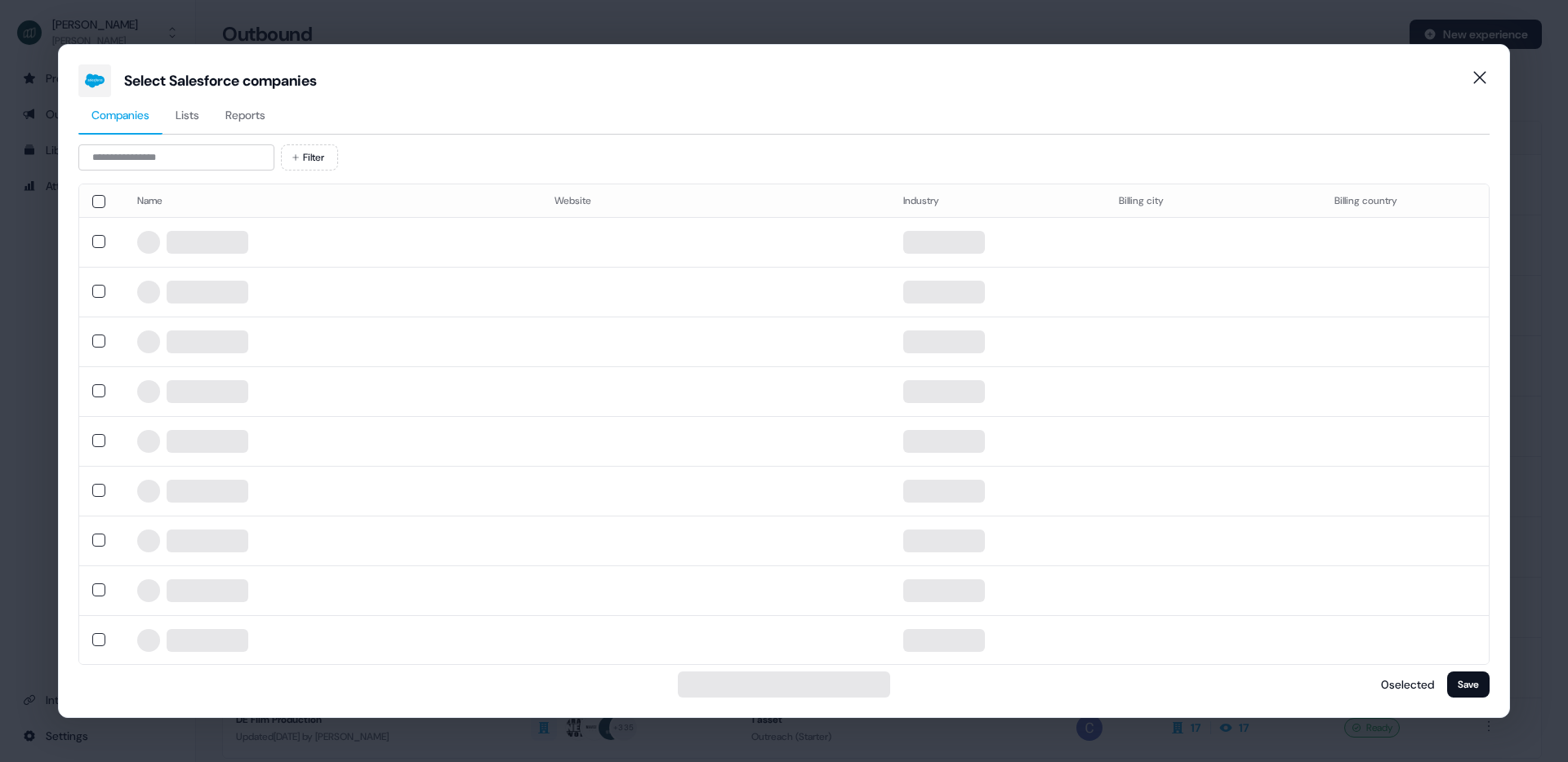
click at [259, 119] on span "Reports" at bounding box center [245, 115] width 40 height 17
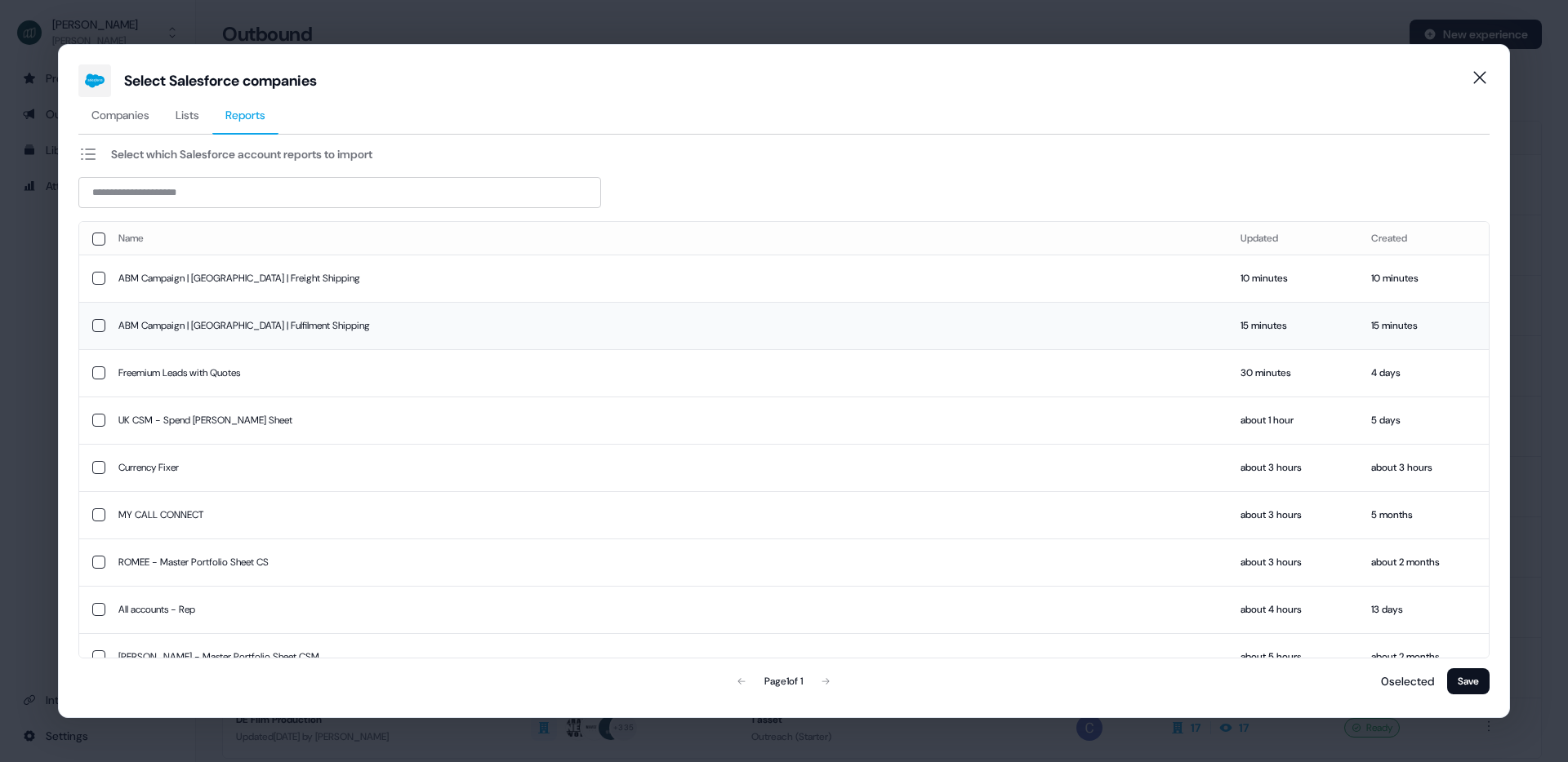
click at [239, 327] on td "ABM Campaign | [GEOGRAPHIC_DATA] | Fulfilment Shipping" at bounding box center [667, 326] width 1122 height 47
click at [1462, 681] on button "Save" at bounding box center [1469, 682] width 42 height 26
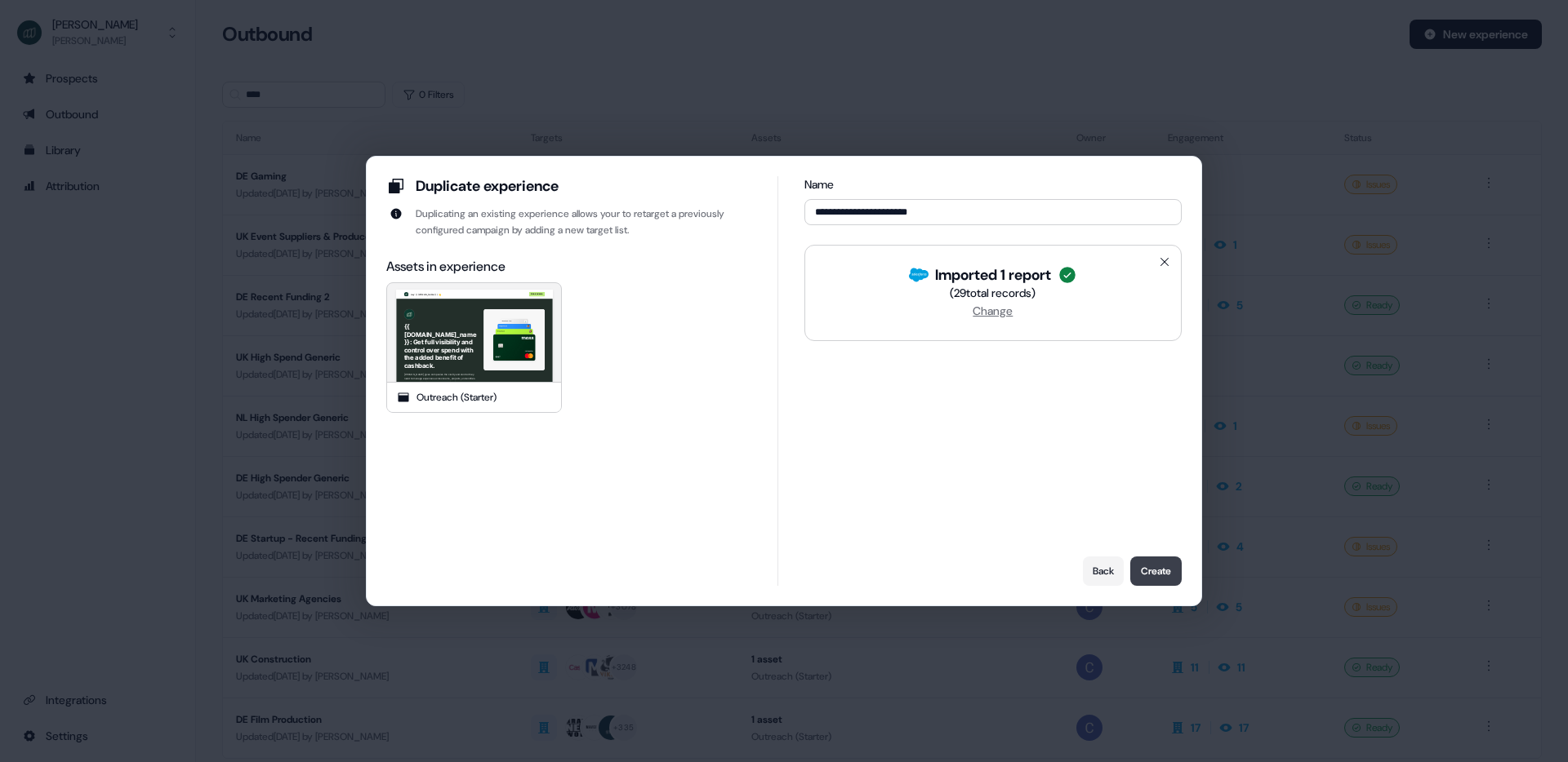
click at [1156, 572] on button "Create" at bounding box center [1156, 570] width 52 height 29
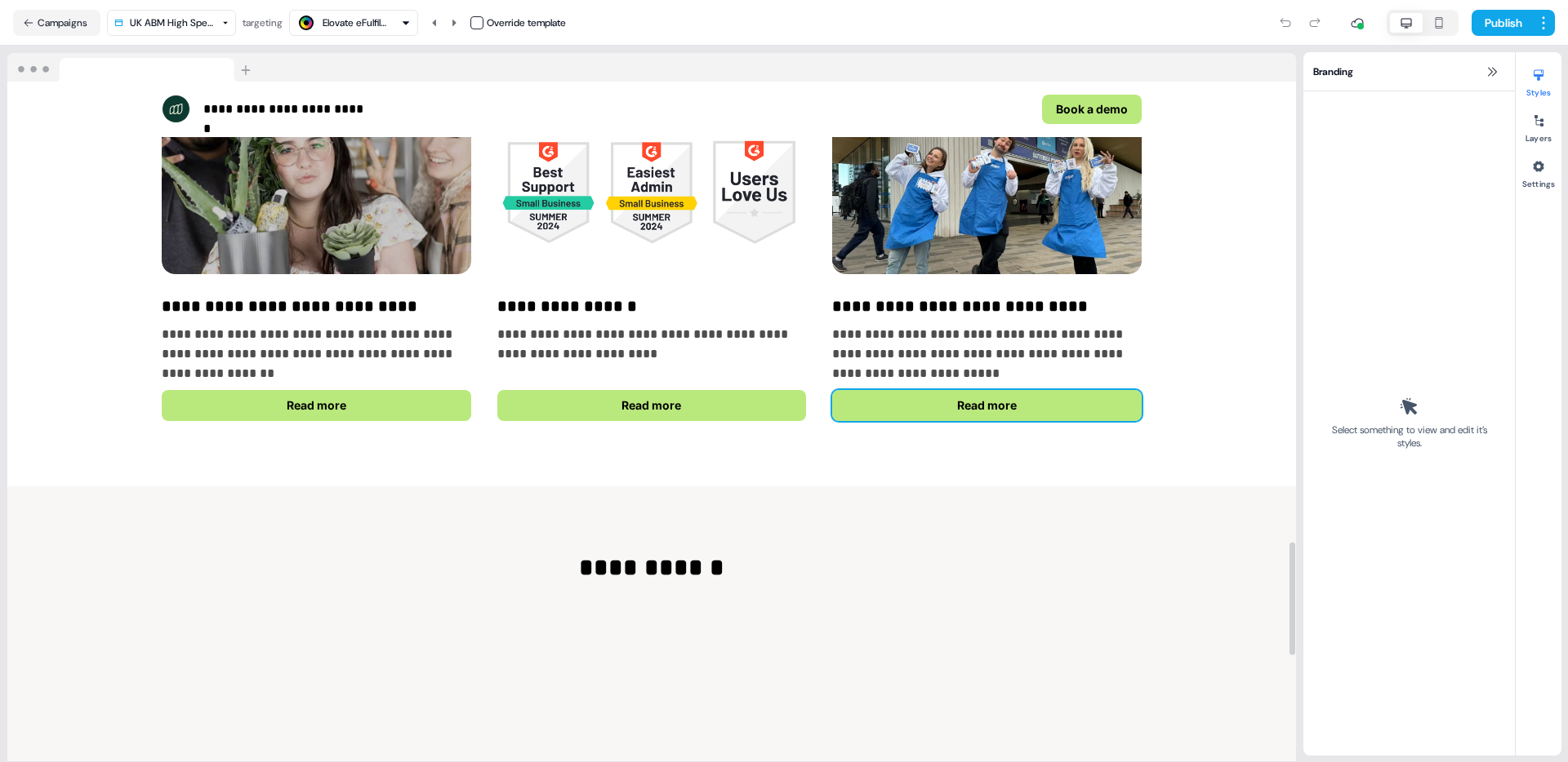
scroll to position [3420, 0]
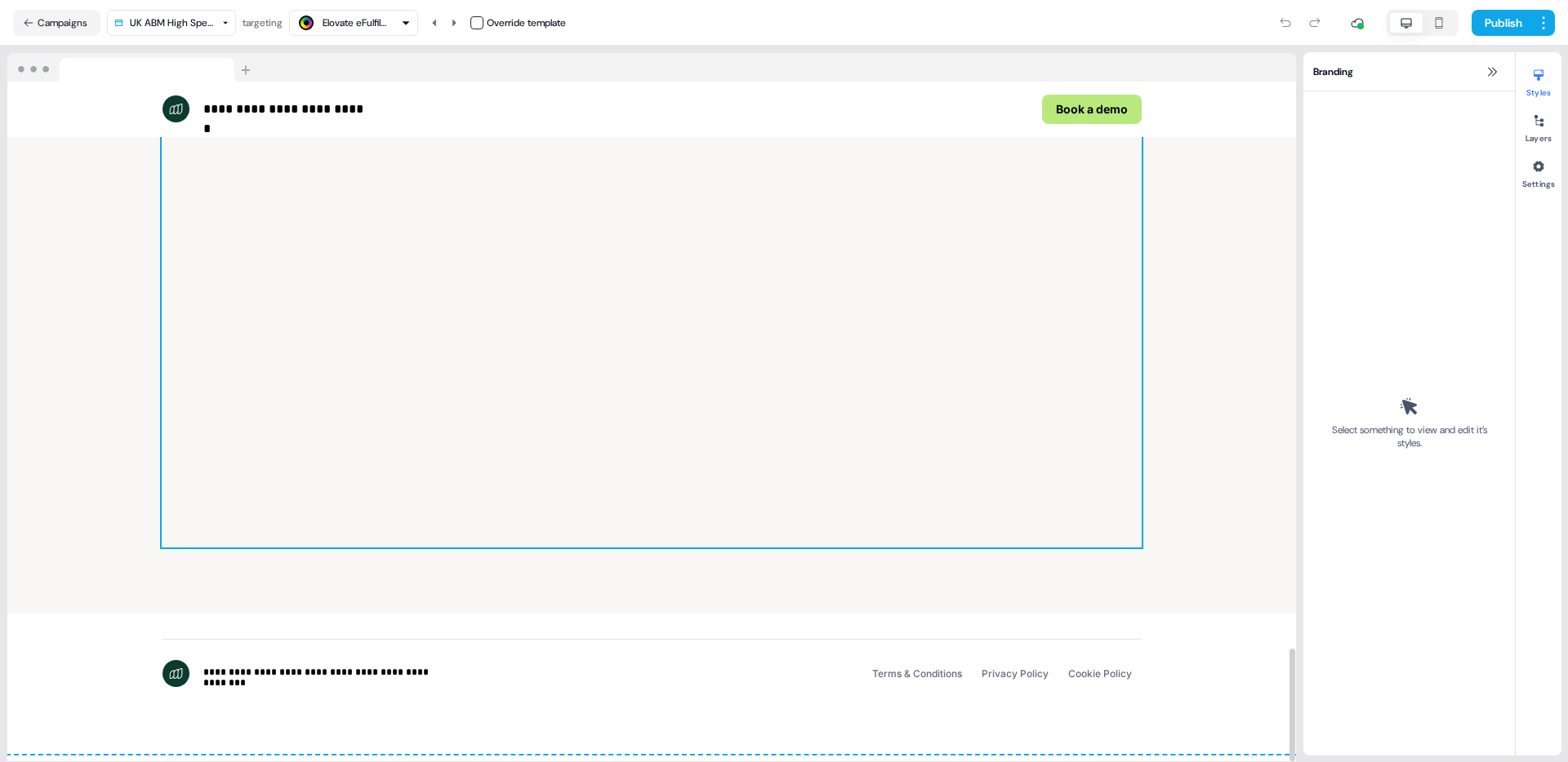
click at [1002, 384] on div at bounding box center [652, 253] width 980 height 588
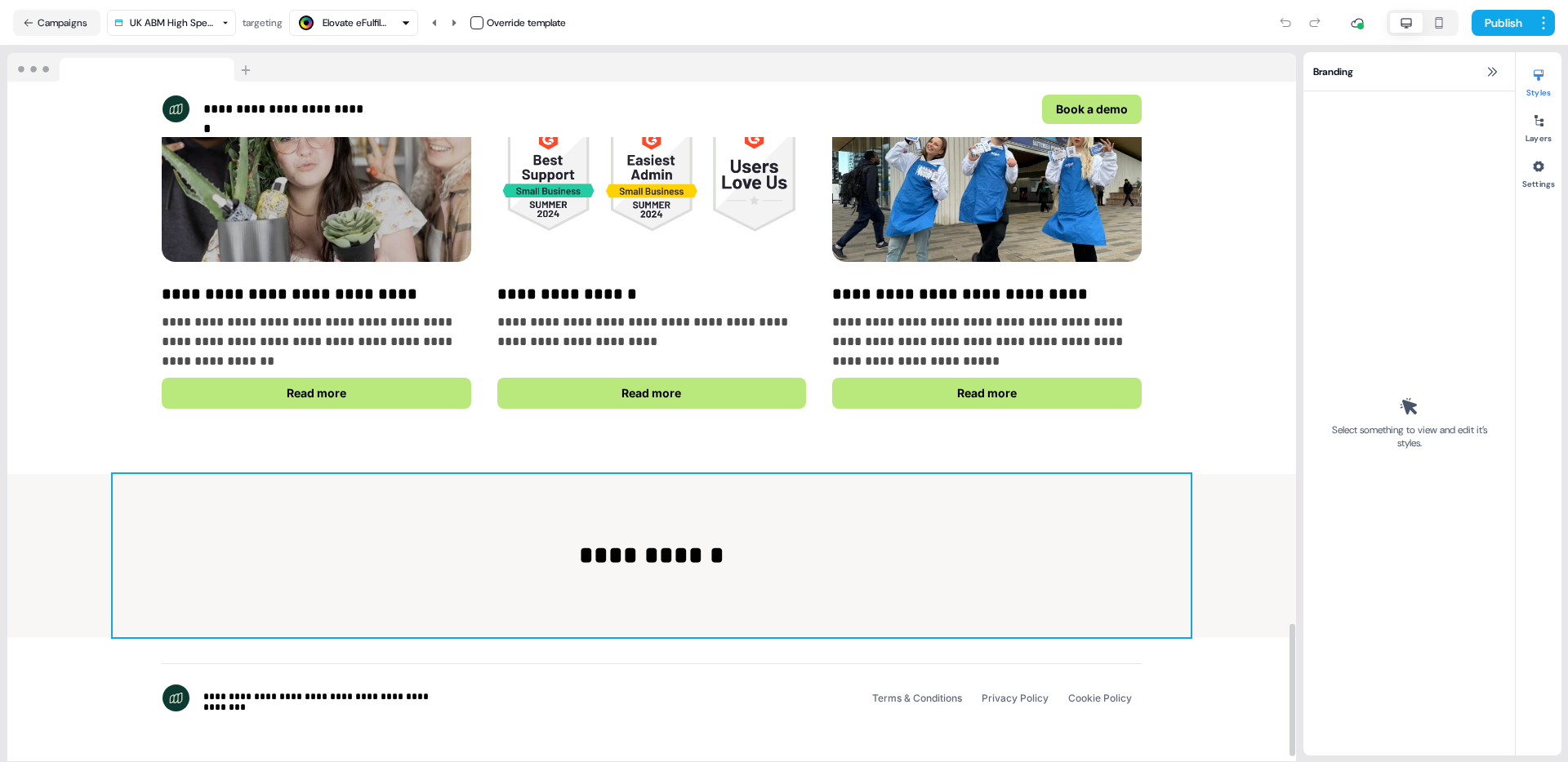
click at [1054, 526] on div "**********" at bounding box center [652, 556] width 1078 height 163
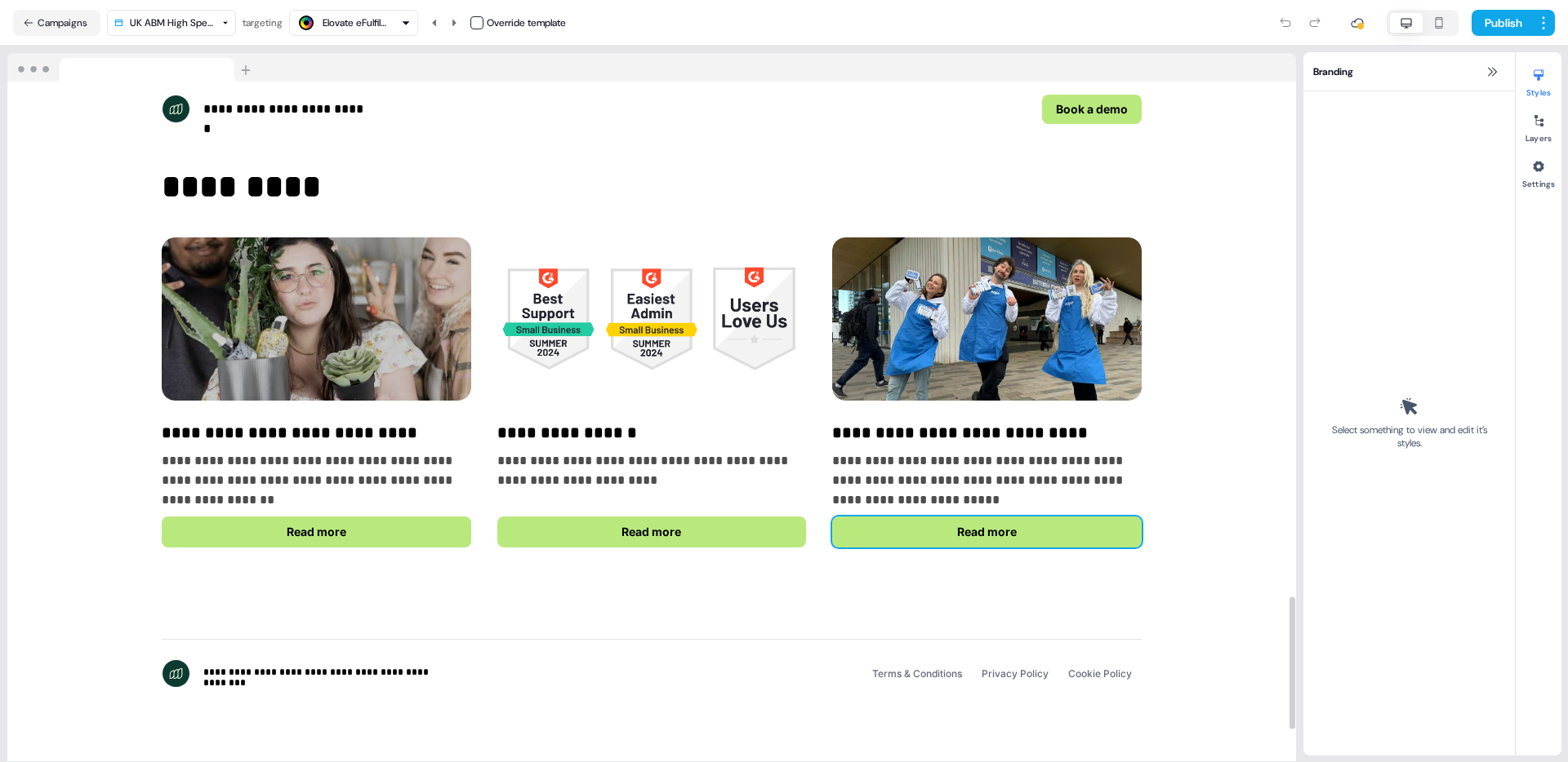
scroll to position [2643, 0]
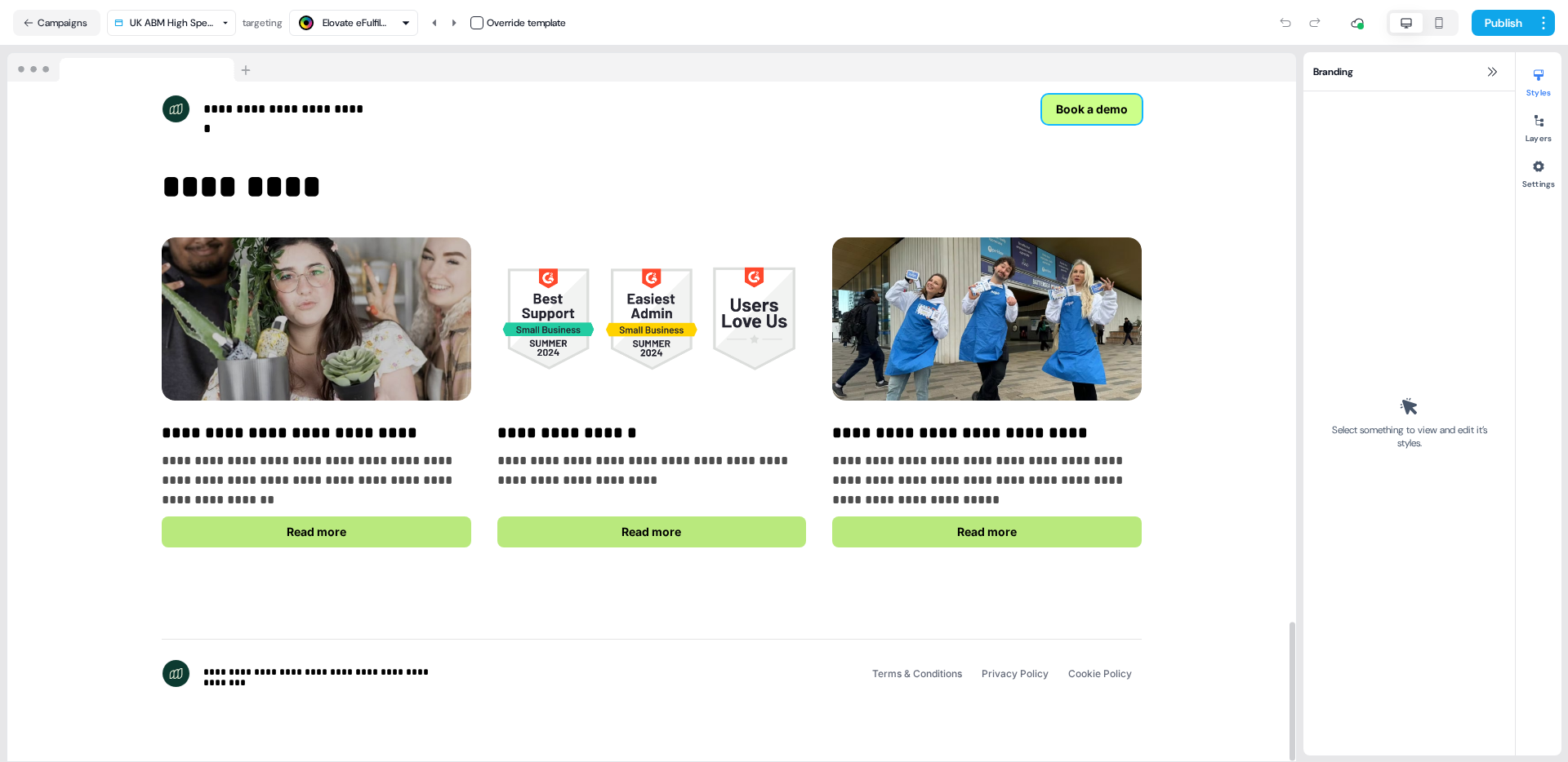
click at [1104, 110] on button "Book a demo" at bounding box center [1091, 109] width 99 height 29
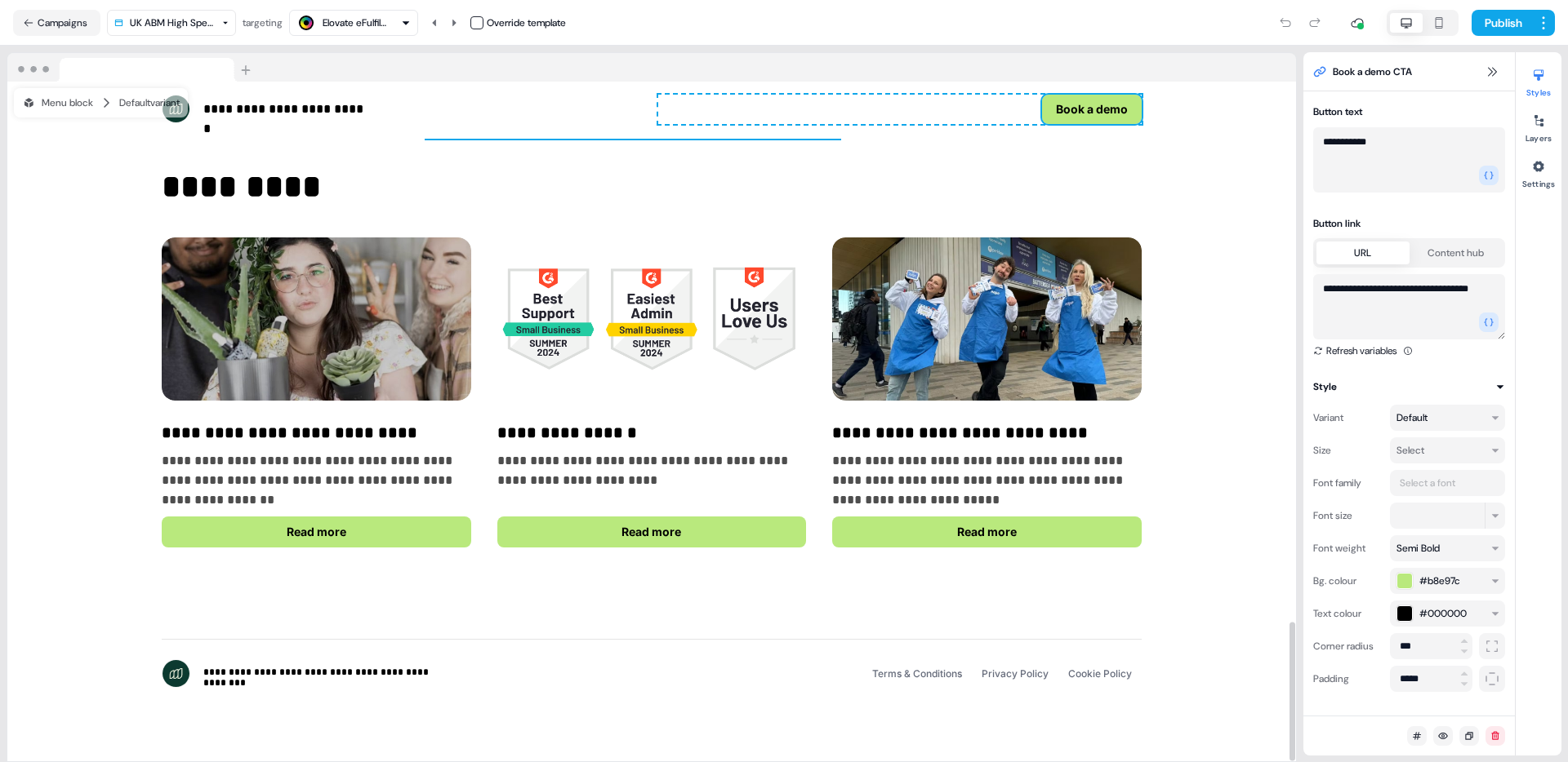
click at [1366, 315] on textarea "**********" at bounding box center [1409, 307] width 192 height 65
paste textarea "**********"
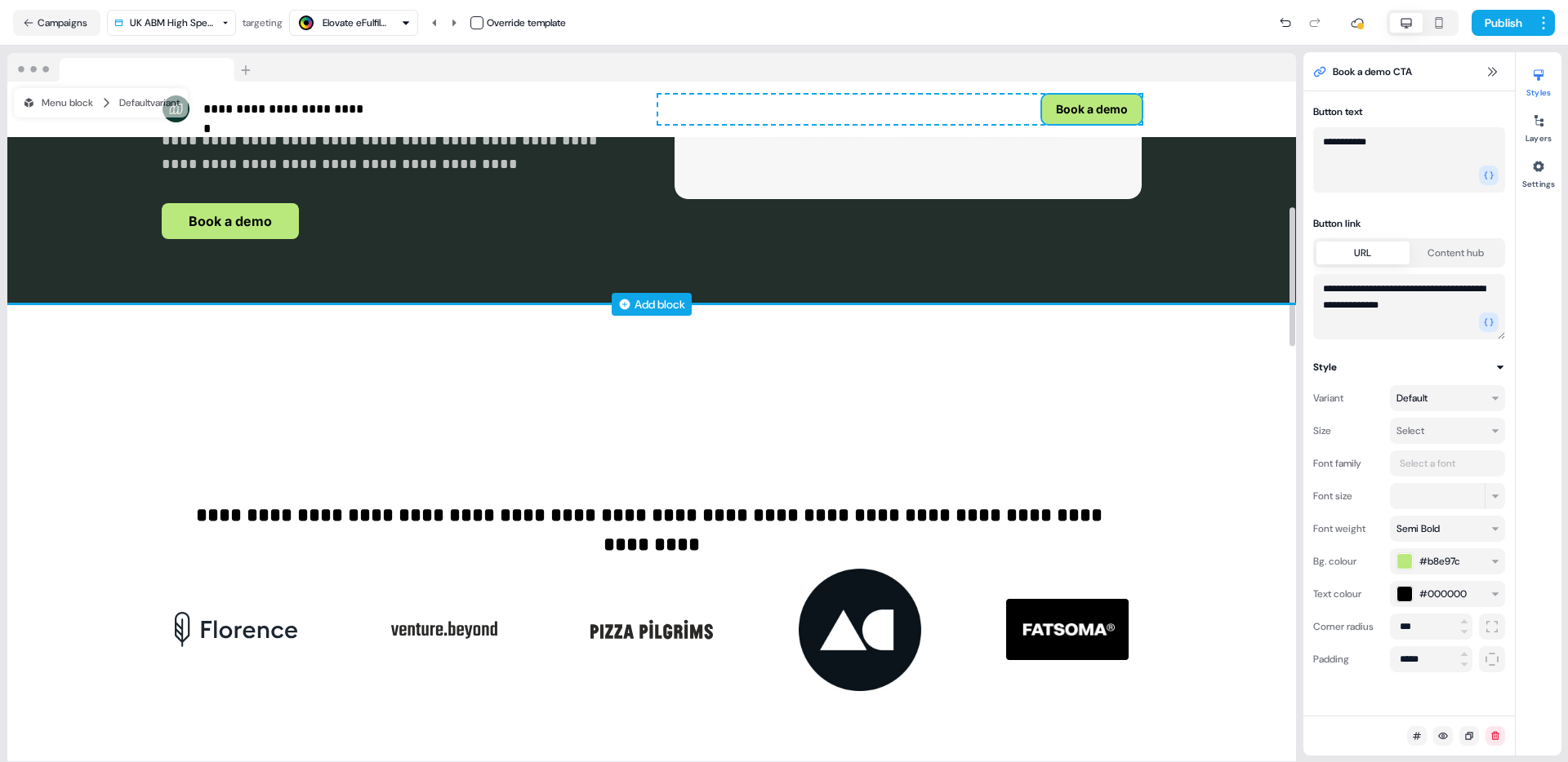
scroll to position [390, 0]
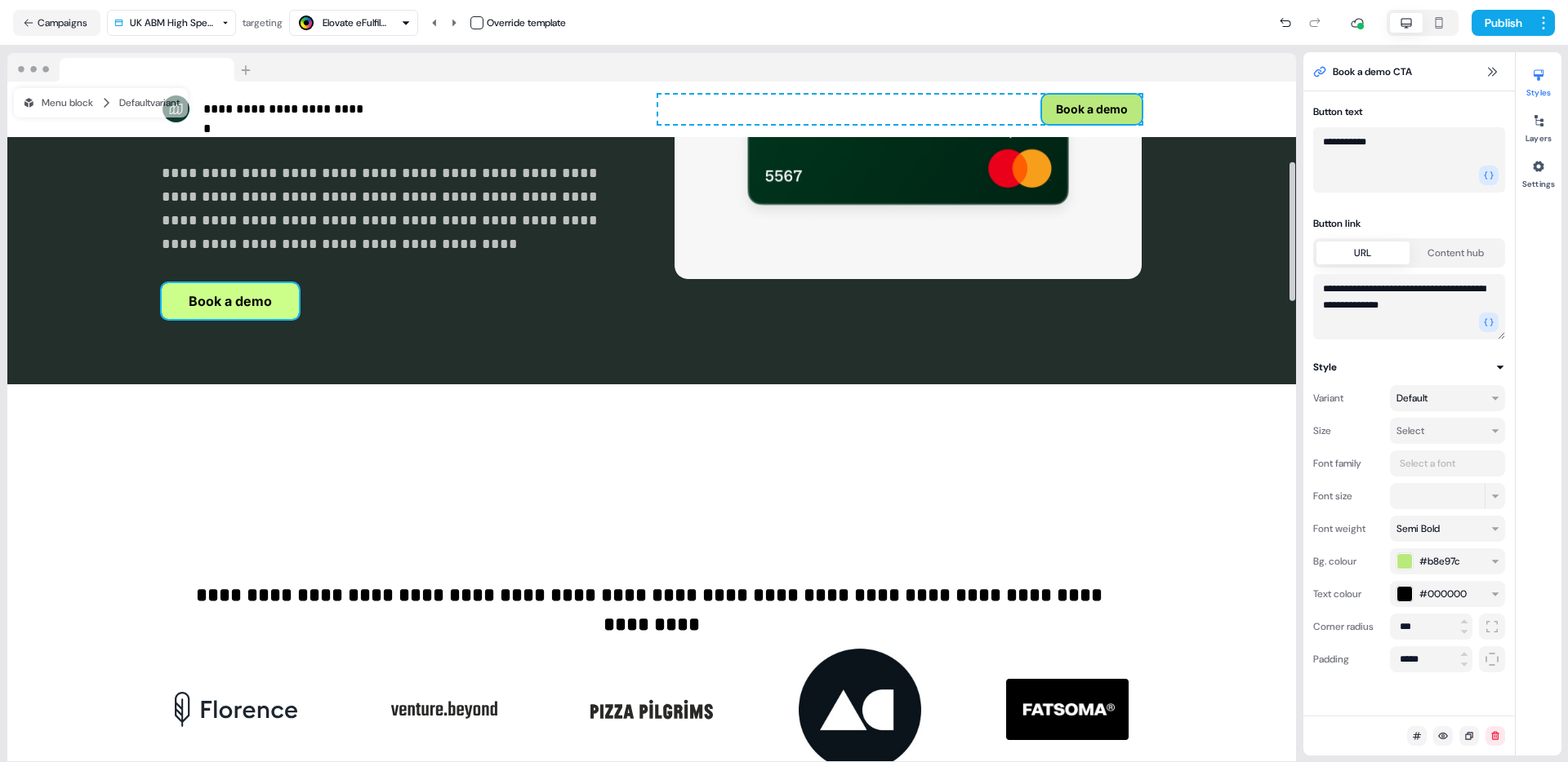
type textarea "**********"
click at [230, 294] on button "Book a demo" at bounding box center [230, 301] width 137 height 36
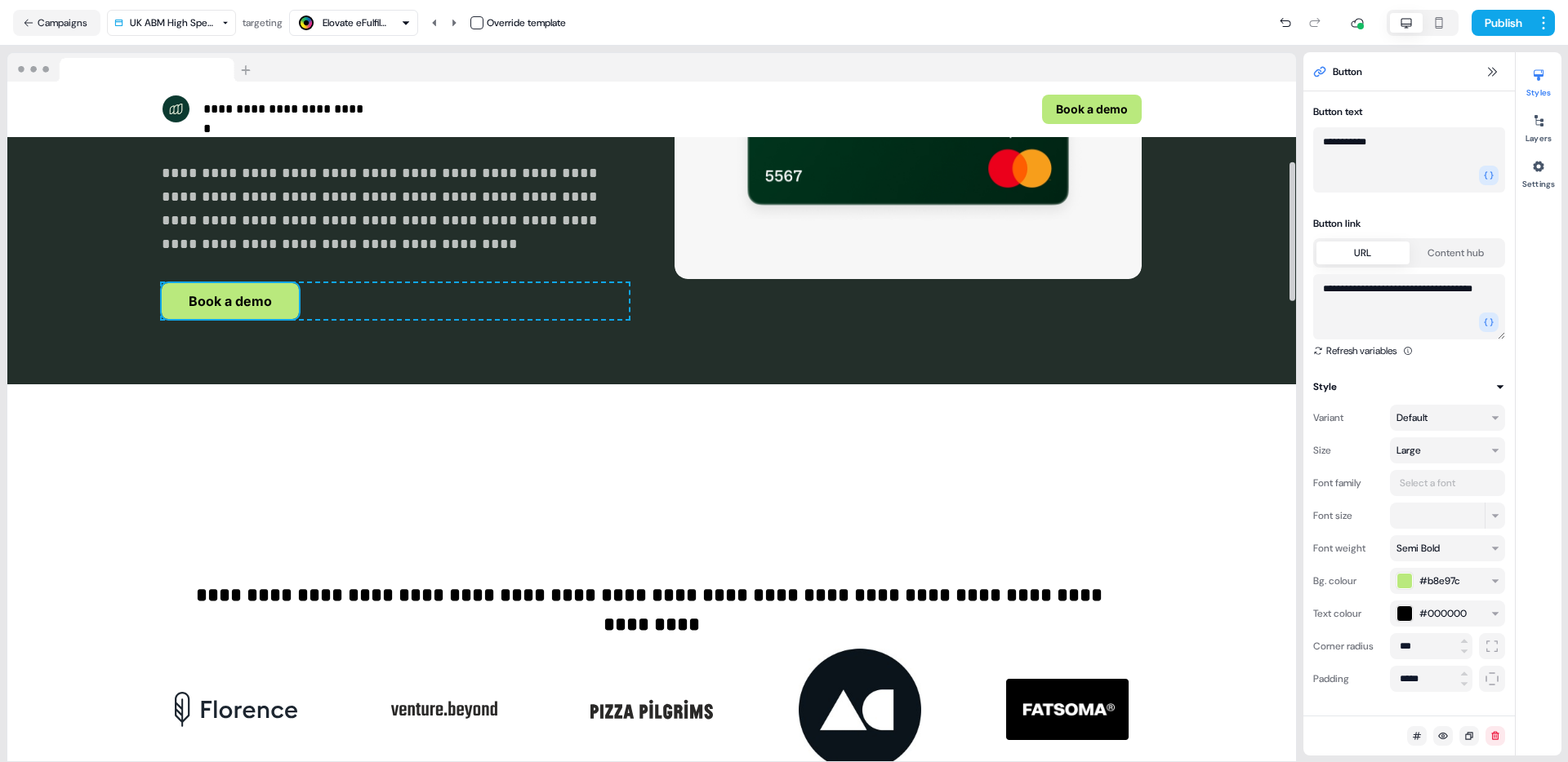
click at [1339, 280] on textarea "**********" at bounding box center [1409, 307] width 192 height 65
paste textarea "**********"
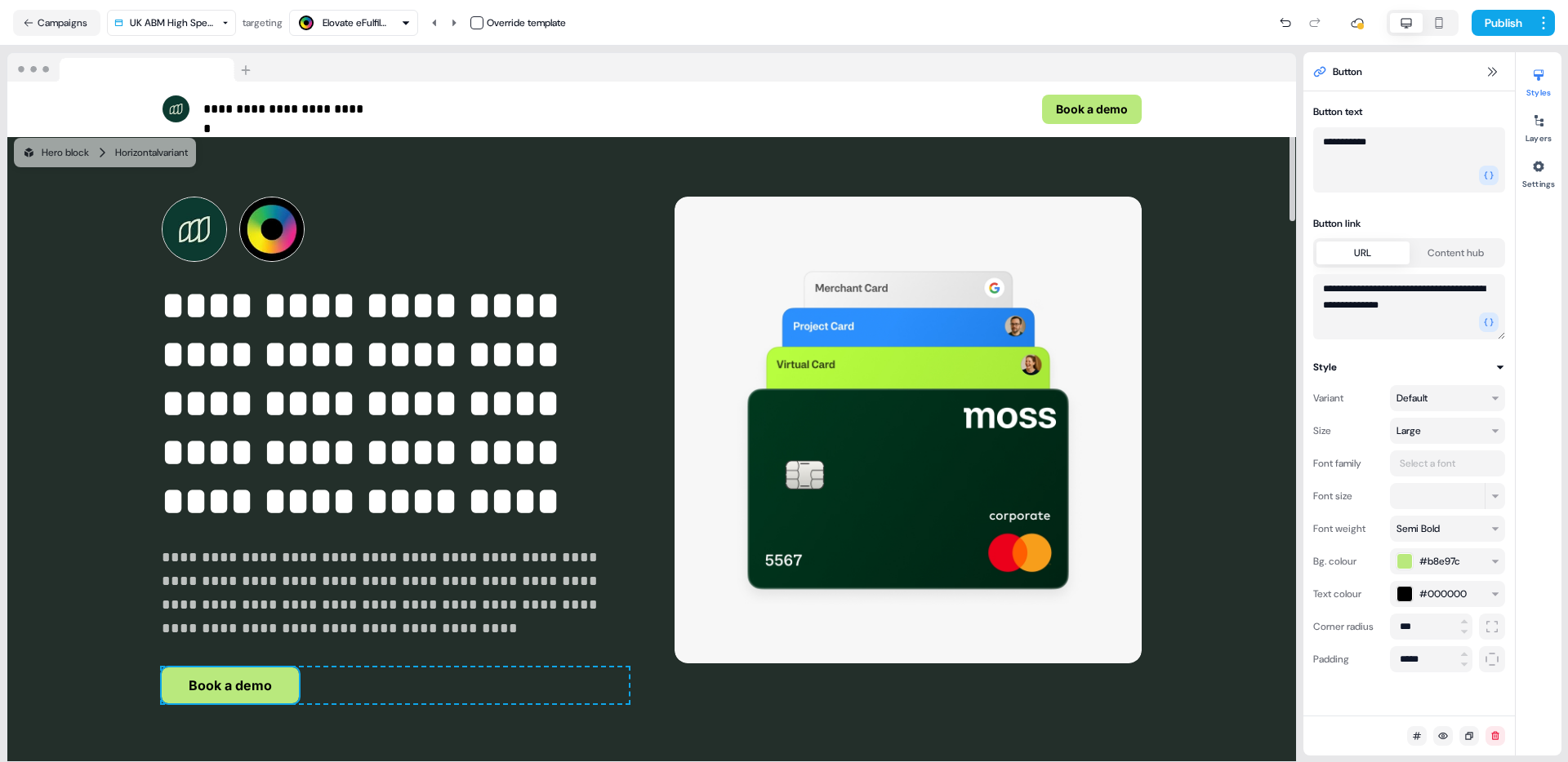
scroll to position [0, 0]
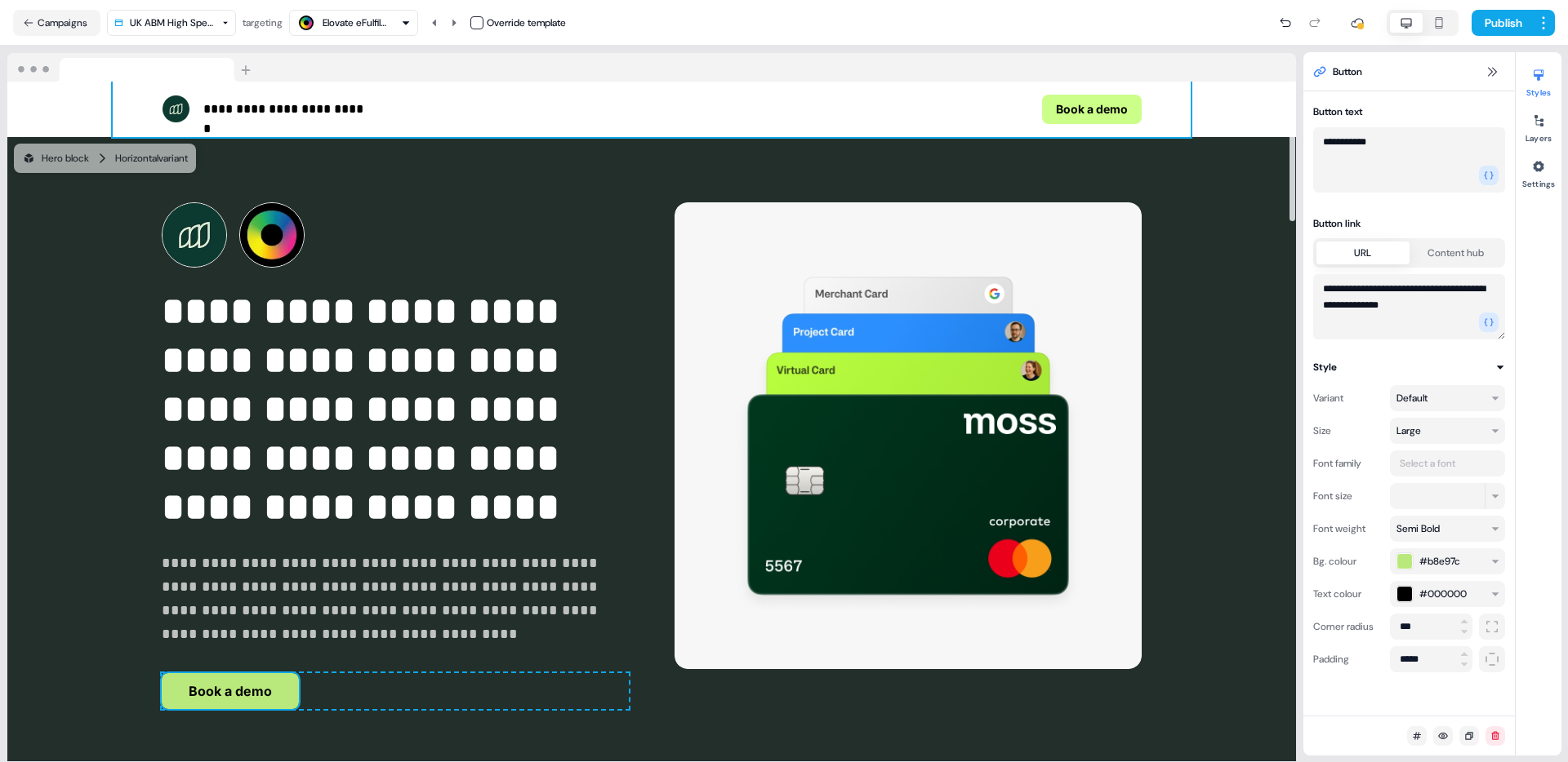
type textarea "**********"
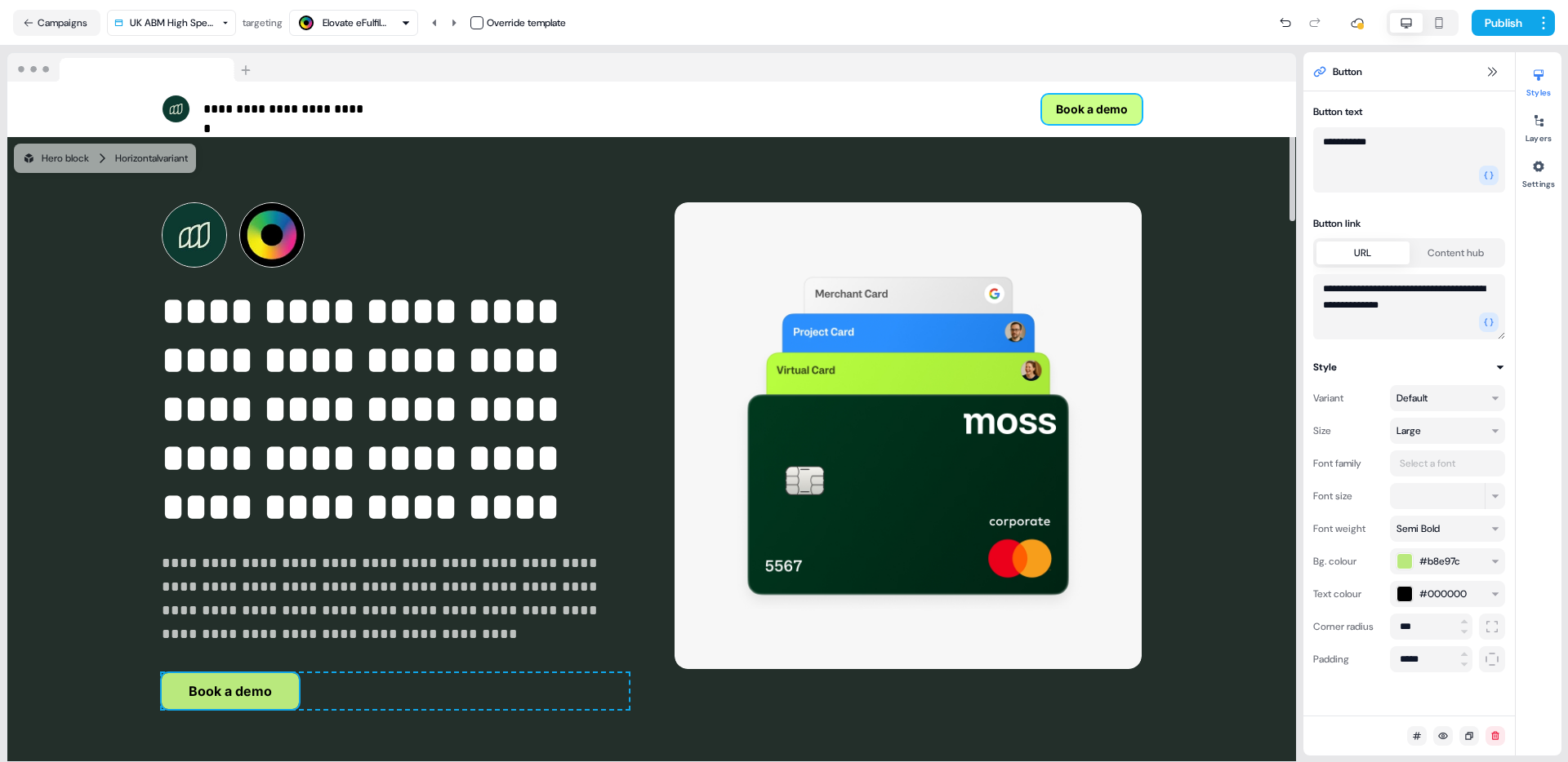
click at [1105, 107] on button "Book a demo" at bounding box center [1091, 109] width 99 height 29
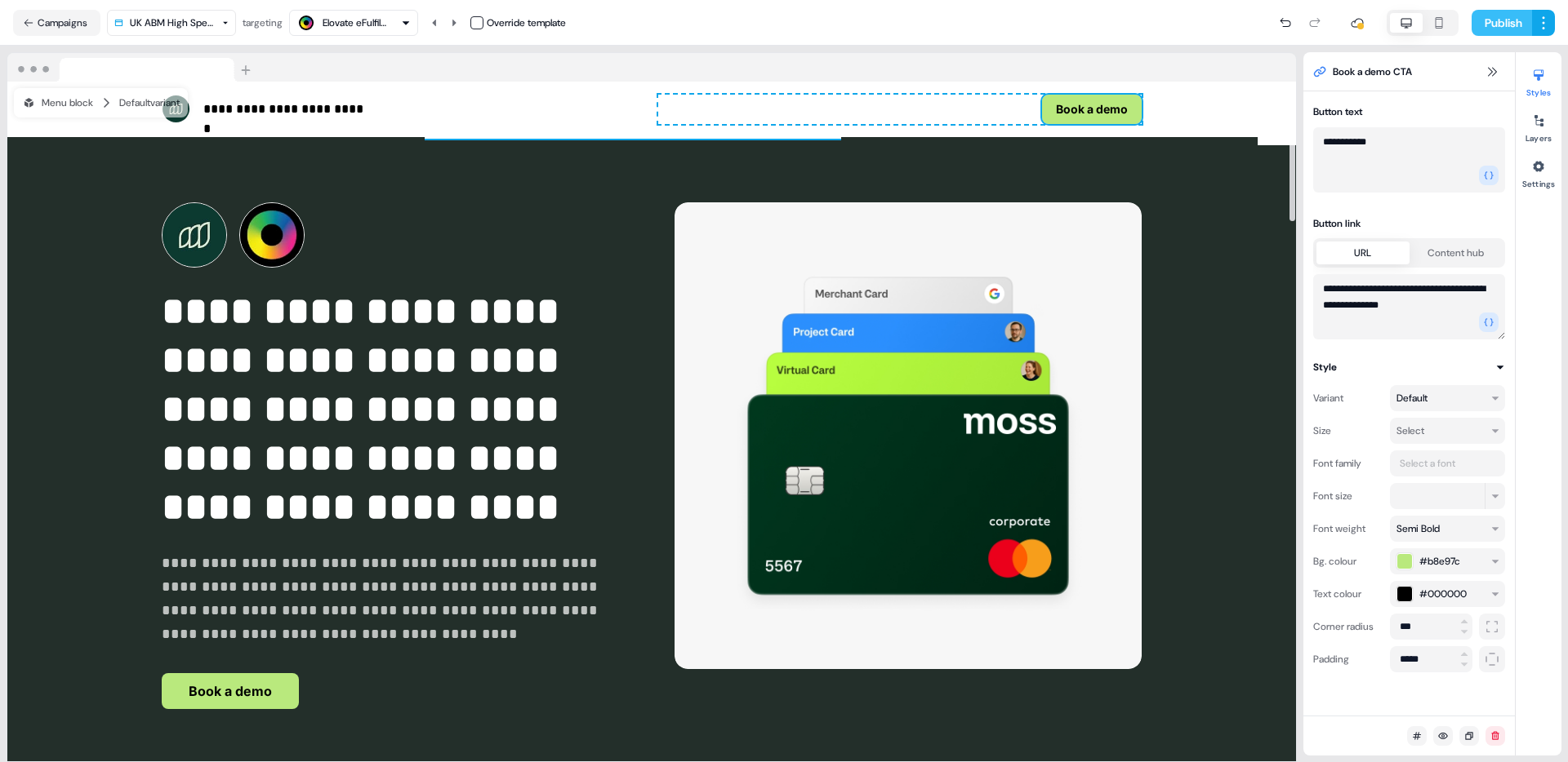
click at [1491, 25] on button "Publish" at bounding box center [1501, 23] width 61 height 26
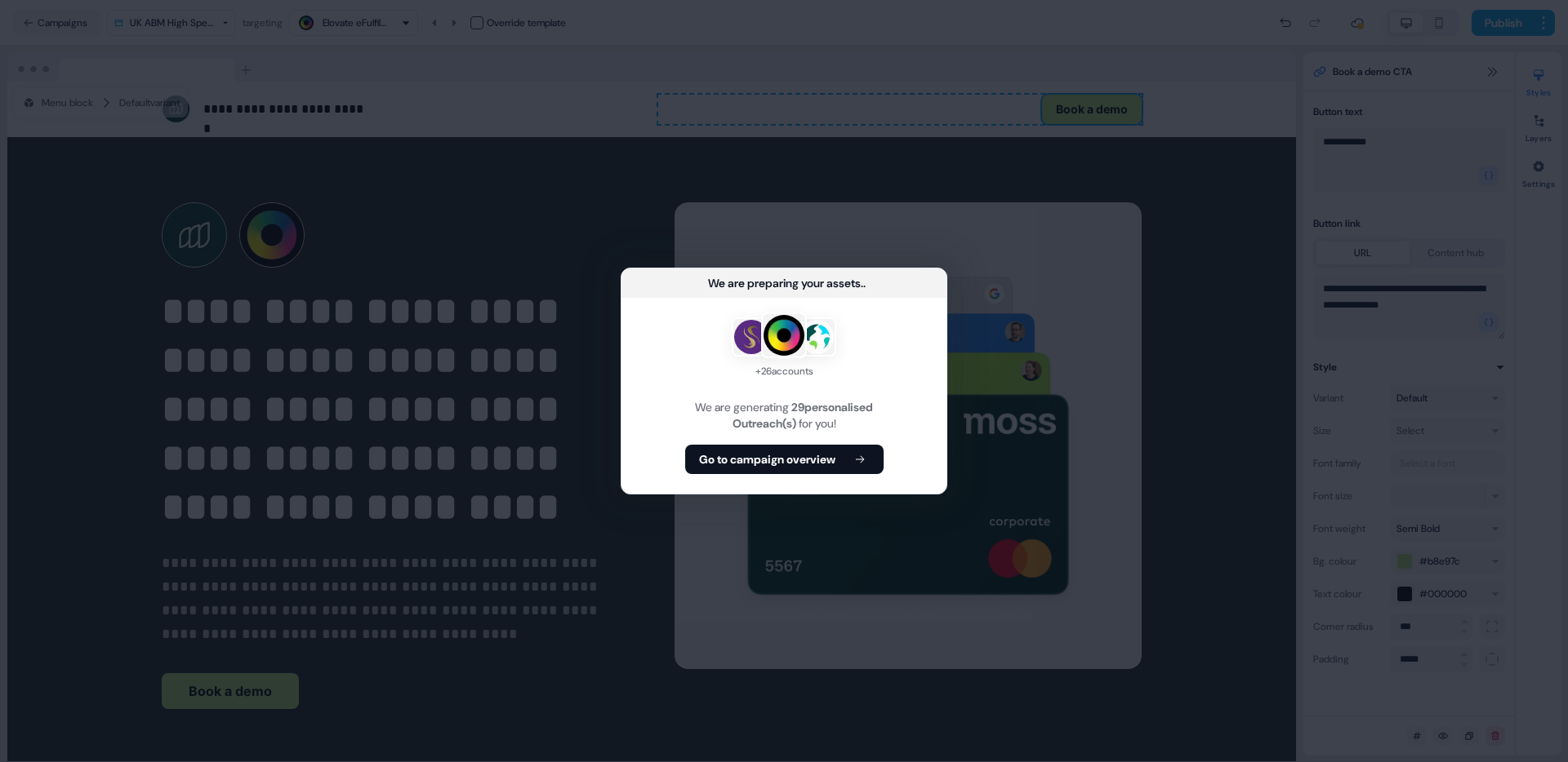
click at [813, 465] on b "Go to campaign overview" at bounding box center [767, 460] width 136 height 17
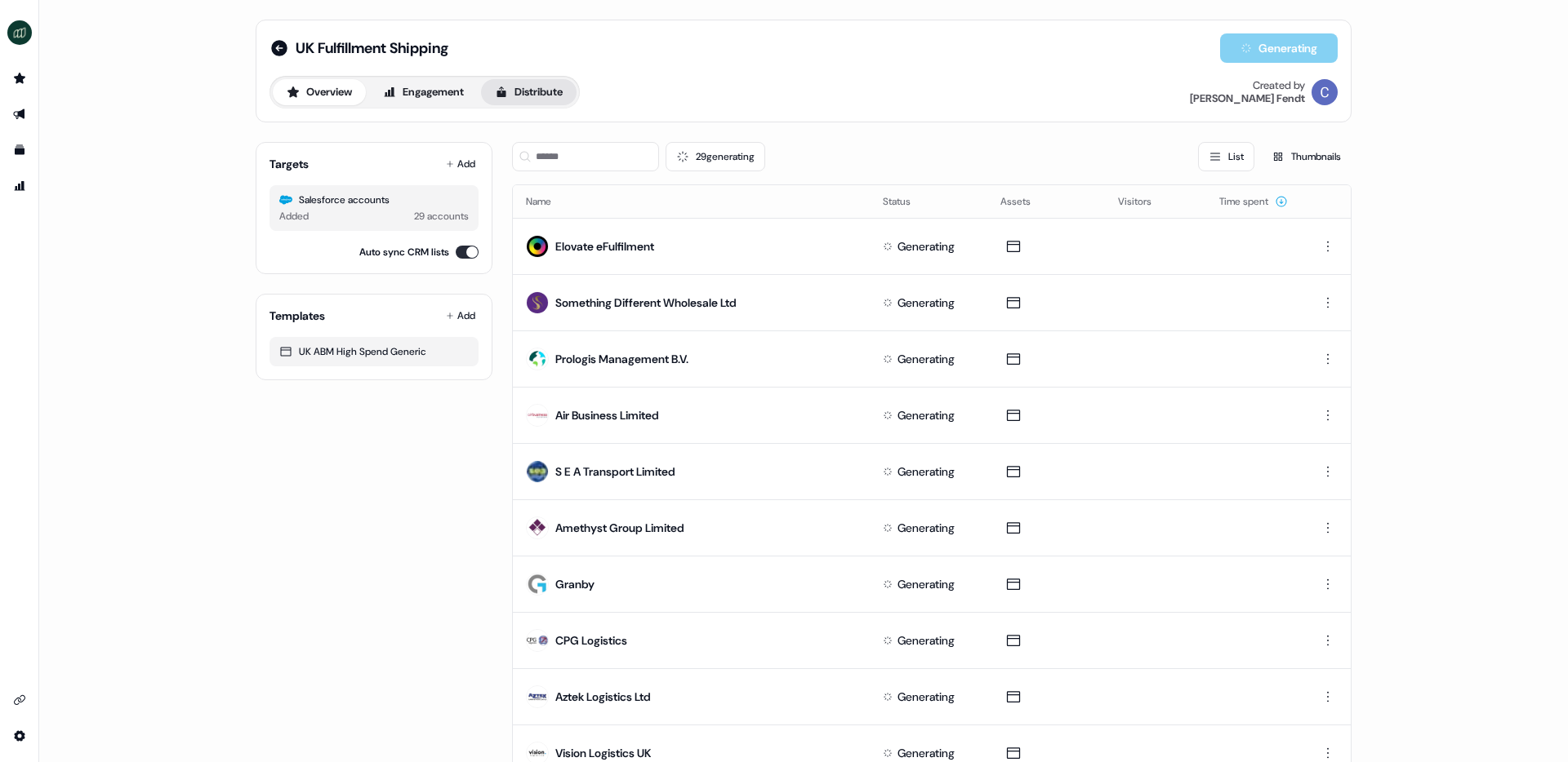
click at [549, 89] on button "Distribute" at bounding box center [529, 92] width 96 height 26
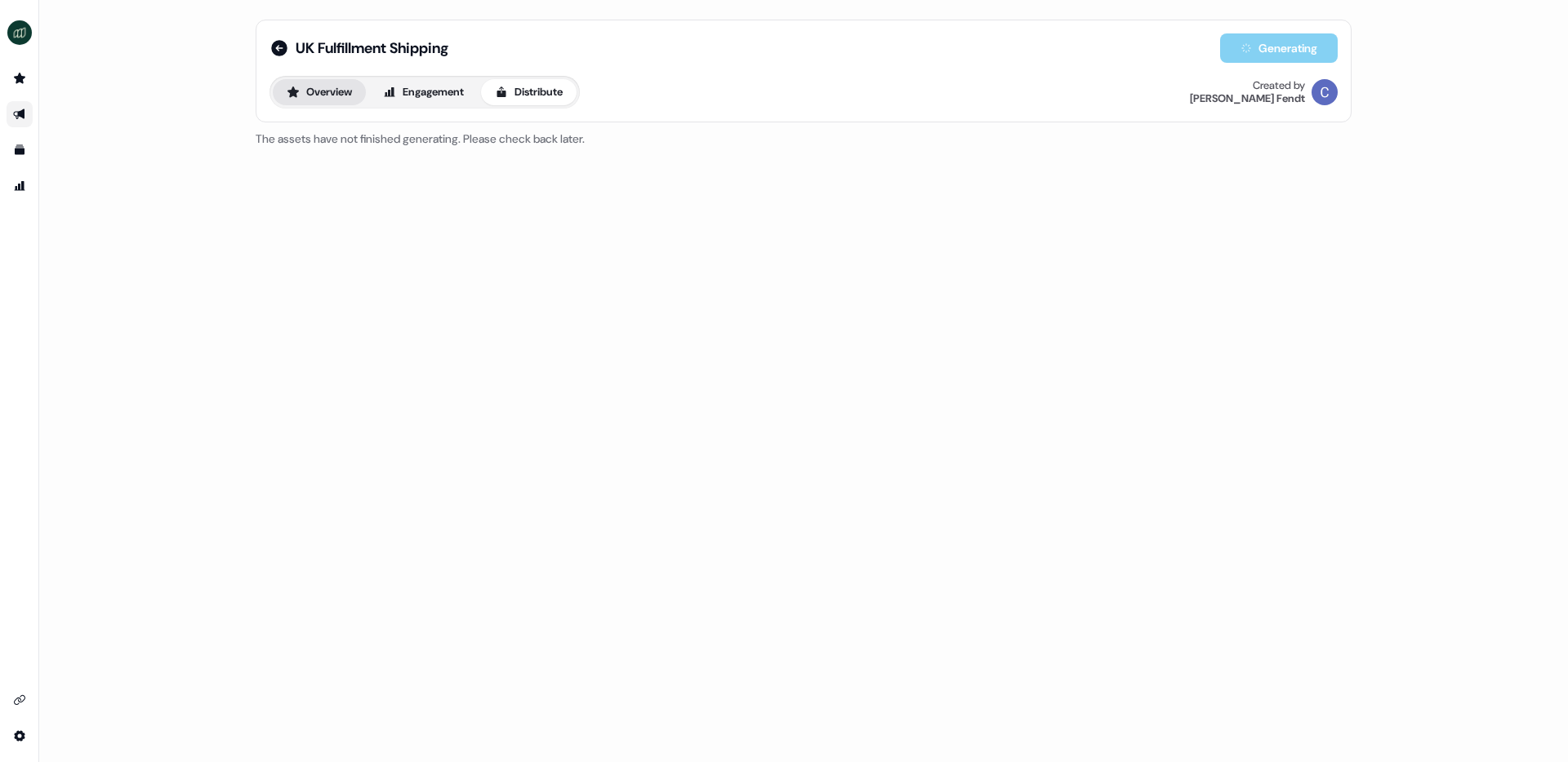
click at [300, 83] on button "Overview" at bounding box center [319, 92] width 93 height 26
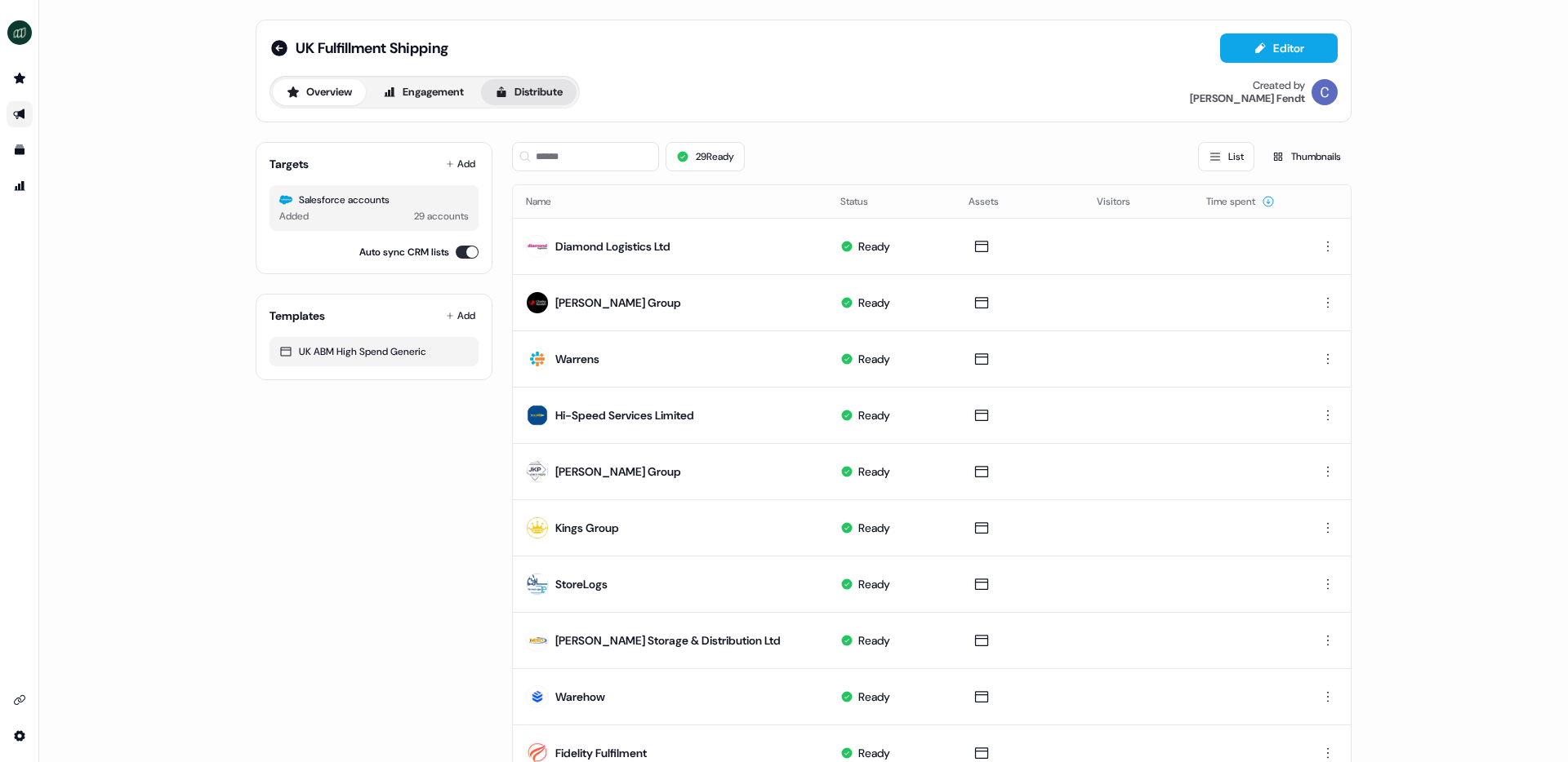
click at [530, 97] on button "Distribute" at bounding box center [529, 92] width 96 height 26
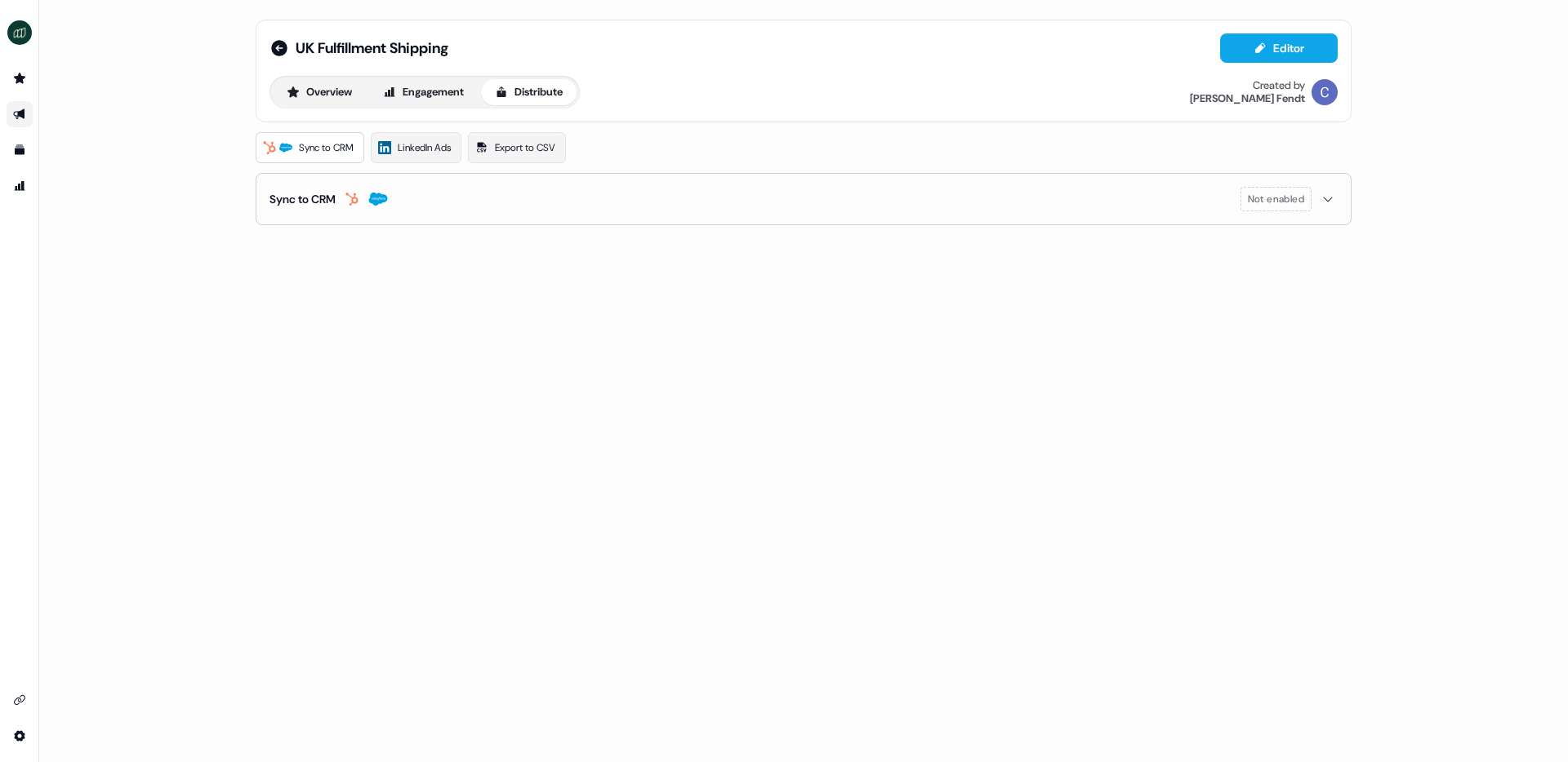
click at [709, 189] on button "Sync to CRM Not enabled" at bounding box center [803, 200] width 1068 height 51
click at [279, 246] on button "enable-crm-asset-sync" at bounding box center [283, 241] width 29 height 17
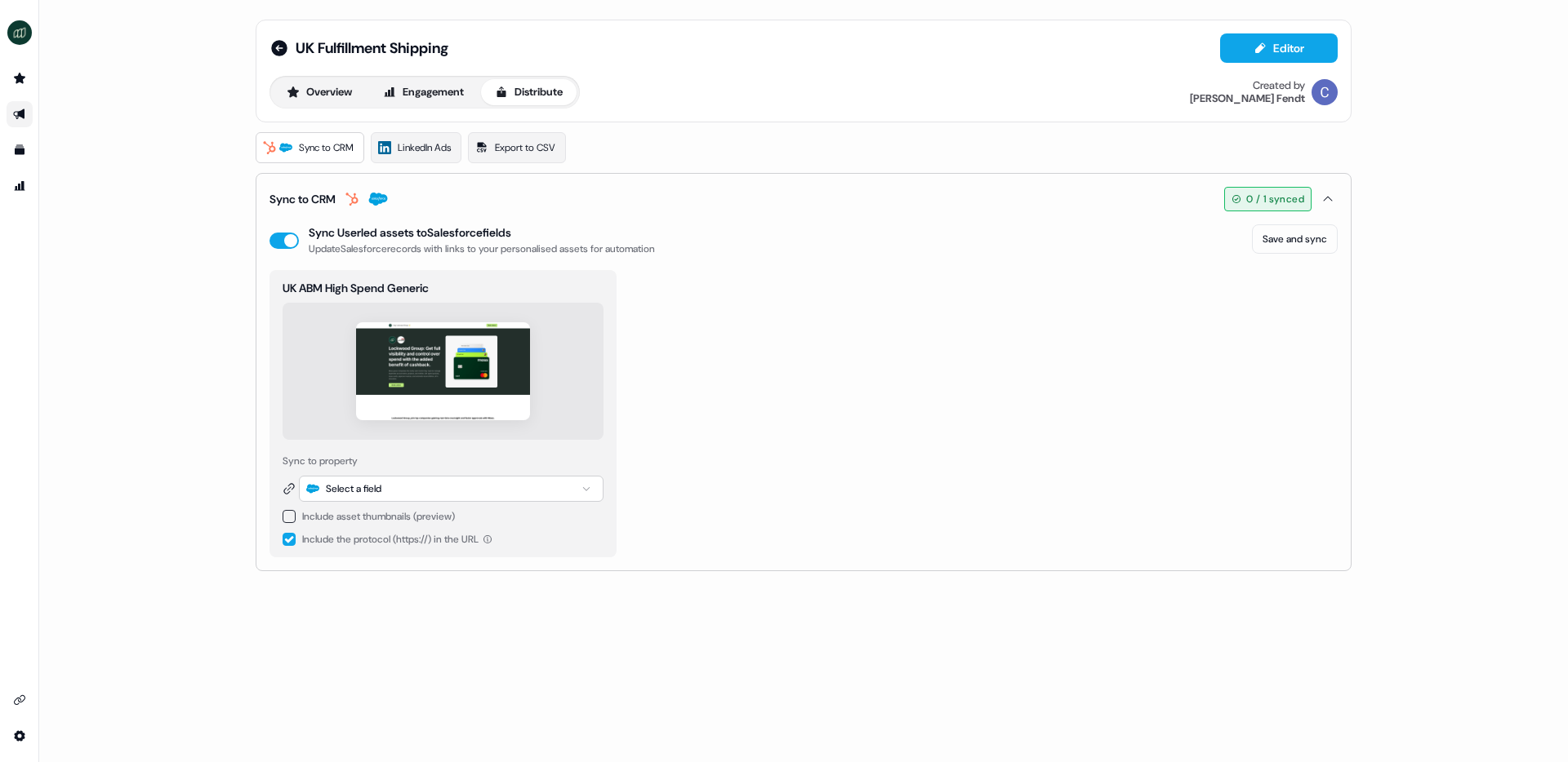
click at [291, 521] on button "button" at bounding box center [288, 516] width 13 height 13
click at [287, 573] on button "button" at bounding box center [288, 572] width 13 height 13
click at [393, 482] on div "Select a field" at bounding box center [451, 489] width 304 height 26
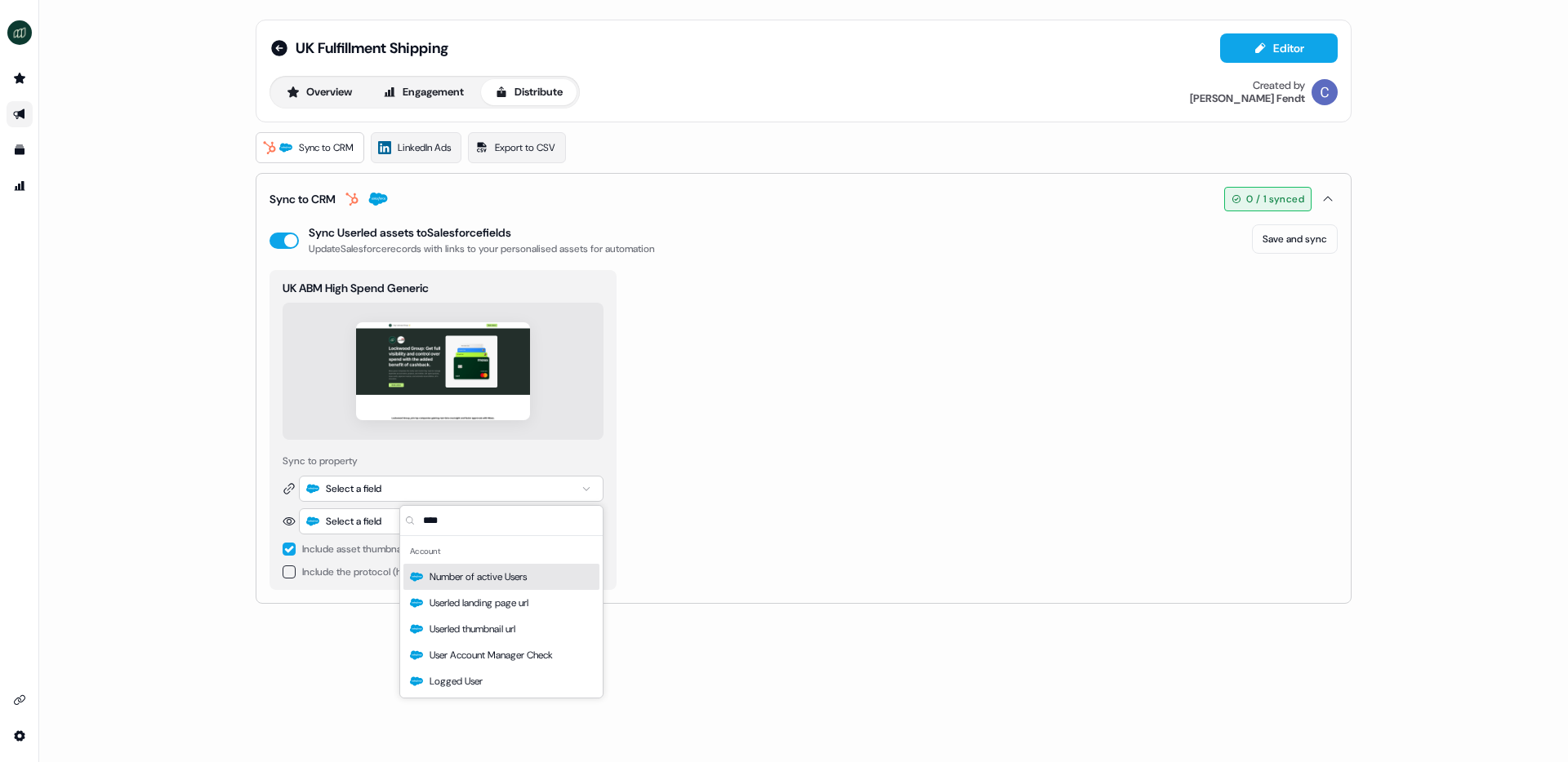
type input "*****"
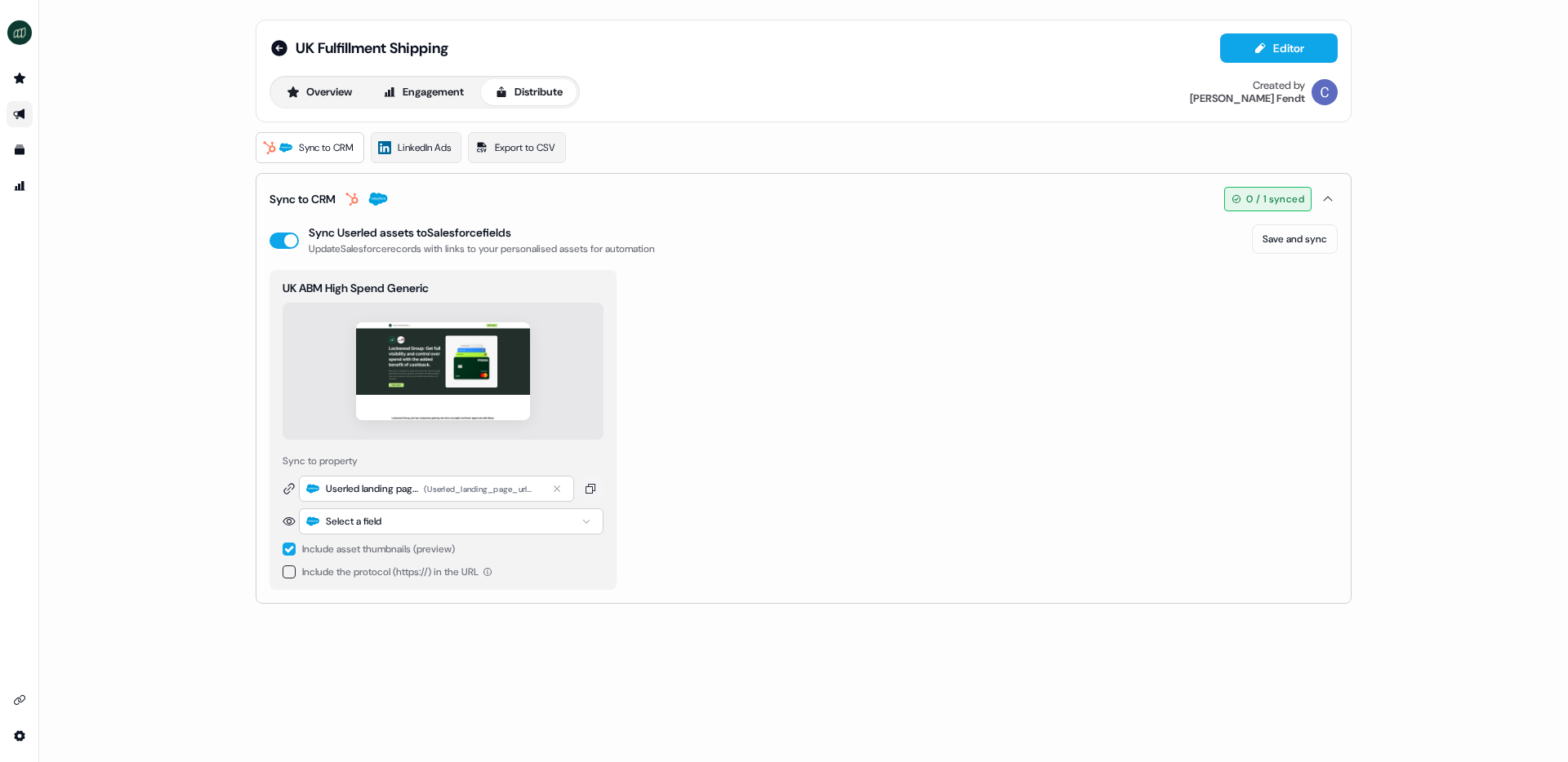
click at [393, 526] on div "Select a field" at bounding box center [451, 522] width 304 height 26
type input "*****"
click at [448, 635] on span "Userled thumbnail url" at bounding box center [472, 635] width 86 height 17
click at [1305, 246] on button "Save and sync" at bounding box center [1295, 238] width 86 height 29
click at [1397, 221] on div "UK Fulfillment Shipping Editor Overview Engagement Distribute Created by [PERSO…" at bounding box center [804, 381] width 1528 height 762
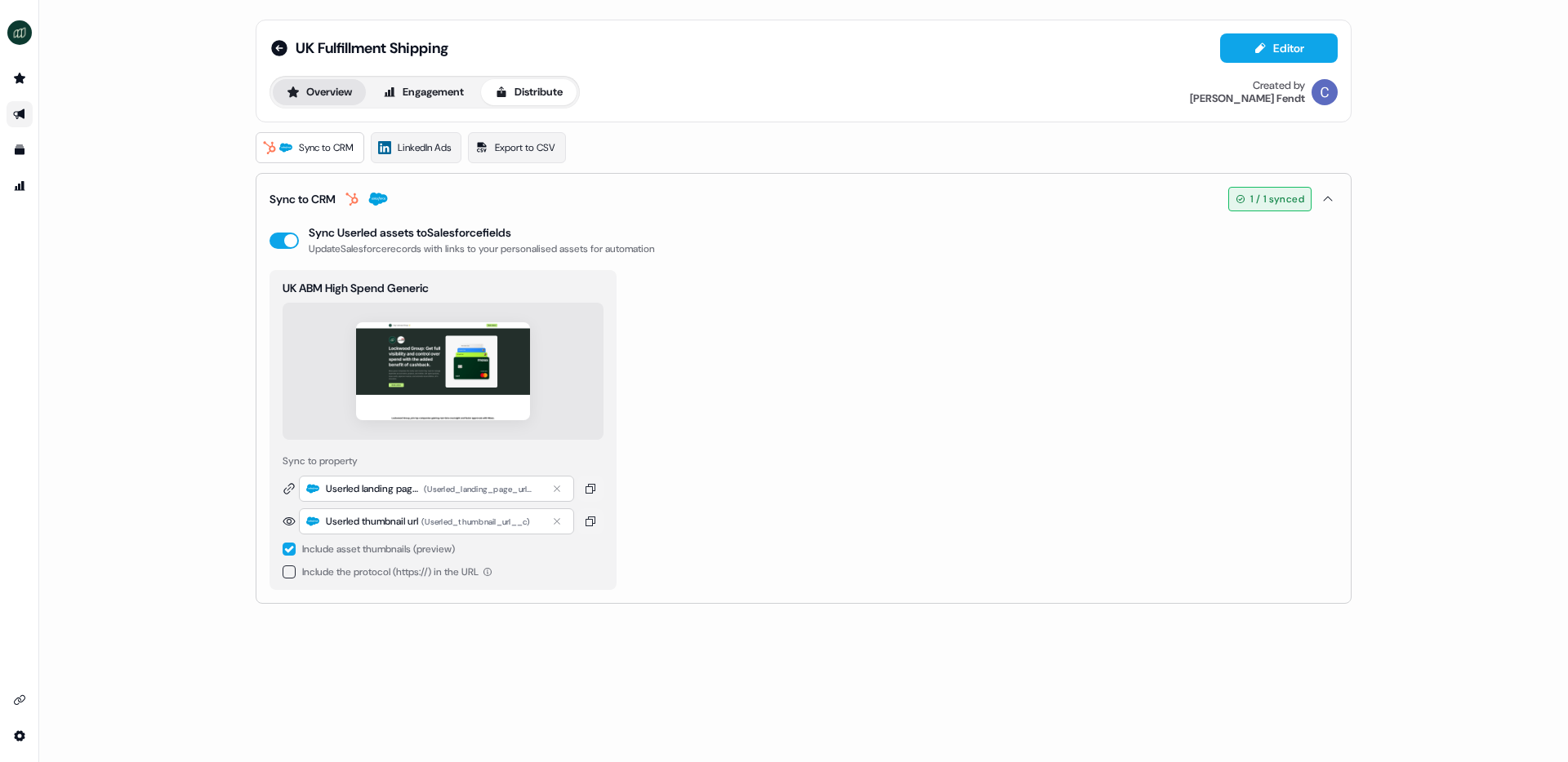
click at [317, 89] on button "Overview" at bounding box center [319, 92] width 93 height 26
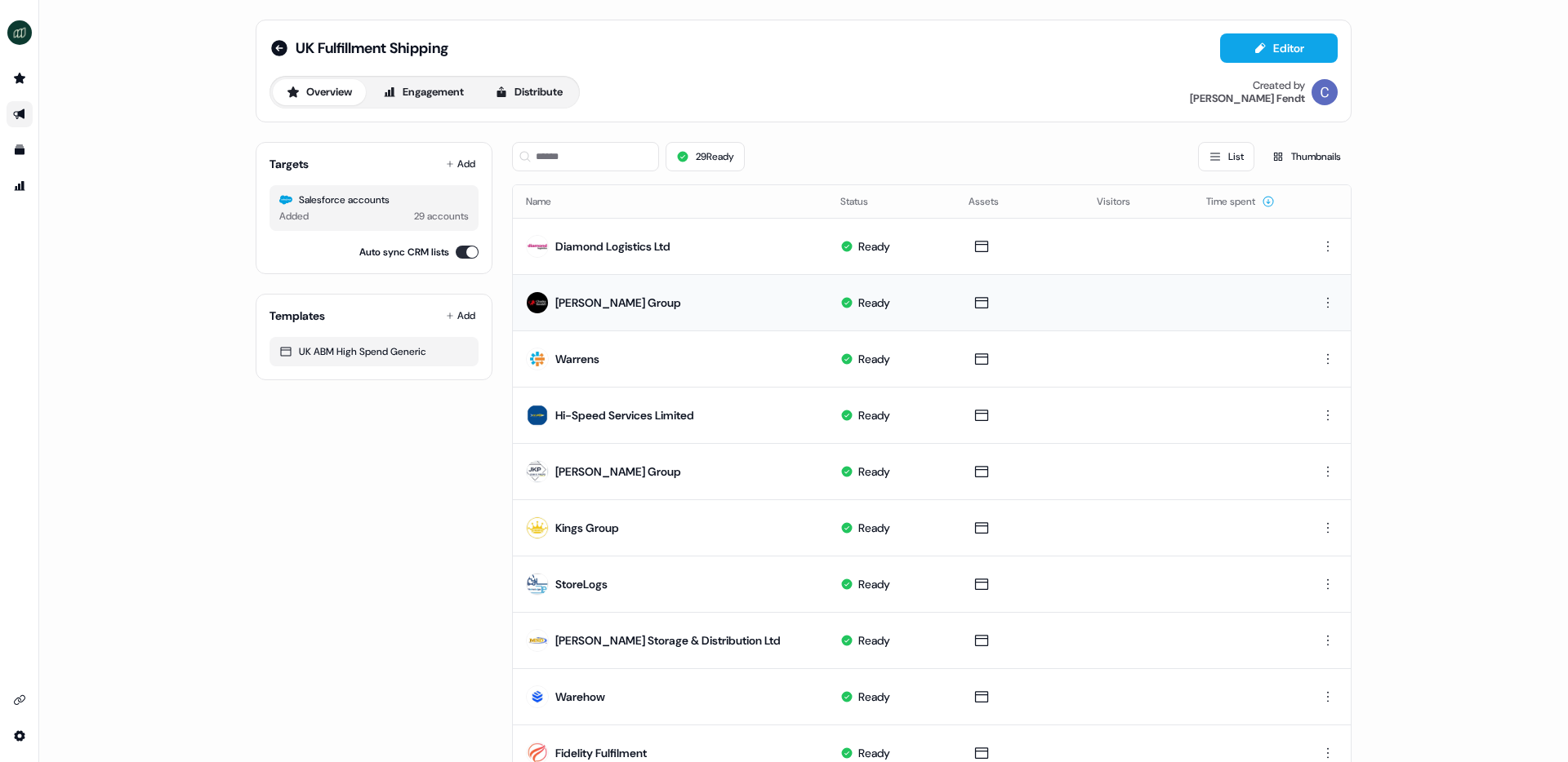
scroll to position [635, 0]
